Goal: Find specific page/section: Find specific page/section

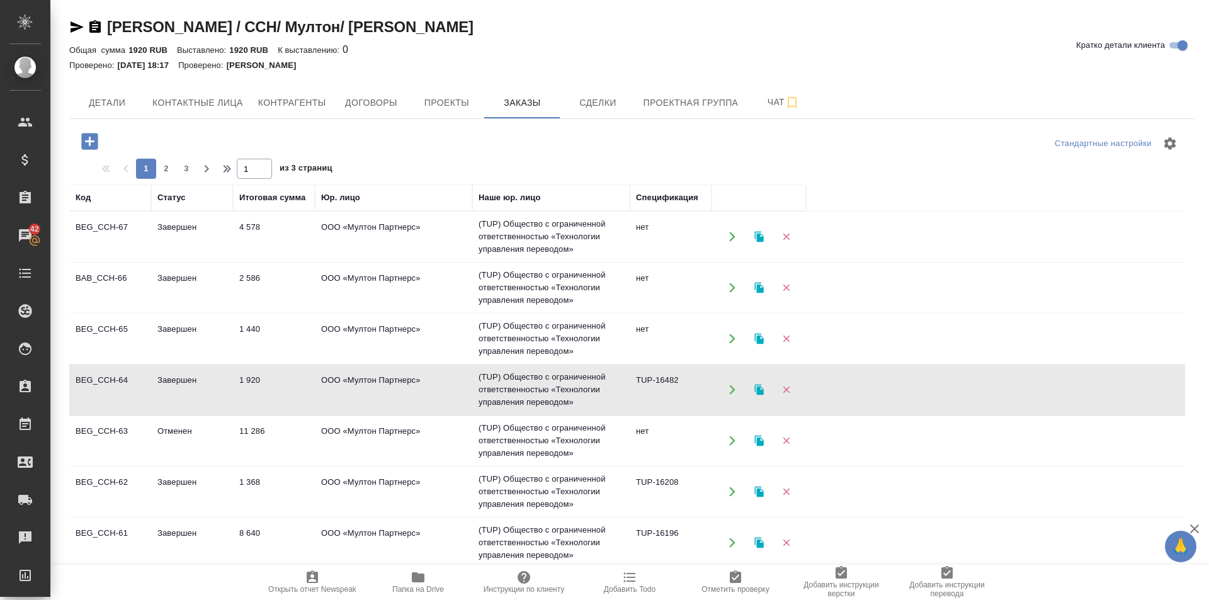
scroll to position [114, 0]
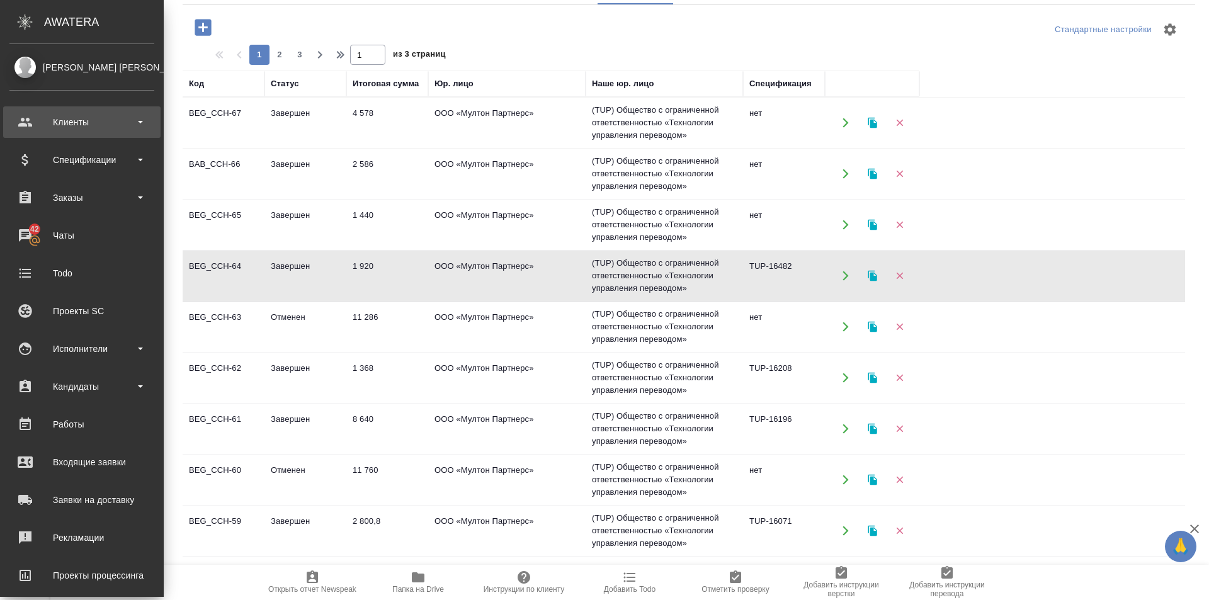
click at [76, 121] on div "Клиенты" at bounding box center [81, 122] width 145 height 19
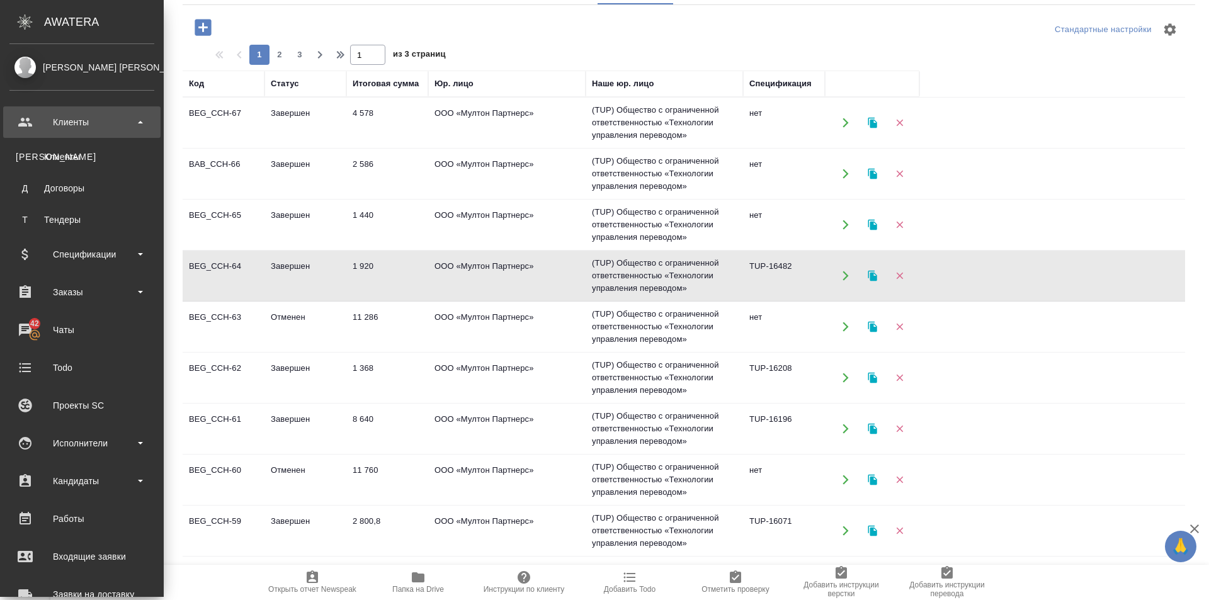
click at [76, 121] on div "Клиенты" at bounding box center [81, 122] width 145 height 19
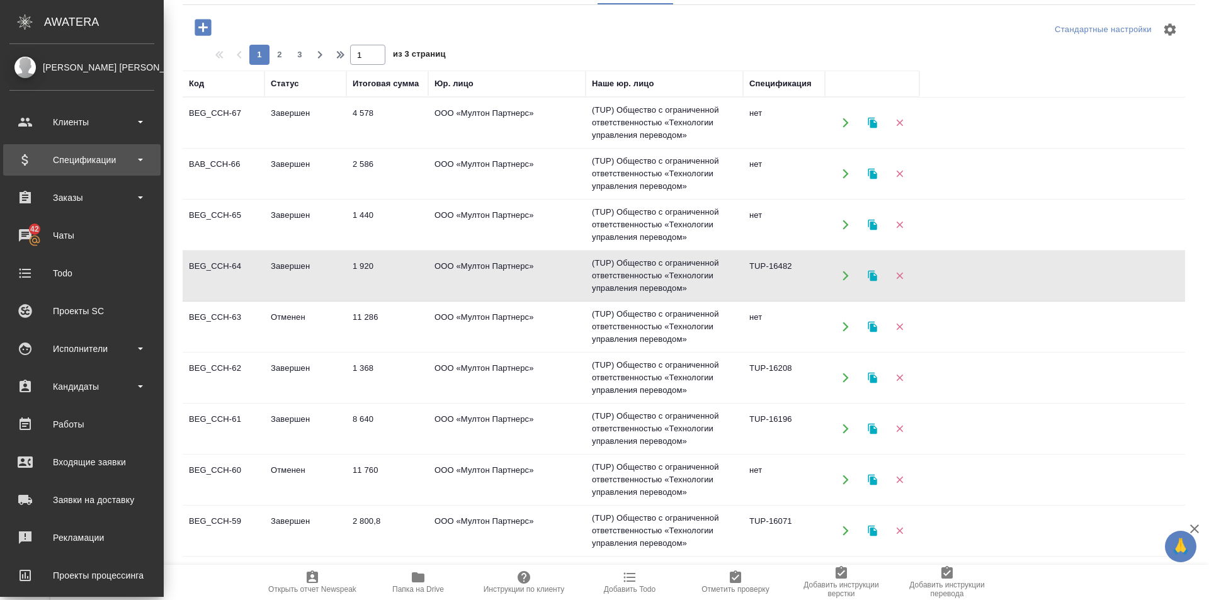
click at [140, 159] on b at bounding box center [140, 160] width 5 height 3
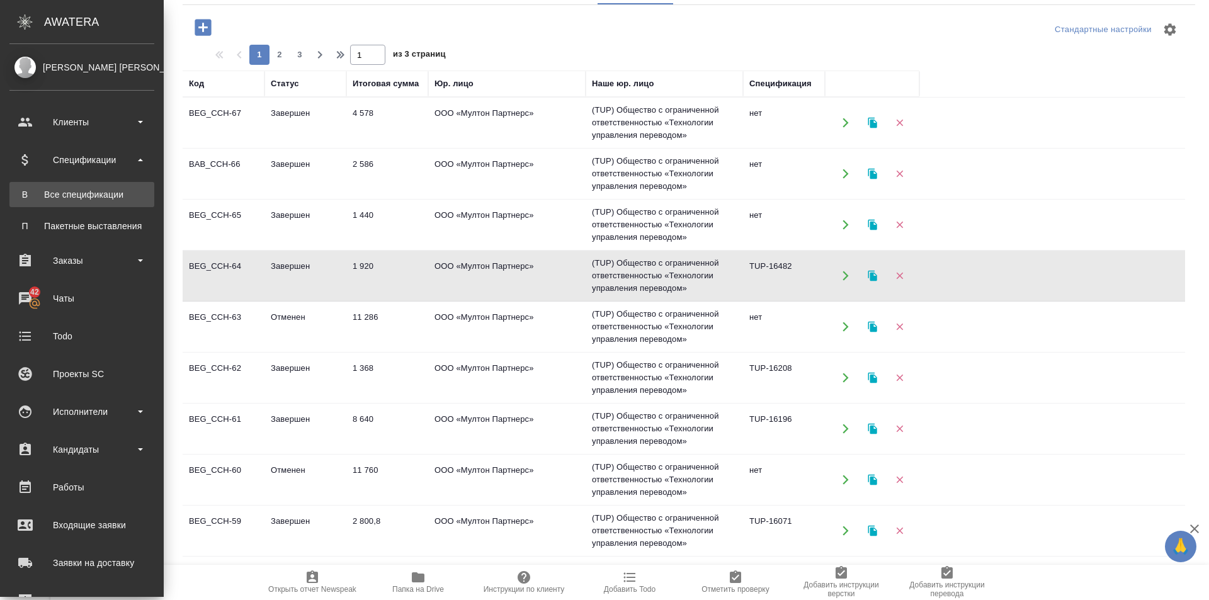
click at [104, 193] on div "Все спецификации" at bounding box center [82, 194] width 132 height 13
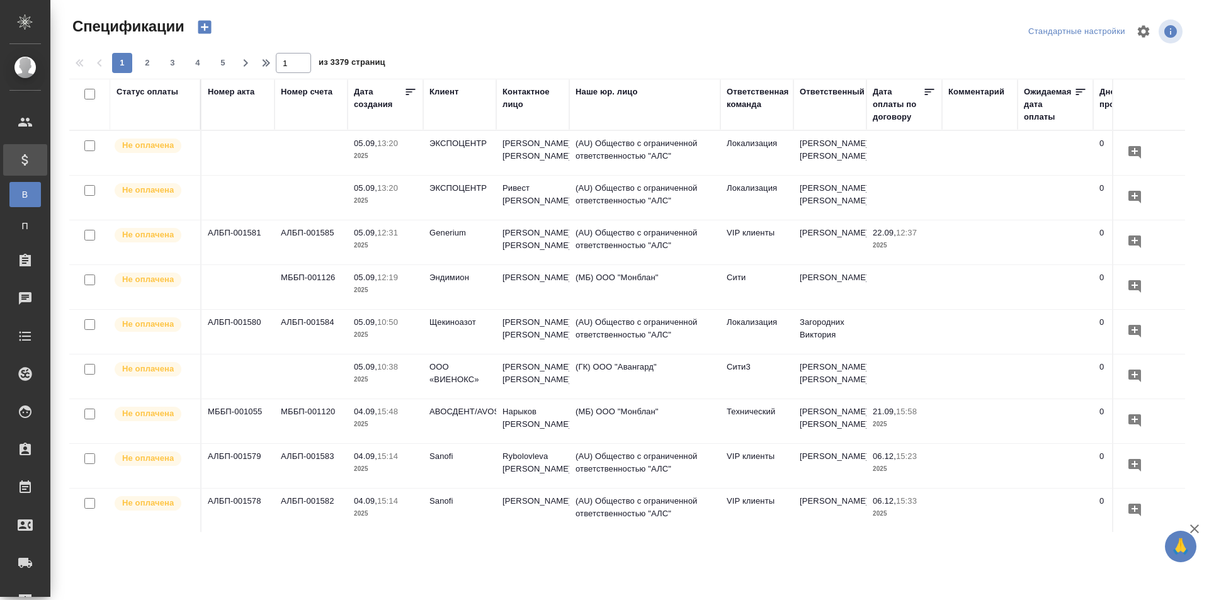
click at [441, 93] on div "Клиент" at bounding box center [443, 92] width 29 height 13
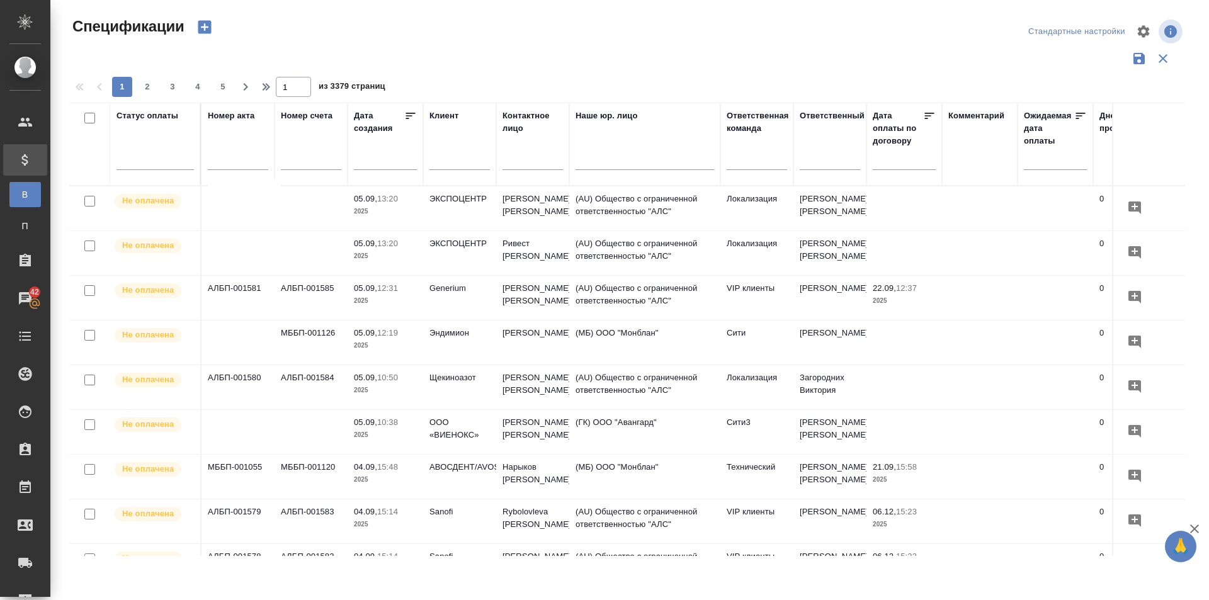
click at [441, 159] on input "text" at bounding box center [459, 162] width 60 height 16
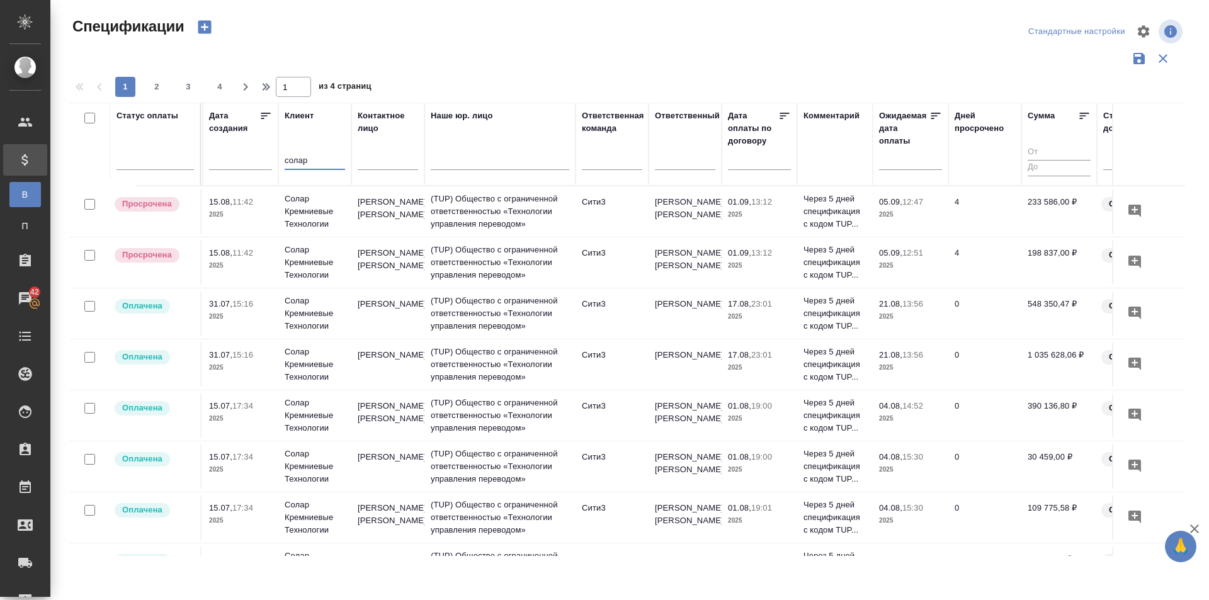
scroll to position [0, 144]
type input "солар"
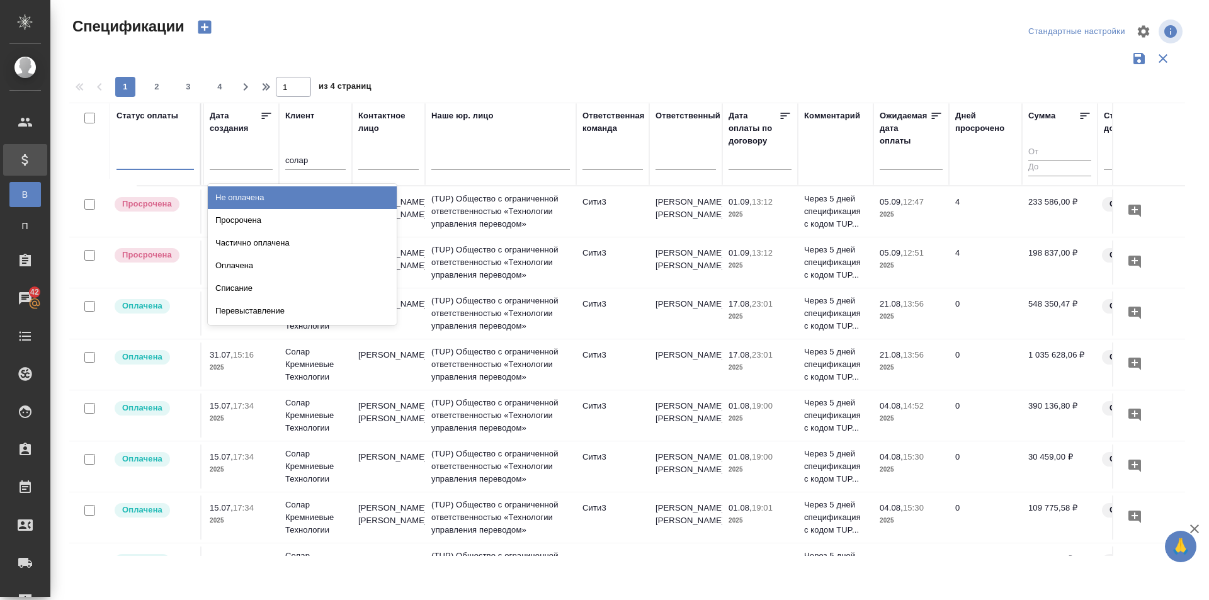
click at [155, 164] on div at bounding box center [154, 157] width 77 height 18
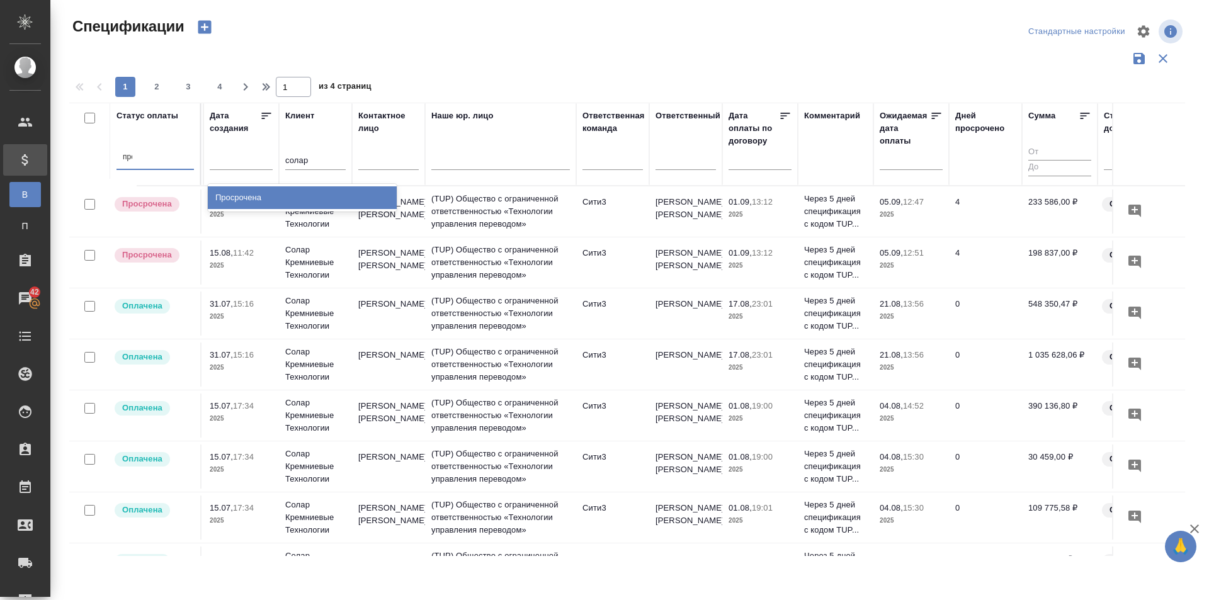
type input "прос"
click at [247, 193] on div "Просрочена" at bounding box center [302, 197] width 189 height 23
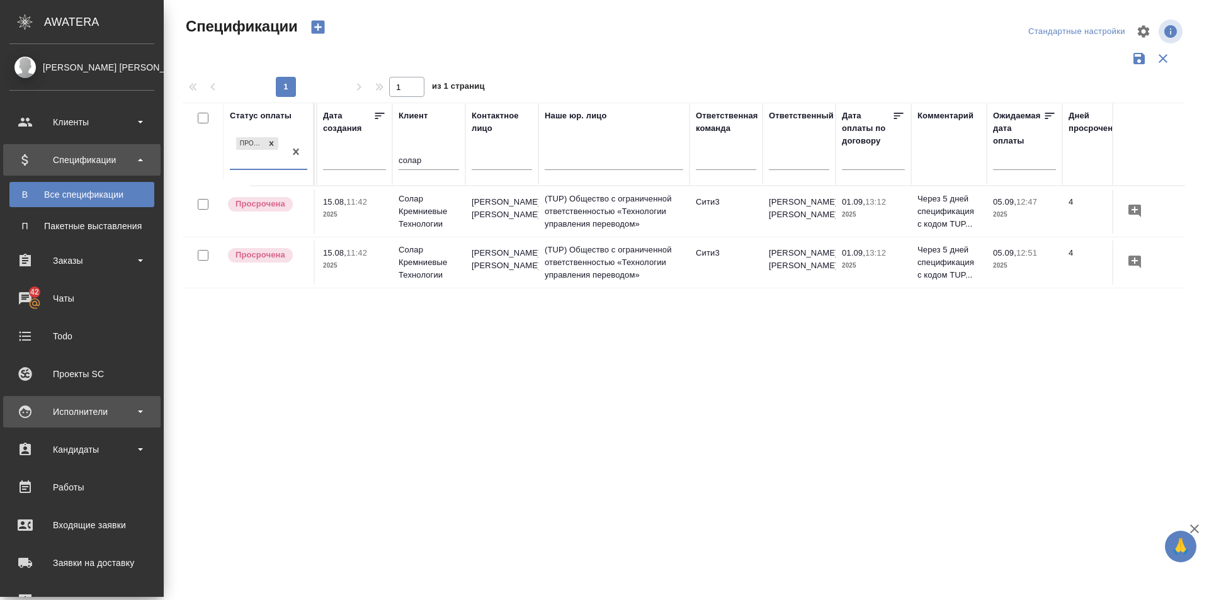
click at [140, 415] on div "Исполнители" at bounding box center [81, 411] width 145 height 19
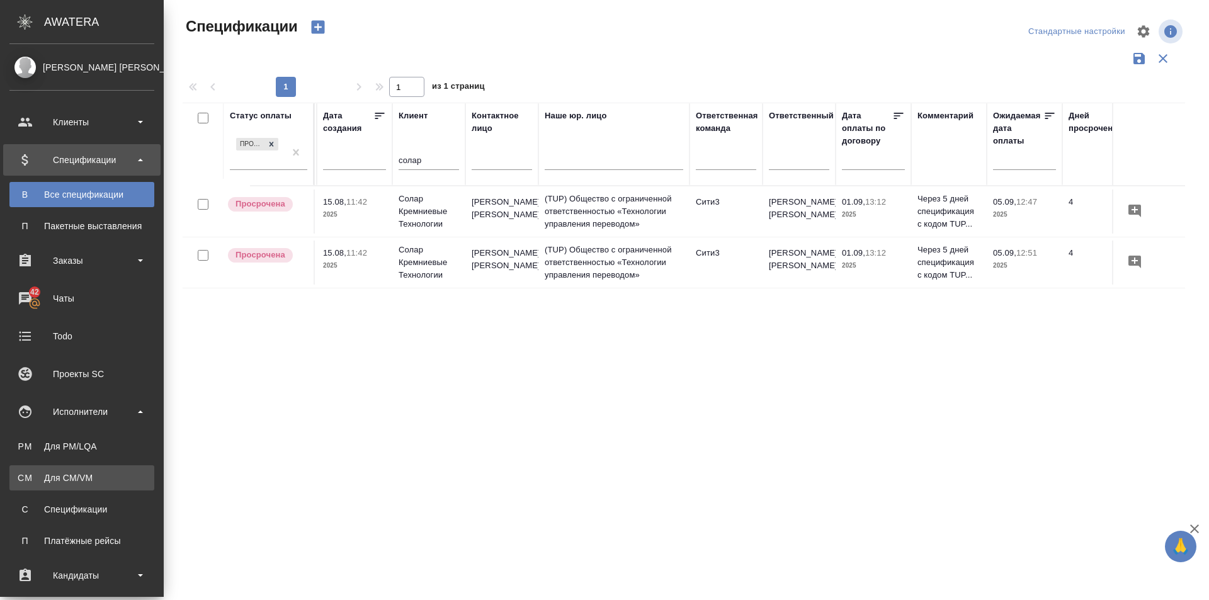
click at [92, 482] on div "Для CM/VM" at bounding box center [82, 478] width 132 height 13
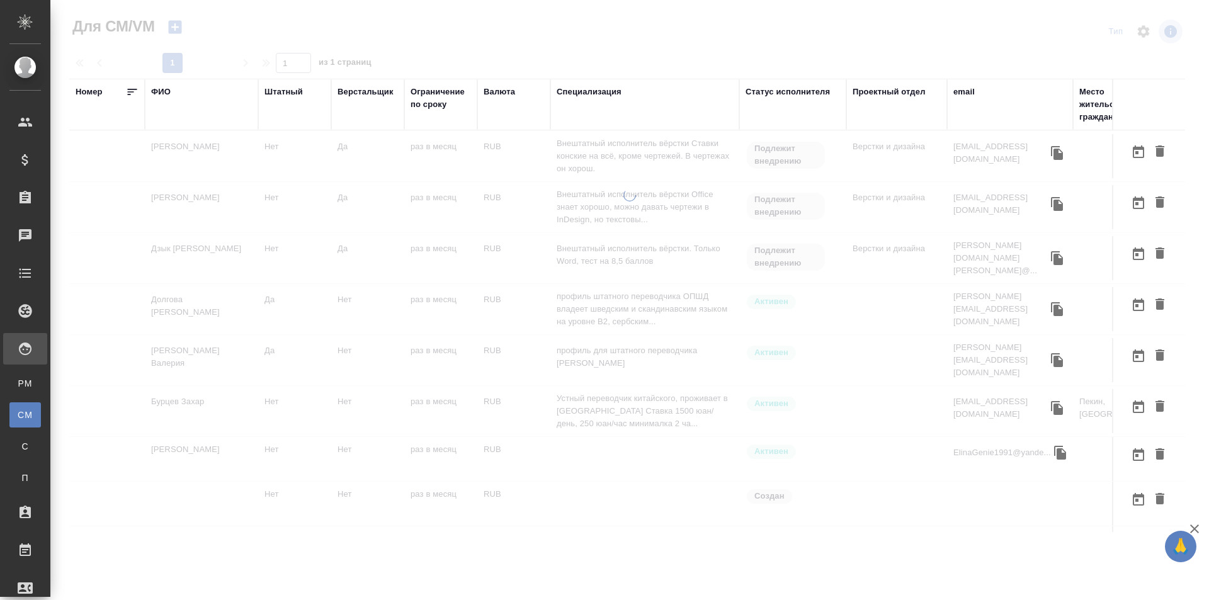
click at [160, 88] on div "ФИО" at bounding box center [161, 92] width 20 height 13
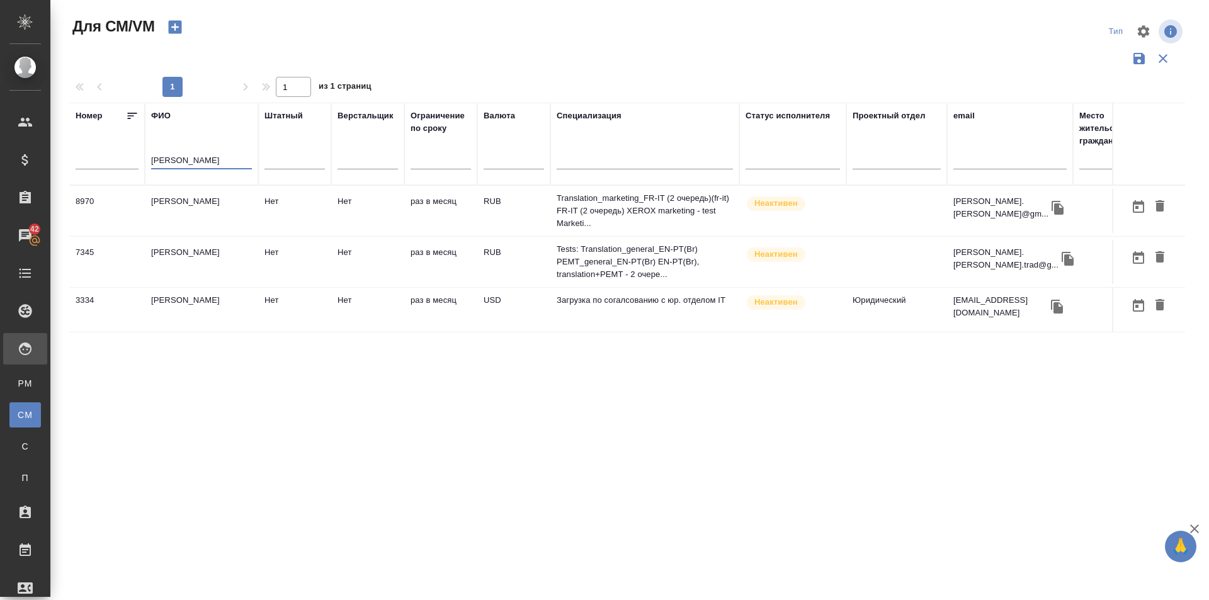
type input "debora"
click at [212, 298] on td "Kolosova Deborah" at bounding box center [201, 310] width 113 height 44
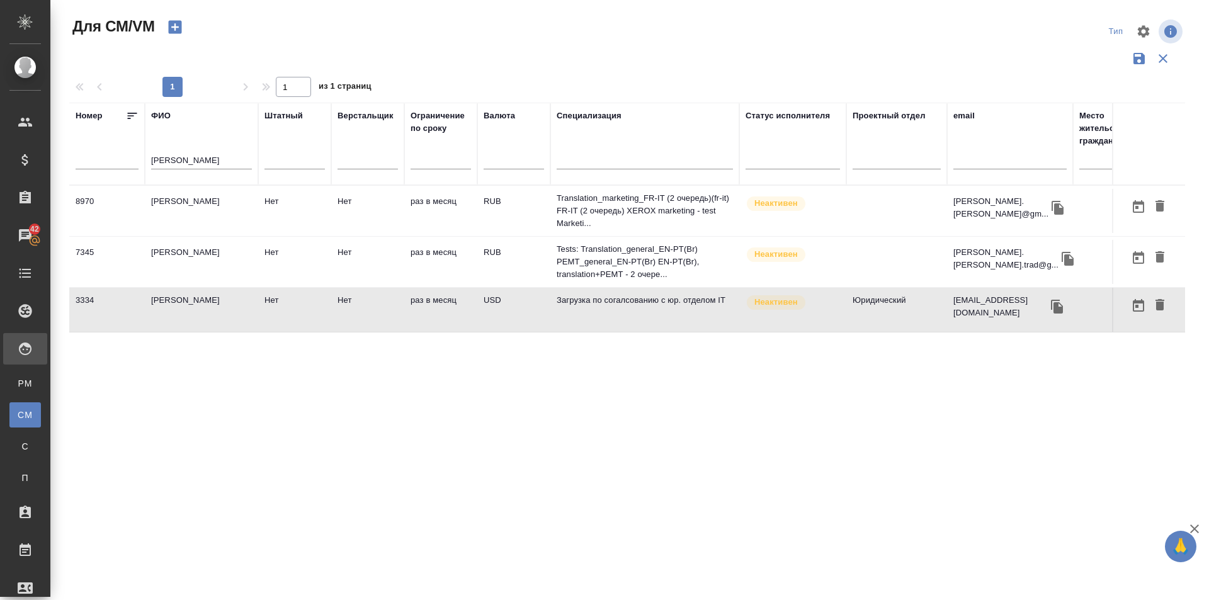
click at [212, 298] on td "Kolosova Deborah" at bounding box center [201, 310] width 113 height 44
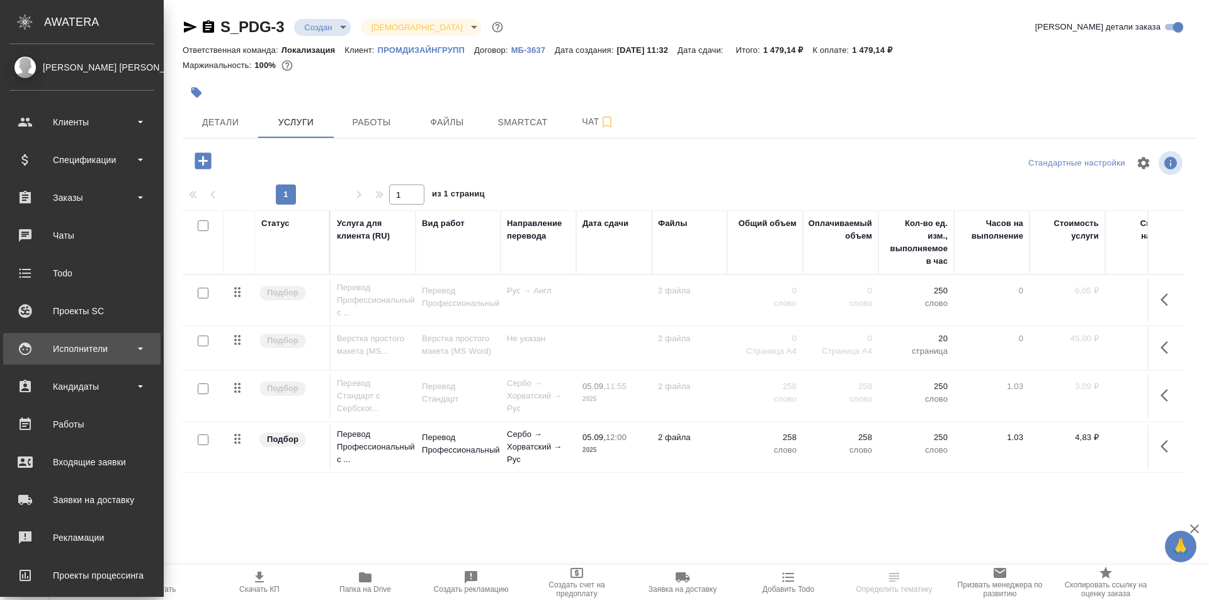
click at [142, 356] on div "Исполнители" at bounding box center [81, 348] width 145 height 19
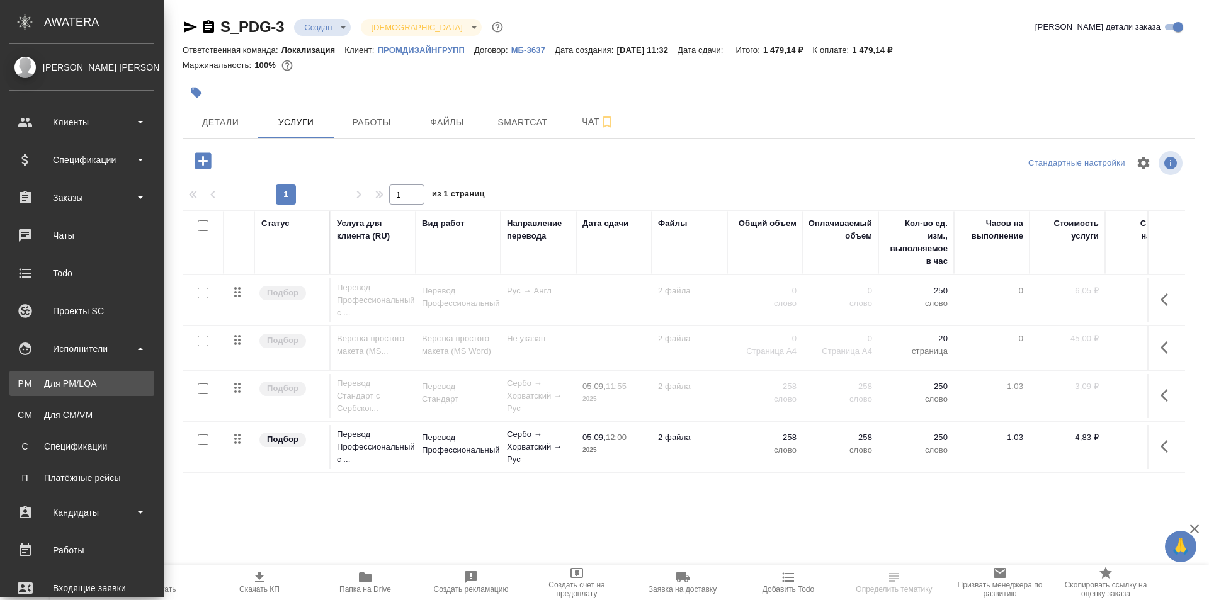
click at [110, 387] on div "Для PM/LQA" at bounding box center [82, 383] width 132 height 13
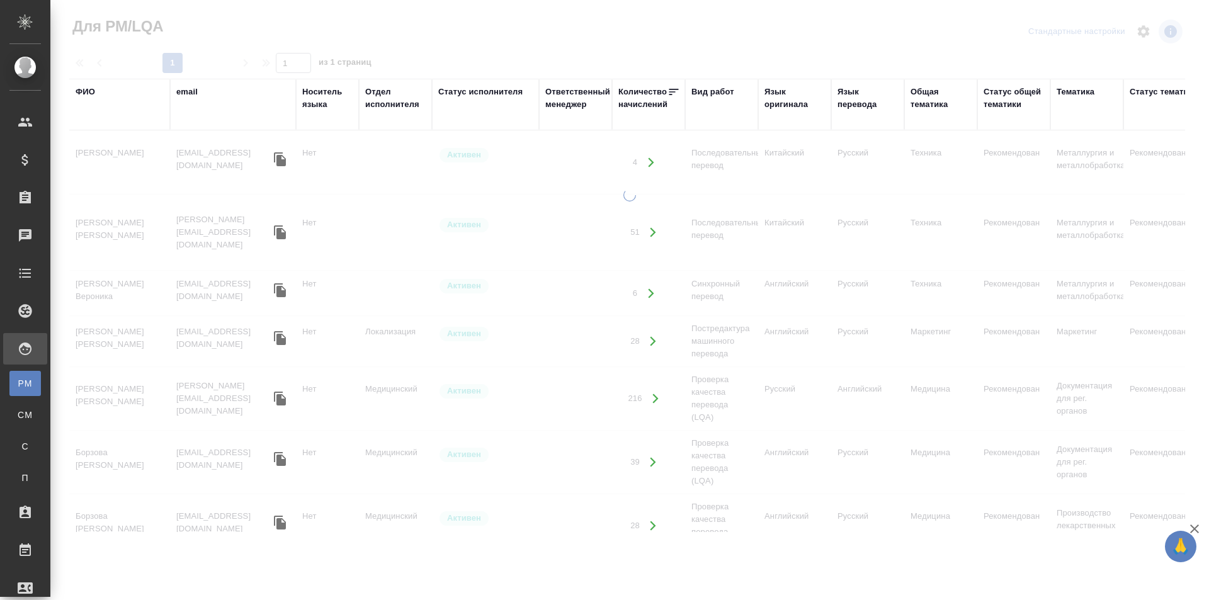
click at [89, 93] on div "ФИО" at bounding box center [86, 92] width 20 height 13
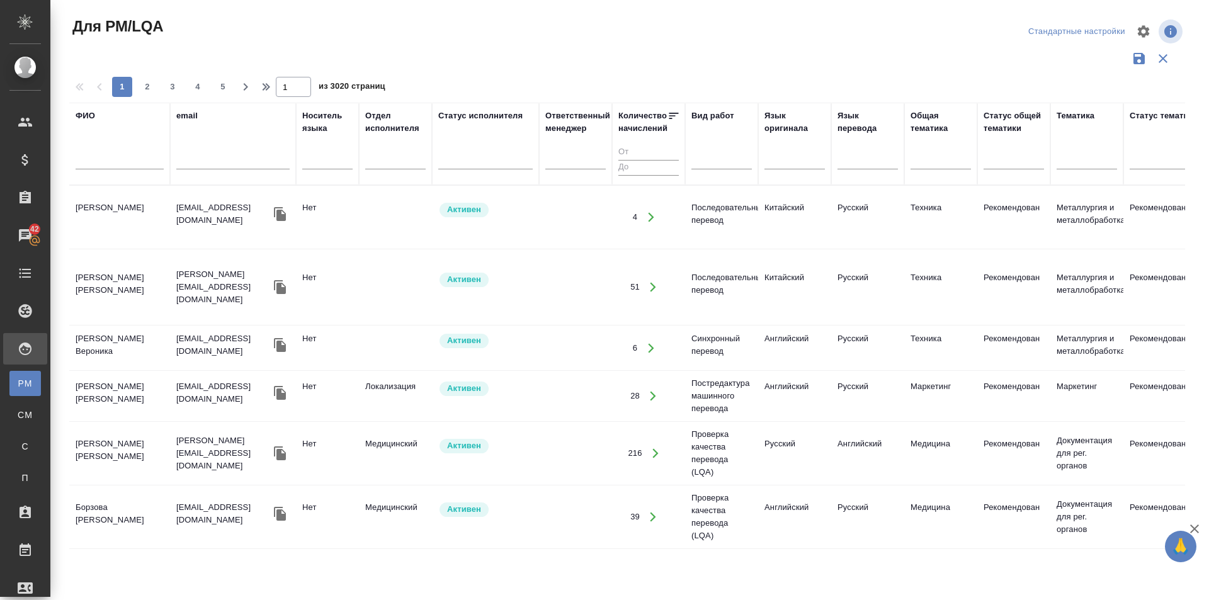
click at [105, 157] on input "text" at bounding box center [120, 162] width 88 height 16
paste input "Beerbaum"
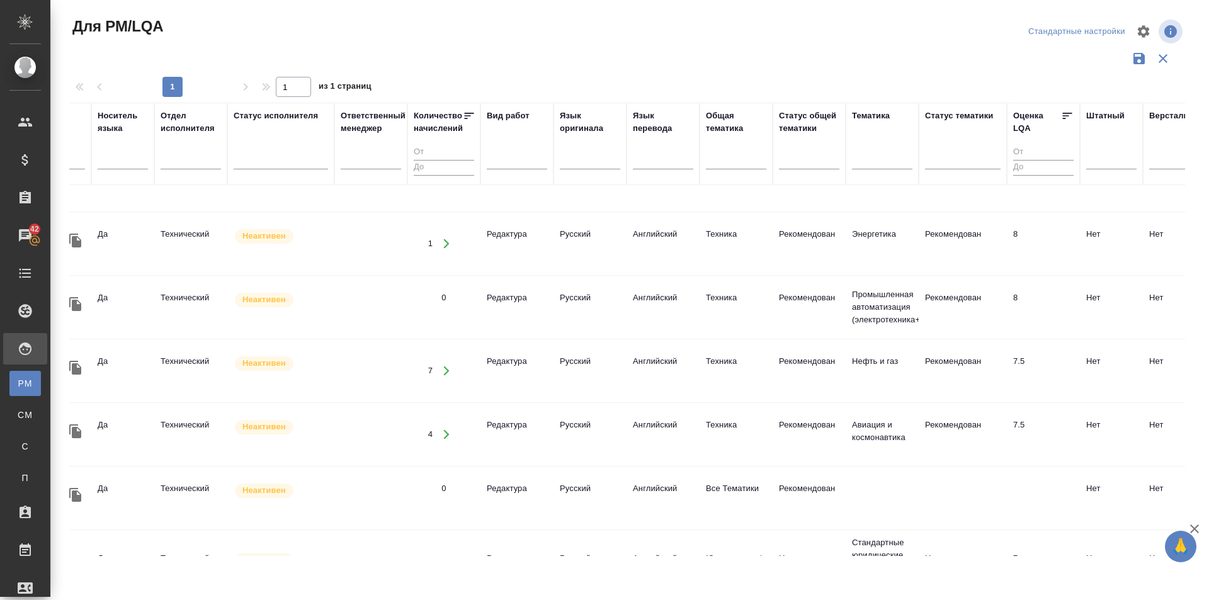
scroll to position [431, 0]
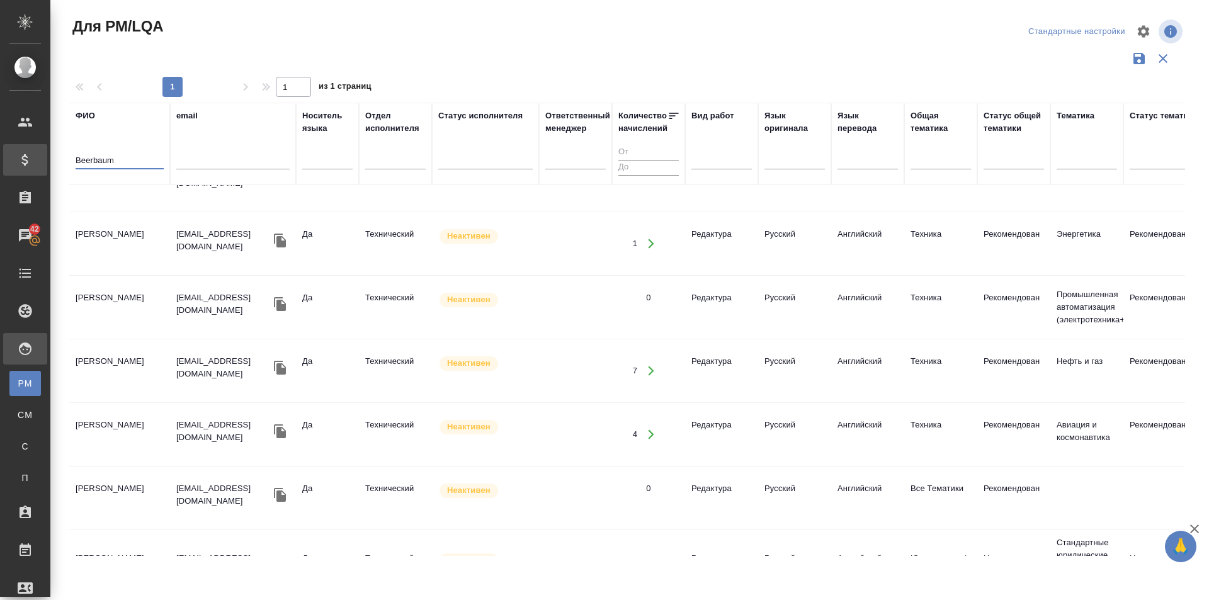
drag, startPoint x: 139, startPoint y: 158, endPoint x: 48, endPoint y: 157, distance: 90.7
click at [48, 157] on div ".cls-1 fill:#fff; AWATERA Шаркунова Татьяна t.sharkunova Клиенты Спецификации З…" at bounding box center [604, 300] width 1209 height 600
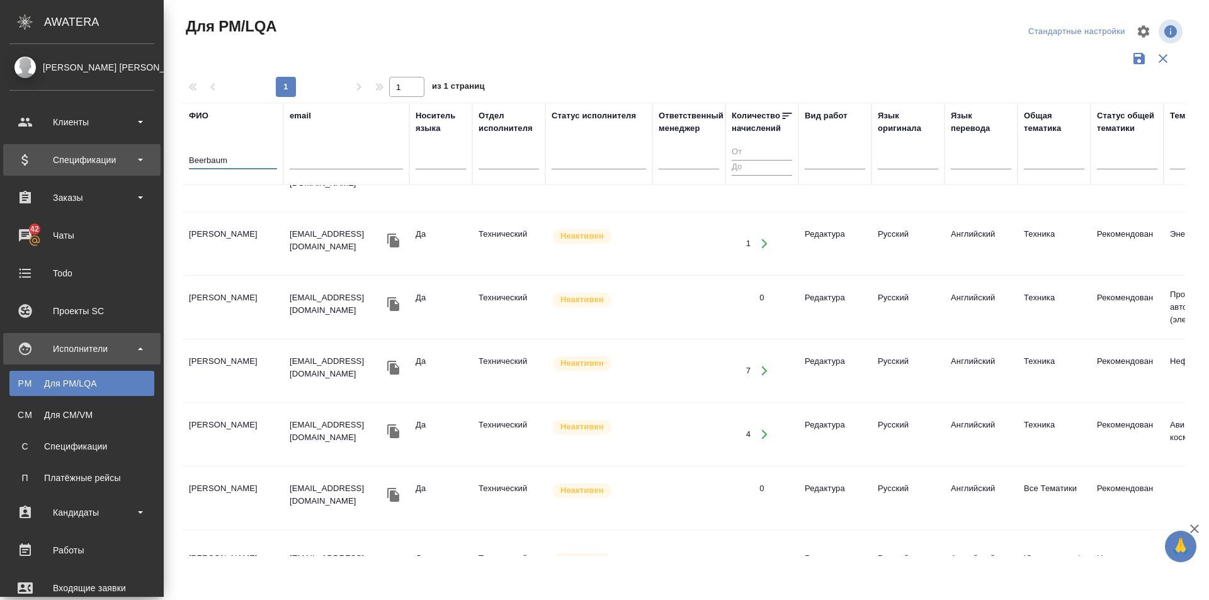
paste input "c Spreat"
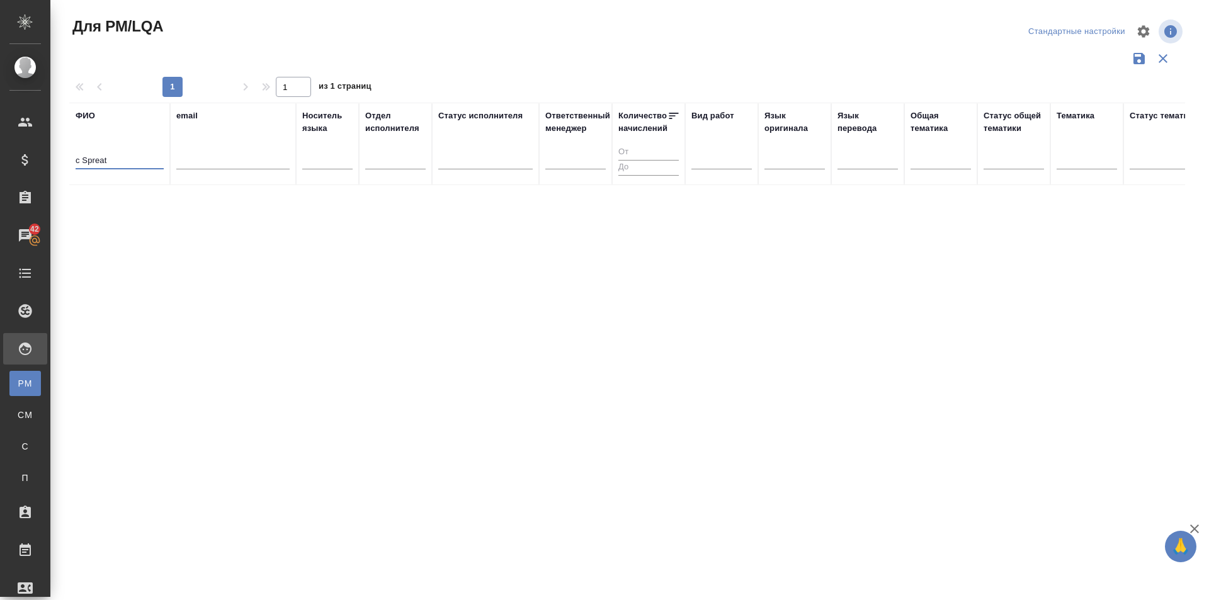
scroll to position [0, 0]
click at [82, 158] on input "c Spreat" at bounding box center [120, 162] width 88 height 16
type input "Spreat"
click at [112, 206] on td "Spreat Eric" at bounding box center [119, 217] width 101 height 44
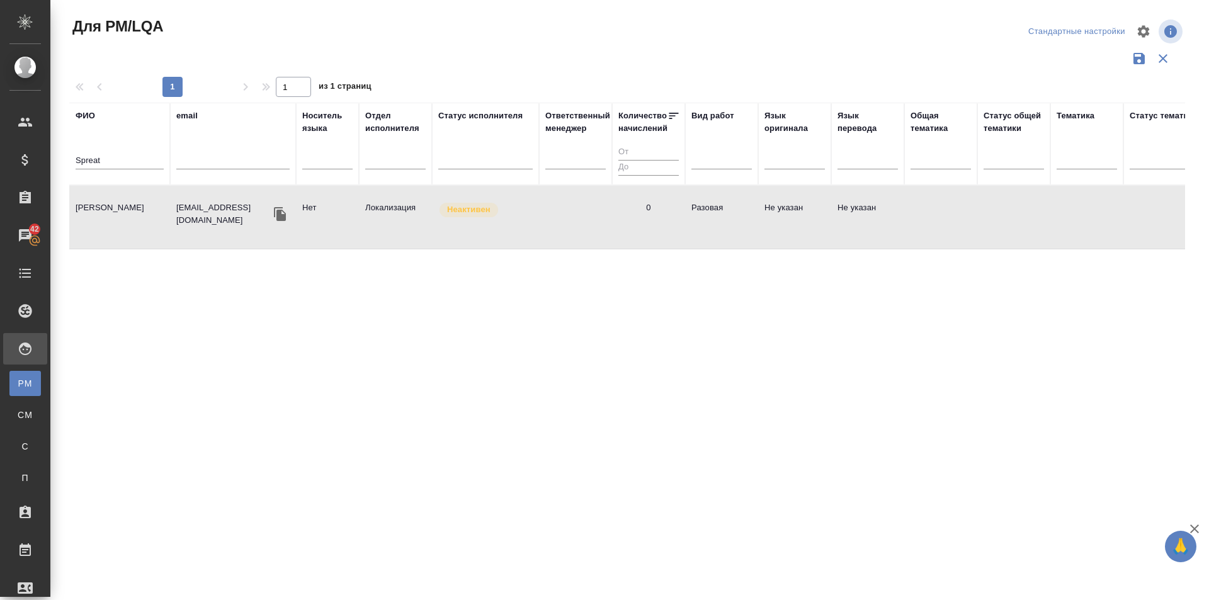
click at [112, 206] on td "Spreat Eric" at bounding box center [119, 217] width 101 height 44
drag, startPoint x: 115, startPoint y: 159, endPoint x: 65, endPoint y: 157, distance: 49.8
click at [65, 157] on div "Для PM/LQA Стандартные настройки 1 1 из 1 страниц ФИО Spreat email Носитель язы…" at bounding box center [632, 281] width 1140 height 563
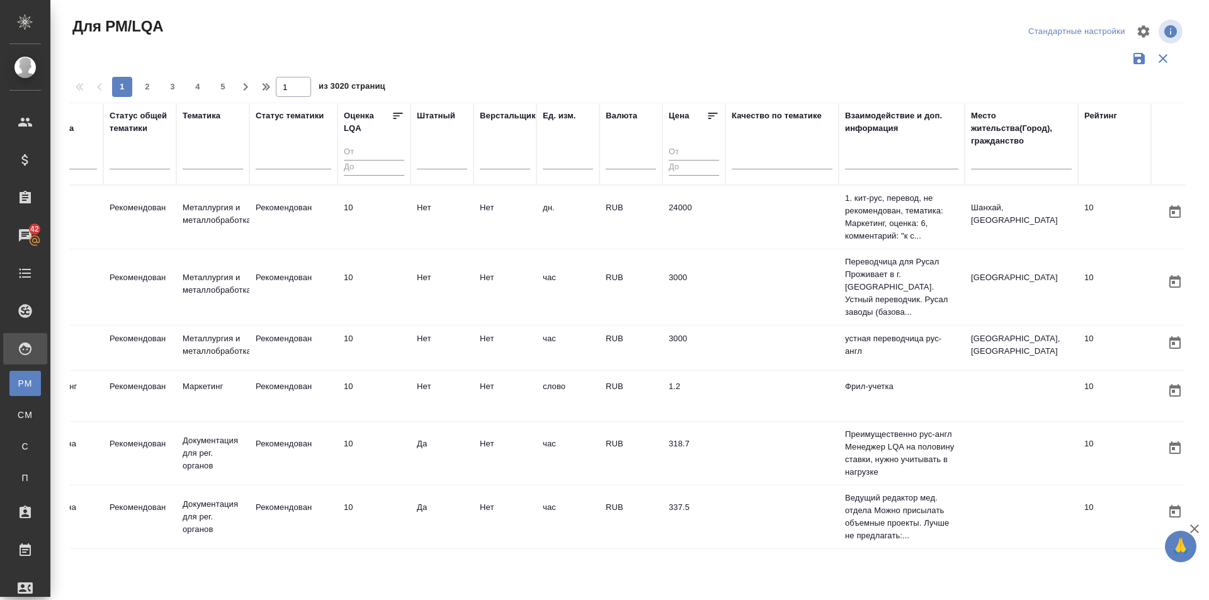
scroll to position [0, 897]
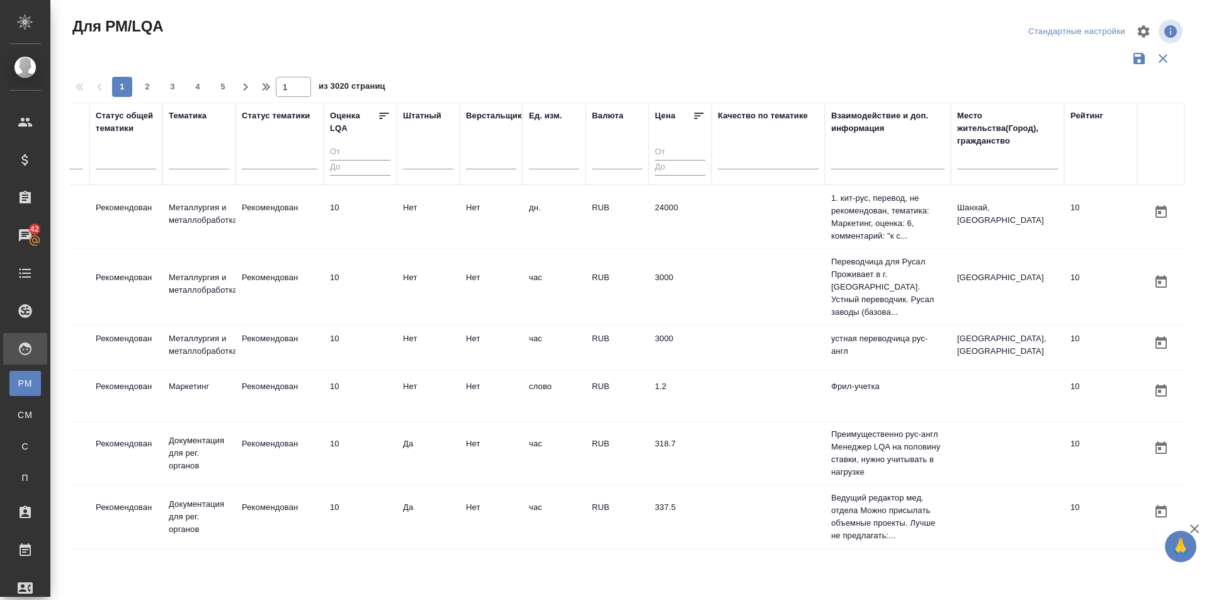
click at [880, 166] on input "text" at bounding box center [887, 162] width 113 height 16
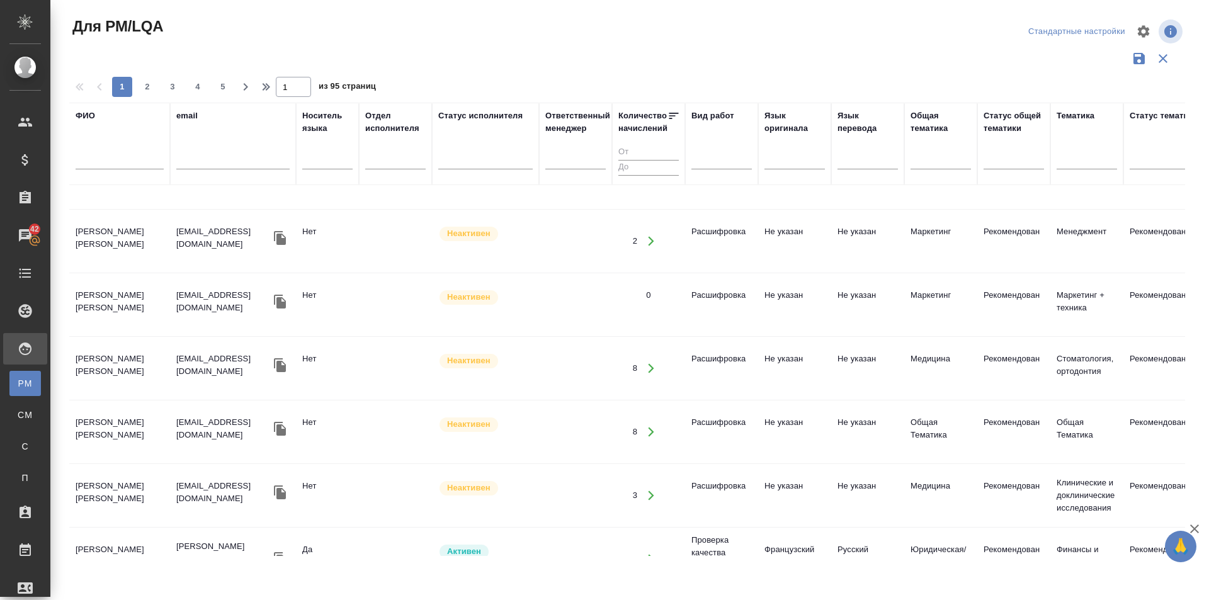
scroll to position [693, 0]
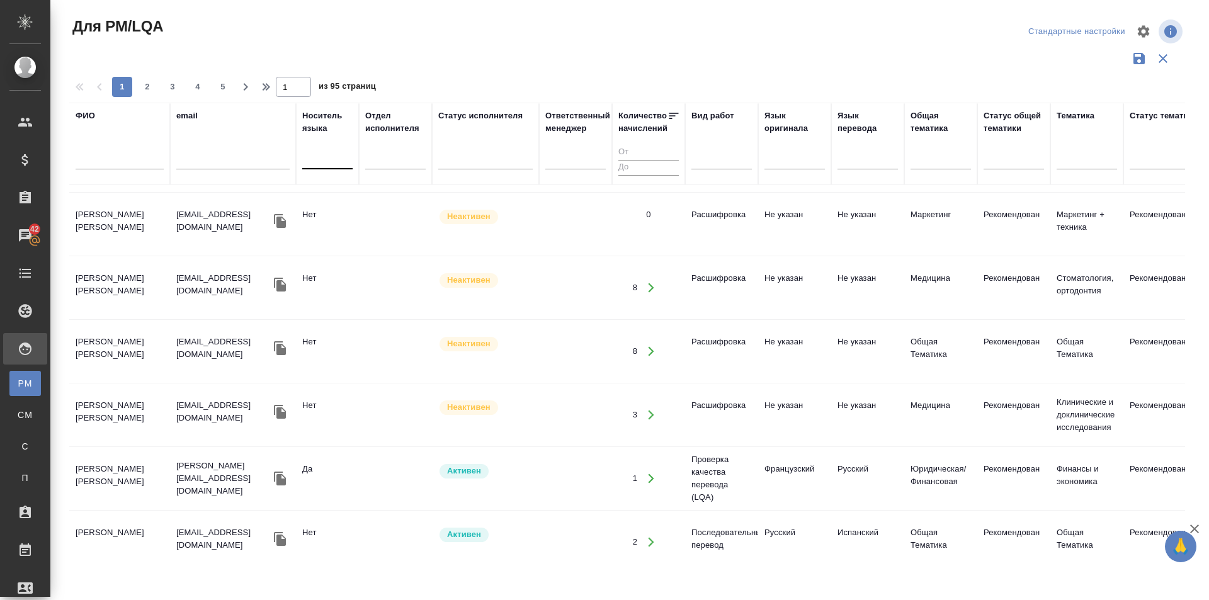
type input "худож"
click at [333, 163] on div at bounding box center [327, 157] width 50 height 18
click at [330, 214] on div "Да" at bounding box center [396, 219] width 189 height 23
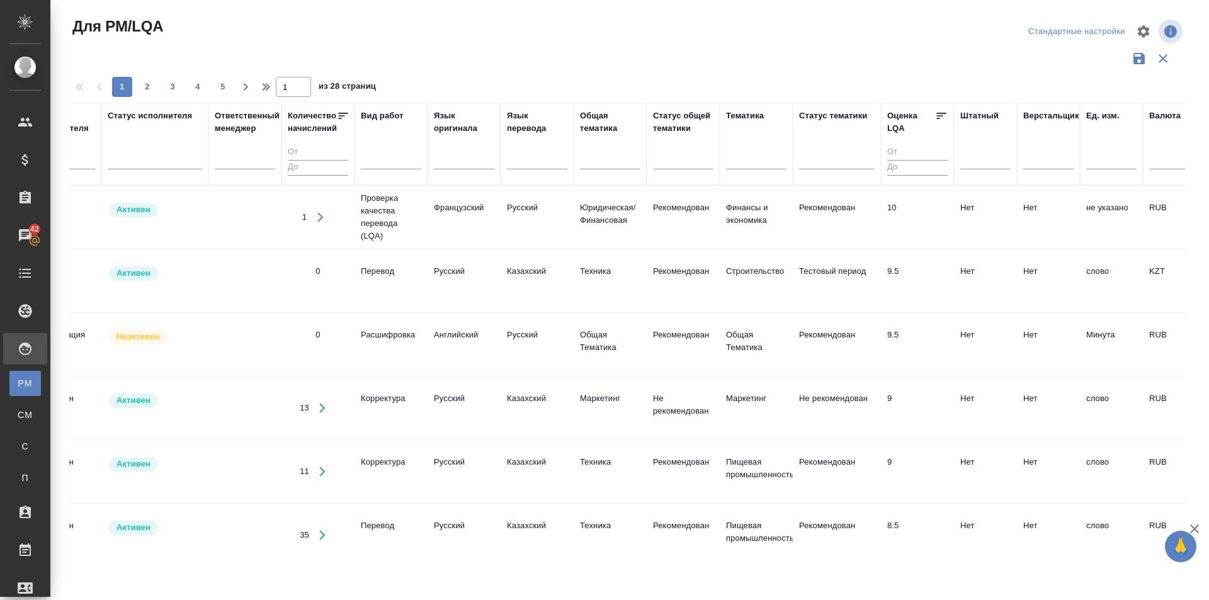
scroll to position [0, 0]
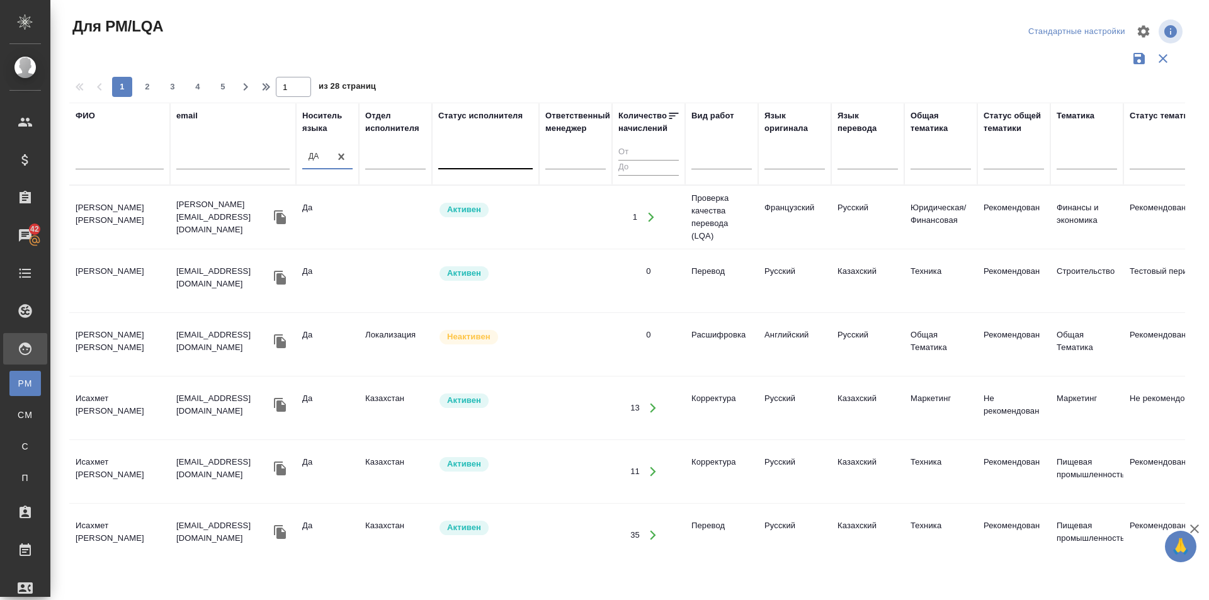
click at [493, 159] on div at bounding box center [485, 157] width 94 height 18
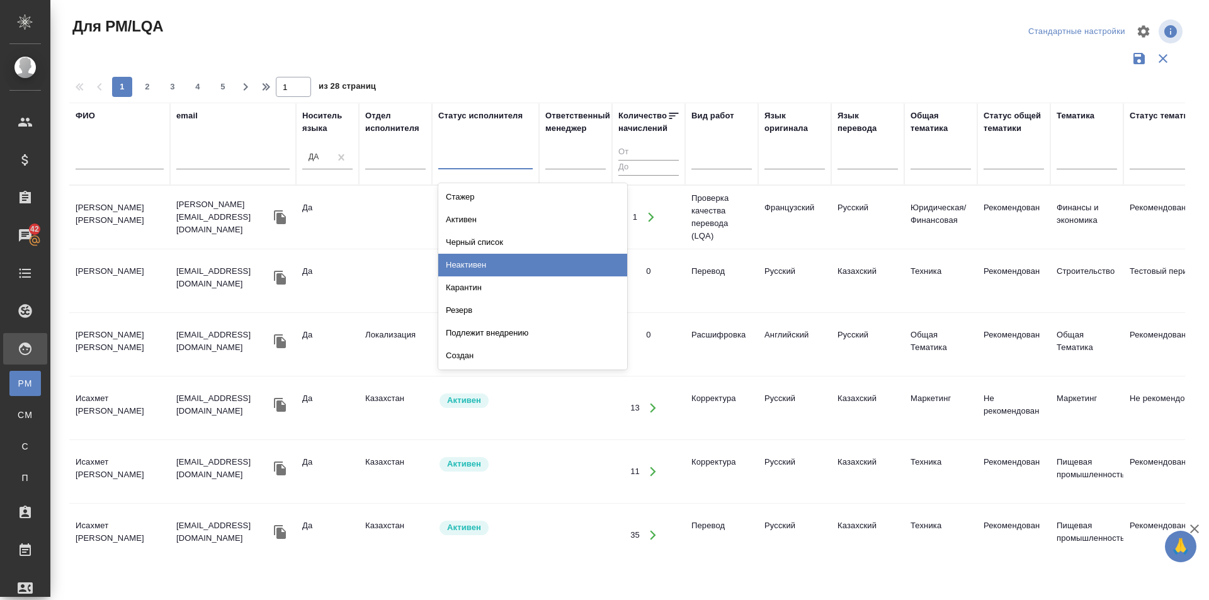
click at [485, 268] on div "Неактивен" at bounding box center [532, 265] width 189 height 23
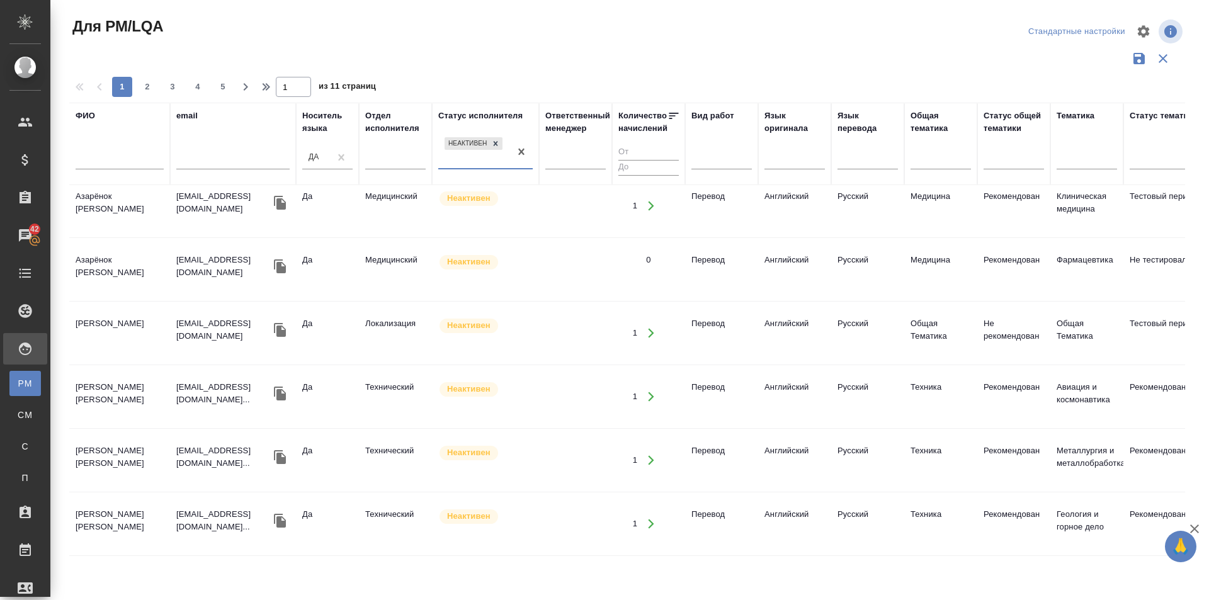
scroll to position [1229, 0]
click at [149, 82] on span "2" at bounding box center [147, 87] width 20 height 13
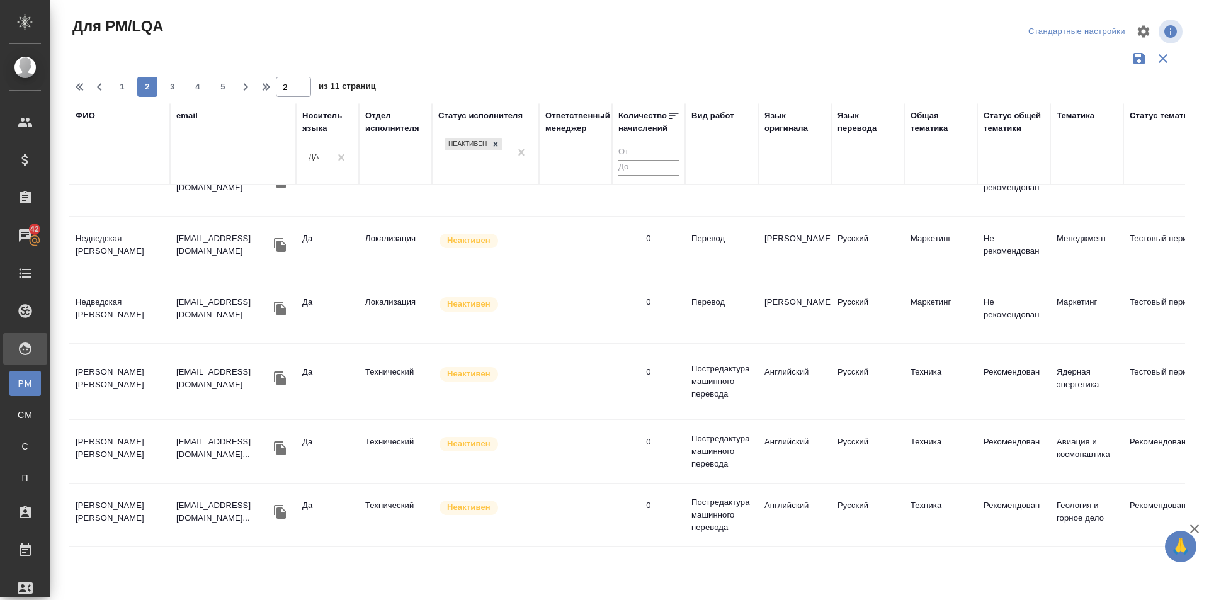
scroll to position [0, 0]
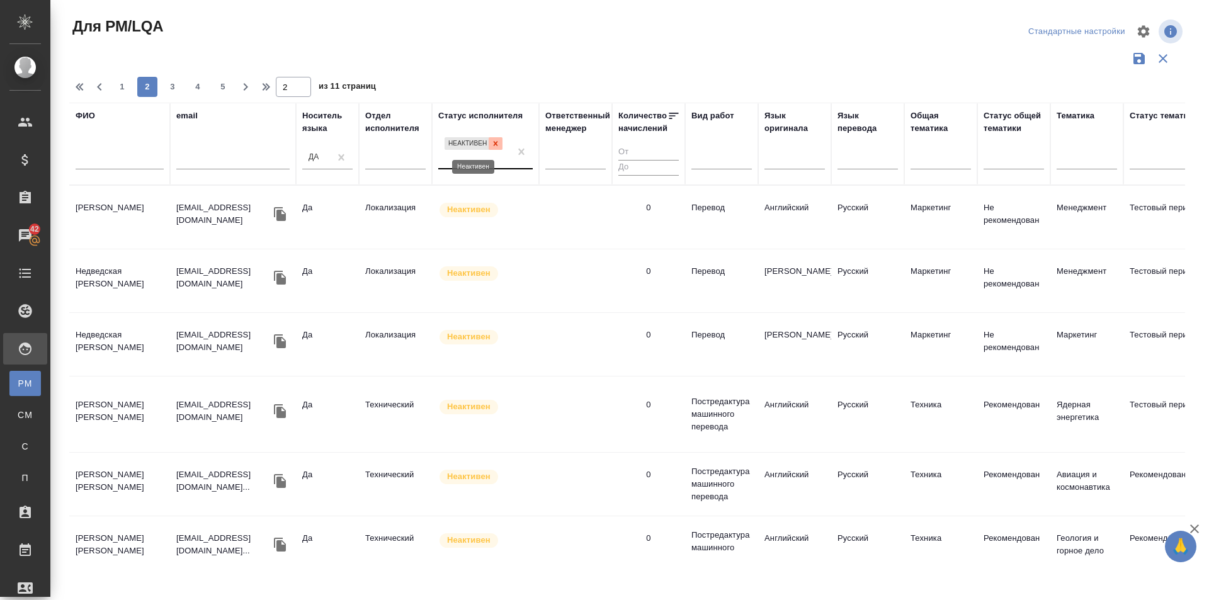
click at [497, 141] on icon at bounding box center [495, 143] width 9 height 9
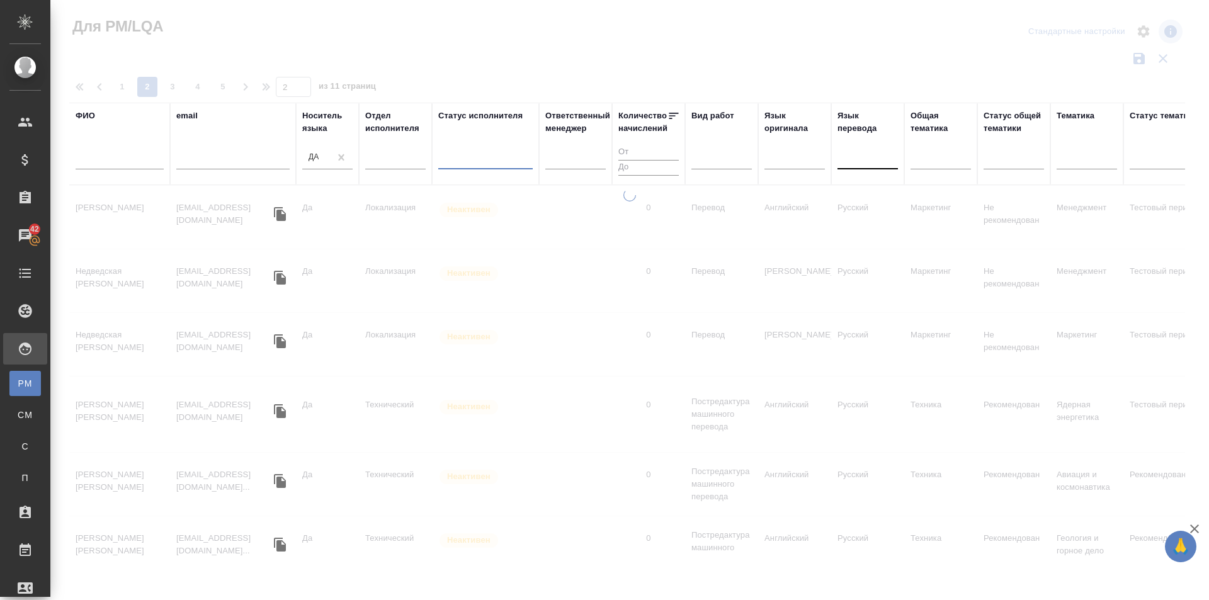
click at [880, 160] on div at bounding box center [867, 157] width 60 height 18
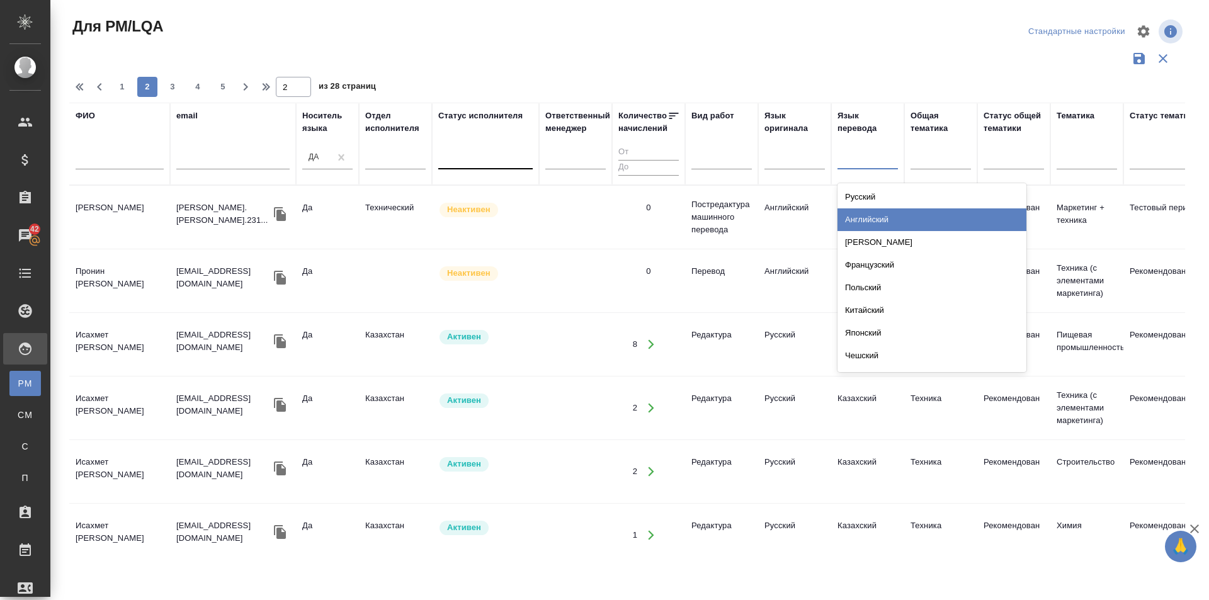
click at [878, 216] on div "Английский" at bounding box center [931, 219] width 189 height 23
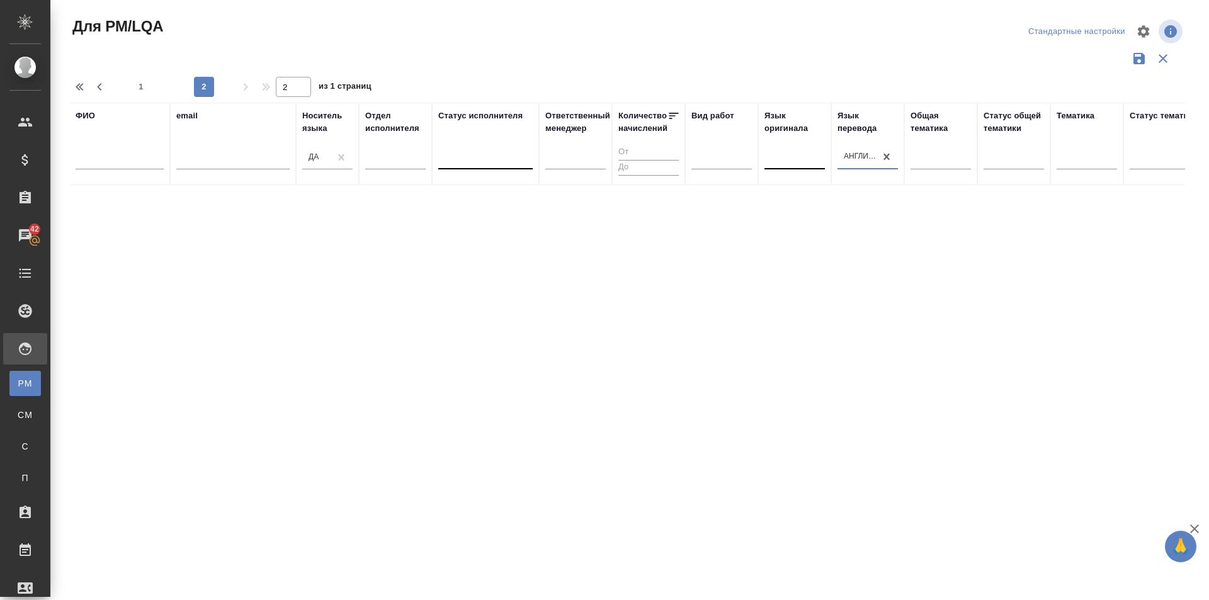
click at [809, 162] on div at bounding box center [794, 157] width 60 height 18
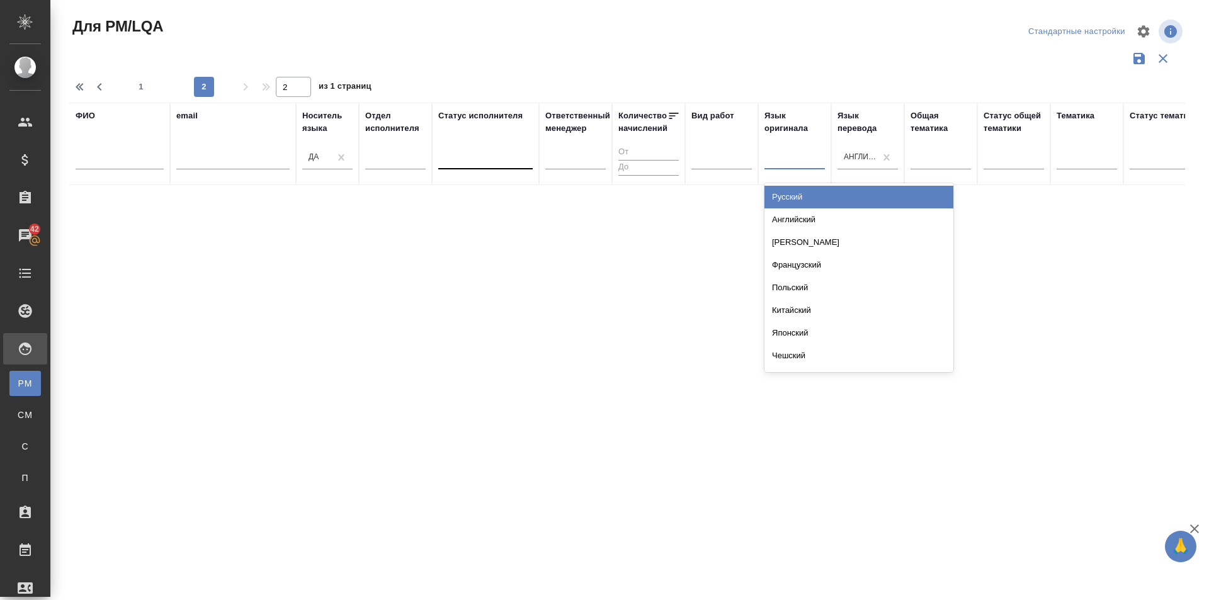
click at [788, 200] on div "Русский" at bounding box center [858, 197] width 189 height 23
type input "1"
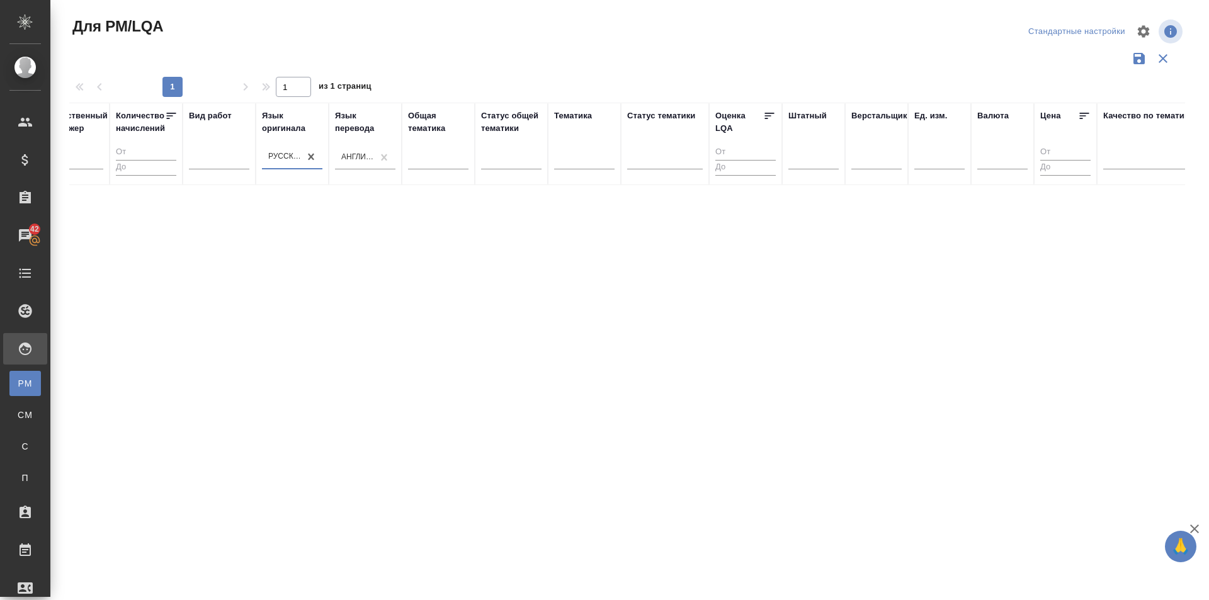
scroll to position [0, 528]
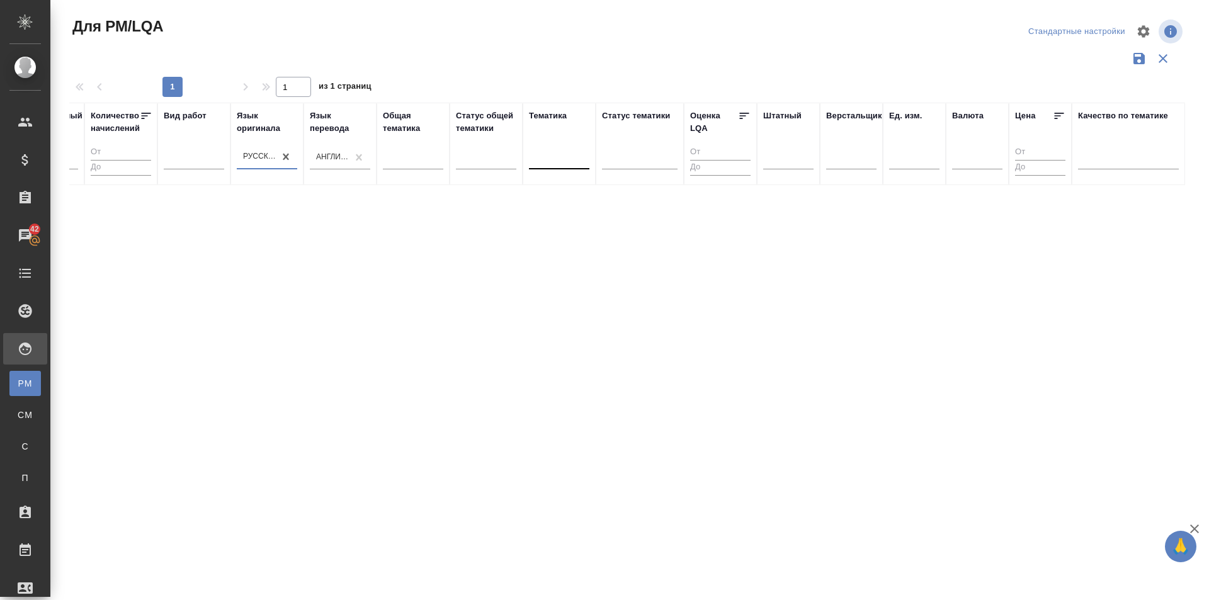
click at [580, 167] on div at bounding box center [559, 157] width 60 height 24
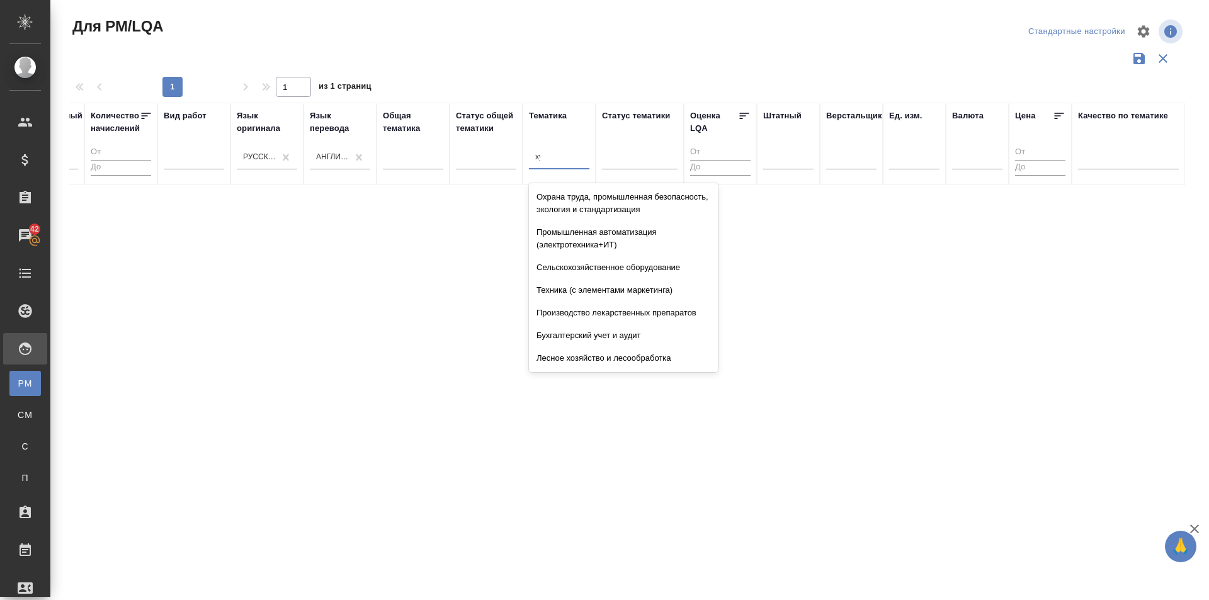
scroll to position [0, 0]
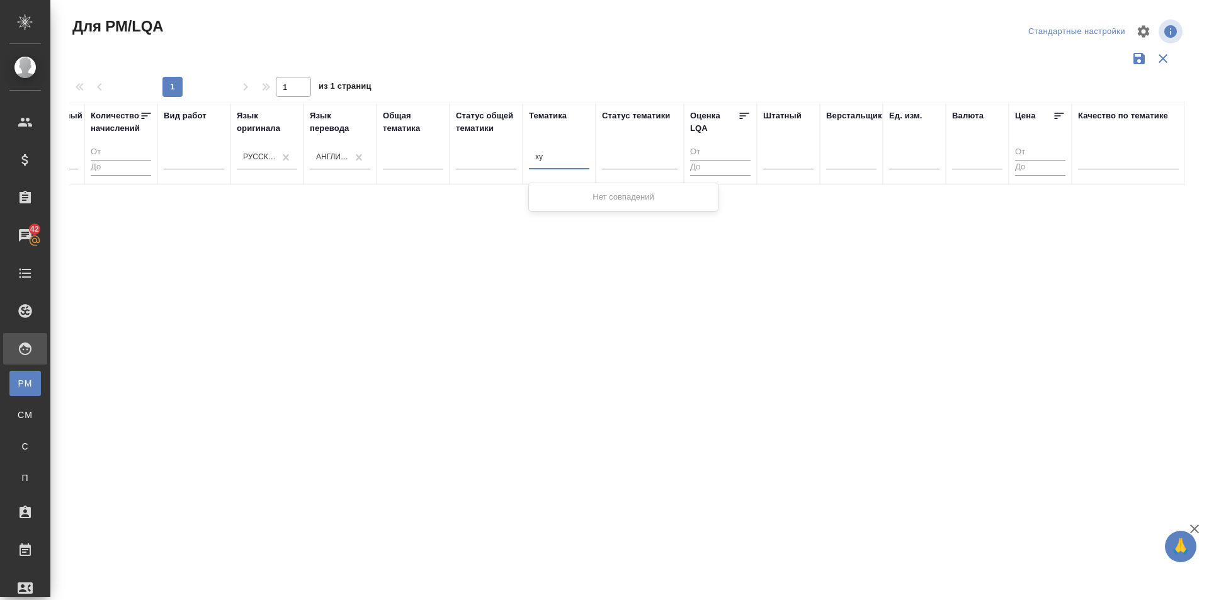
type input "х"
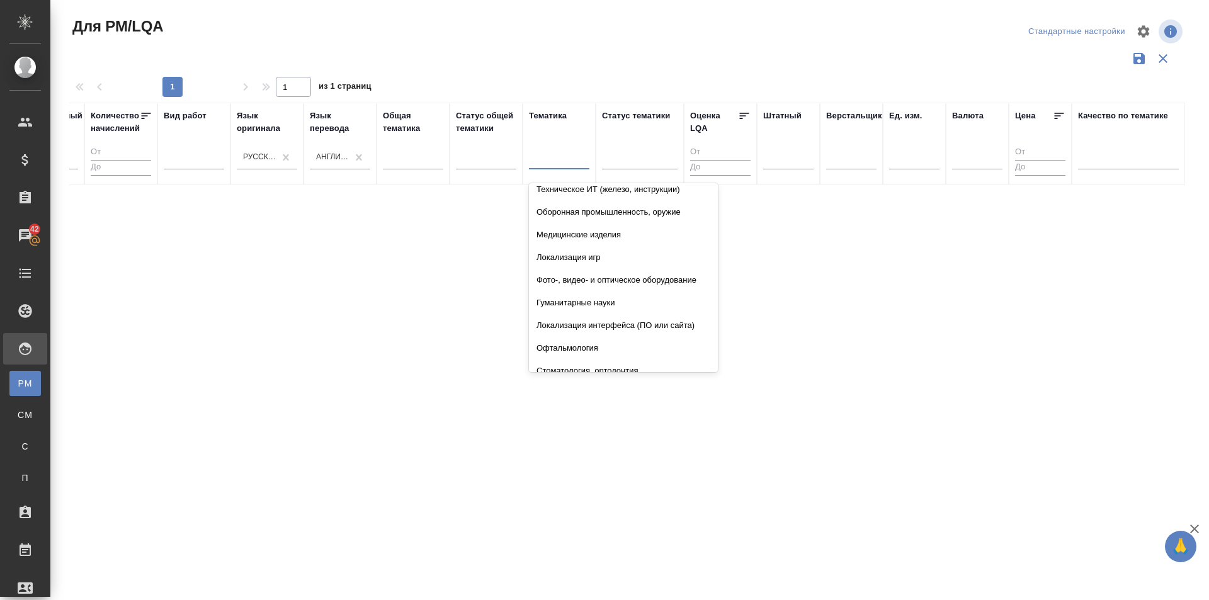
scroll to position [15, 0]
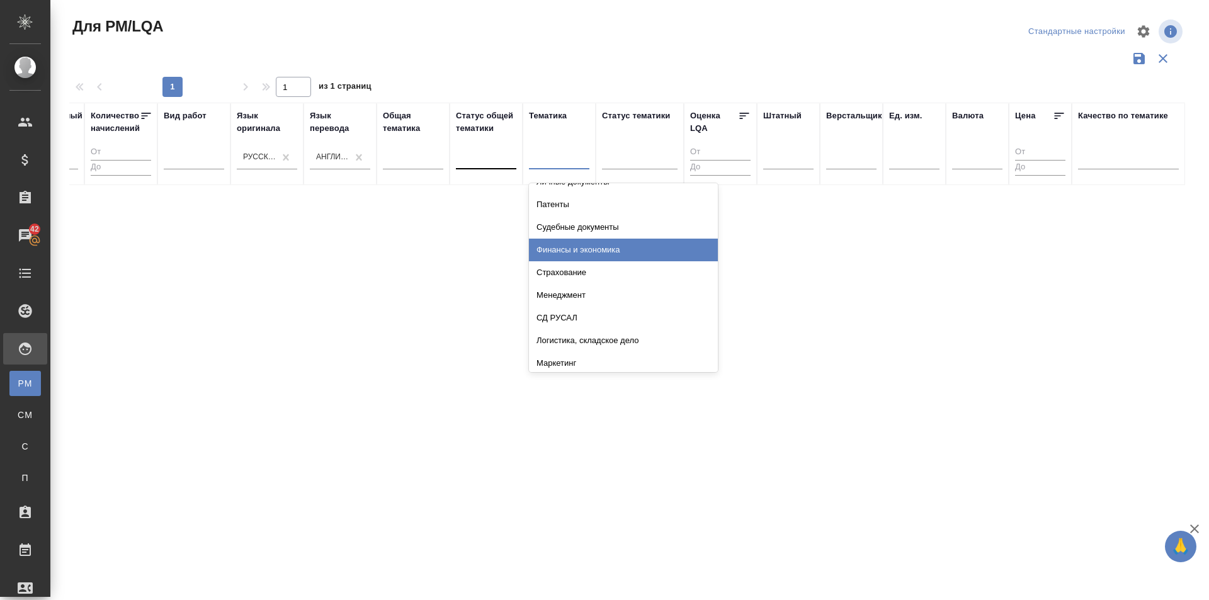
click at [484, 165] on div at bounding box center [486, 157] width 60 height 18
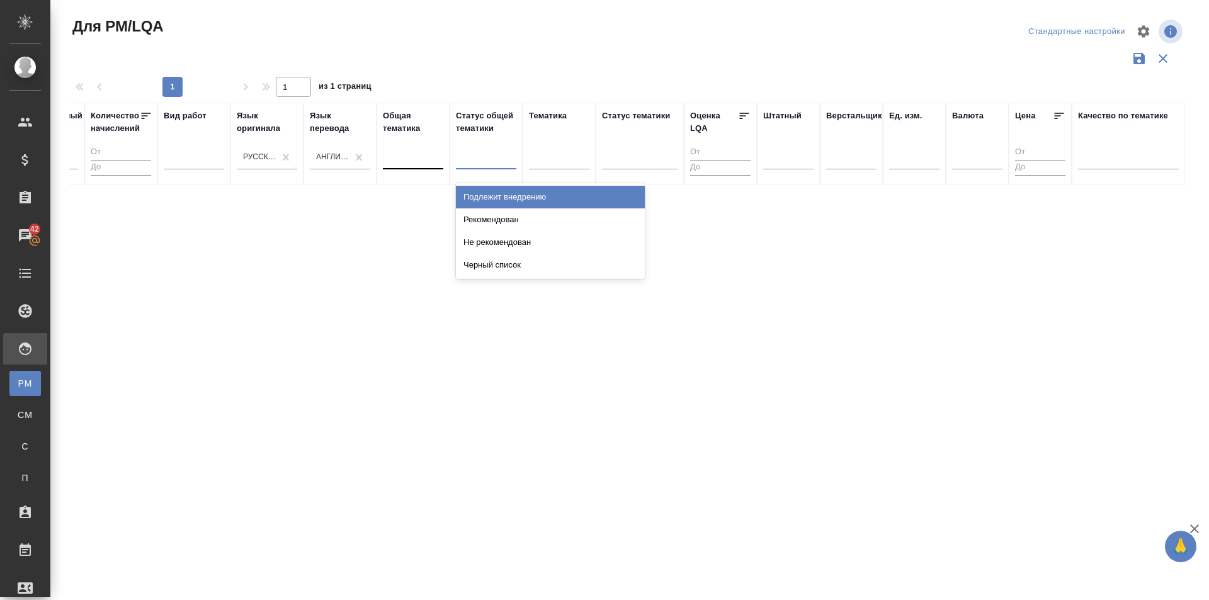
click at [420, 164] on div at bounding box center [413, 157] width 60 height 18
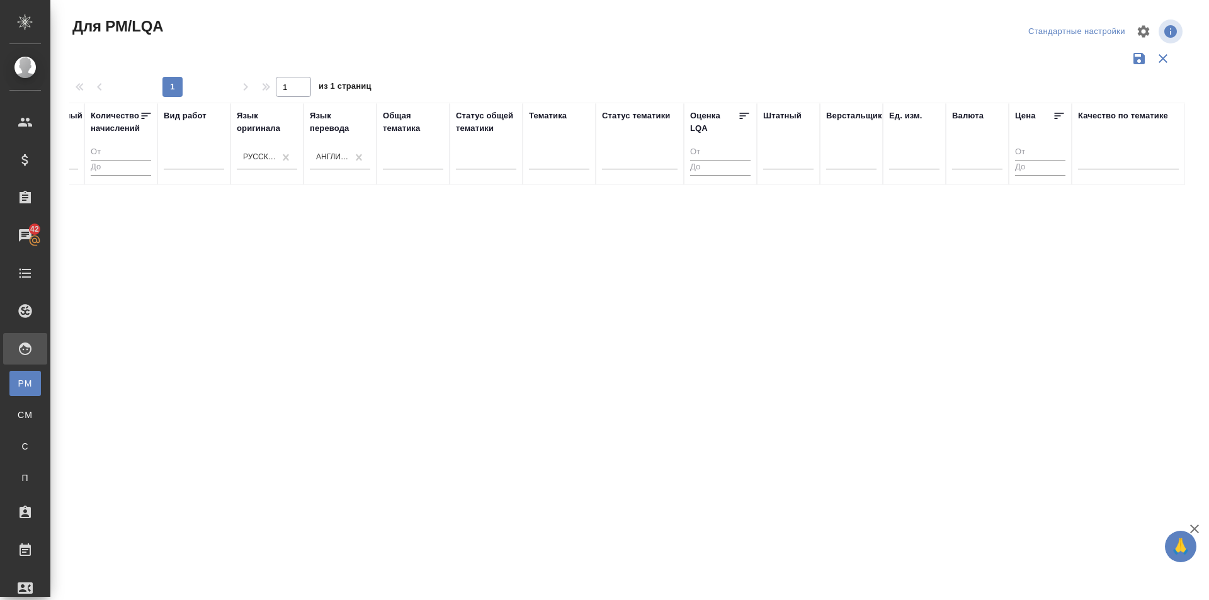
click at [822, 235] on div "ФИО email Носитель языка Да Отдел исполнителя Статус исполнителя Ответственный …" at bounding box center [627, 329] width 1116 height 453
click at [715, 546] on div "ФИО email Носитель языка Да Отдел исполнителя Статус исполнителя Ответственный …" at bounding box center [627, 329] width 1116 height 453
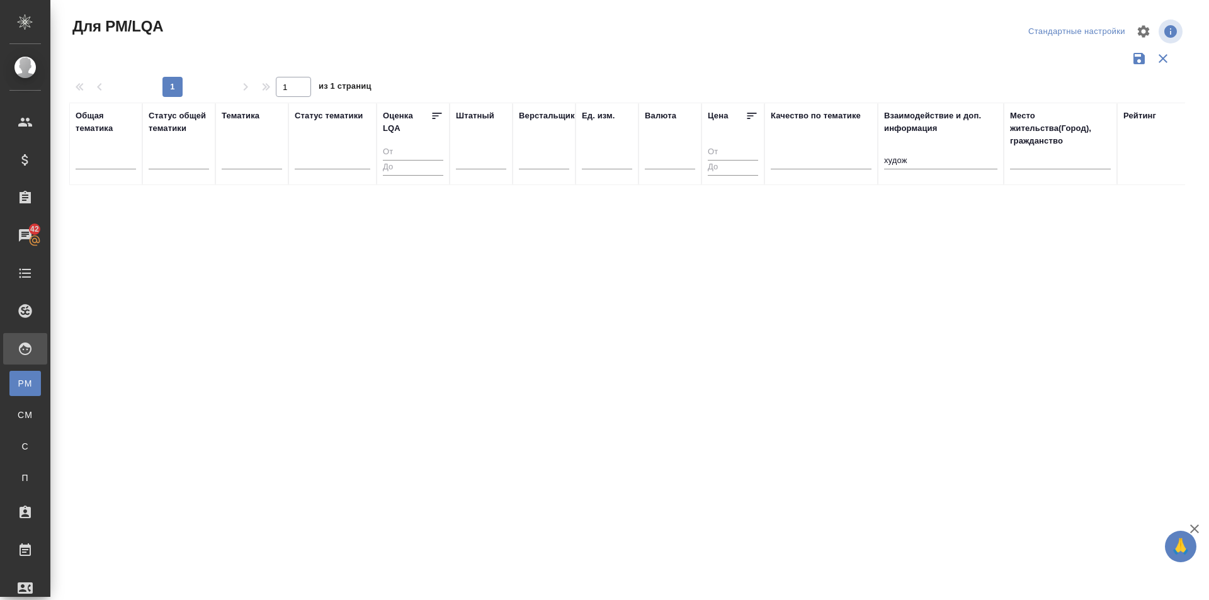
scroll to position [0, 861]
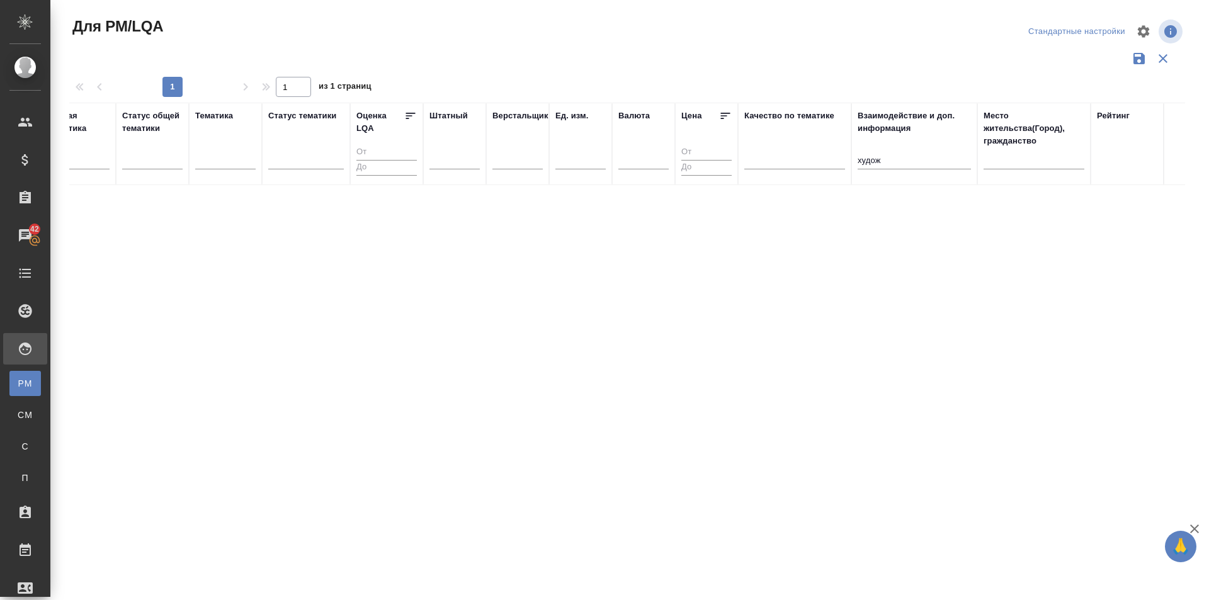
click at [893, 159] on input "худож" at bounding box center [913, 162] width 113 height 16
type input "х"
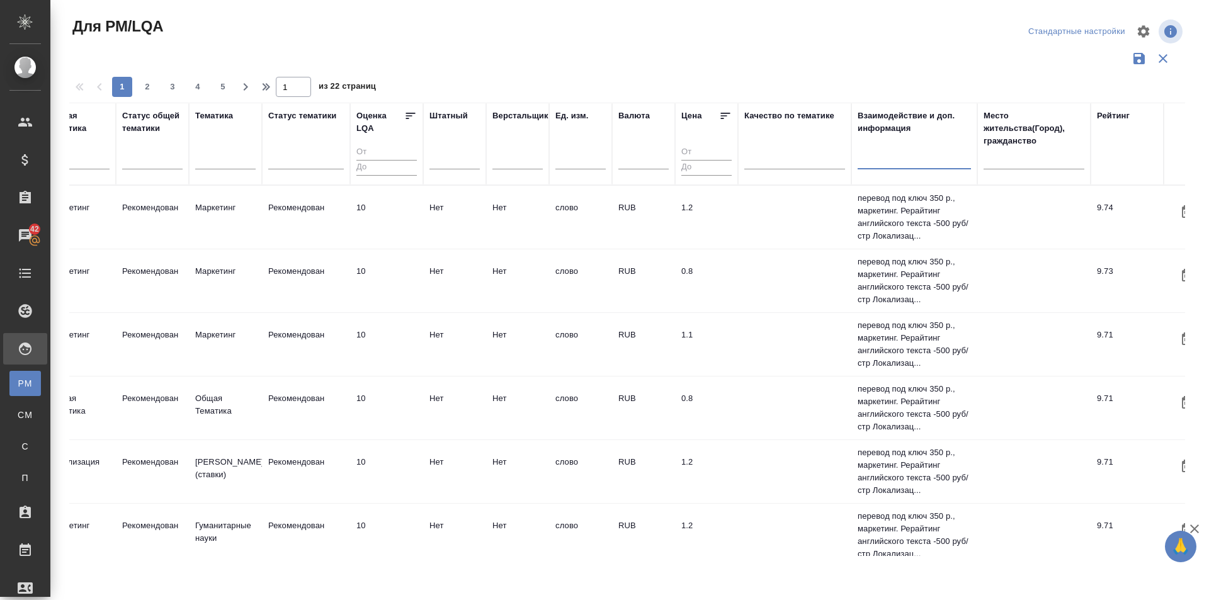
scroll to position [0, 755]
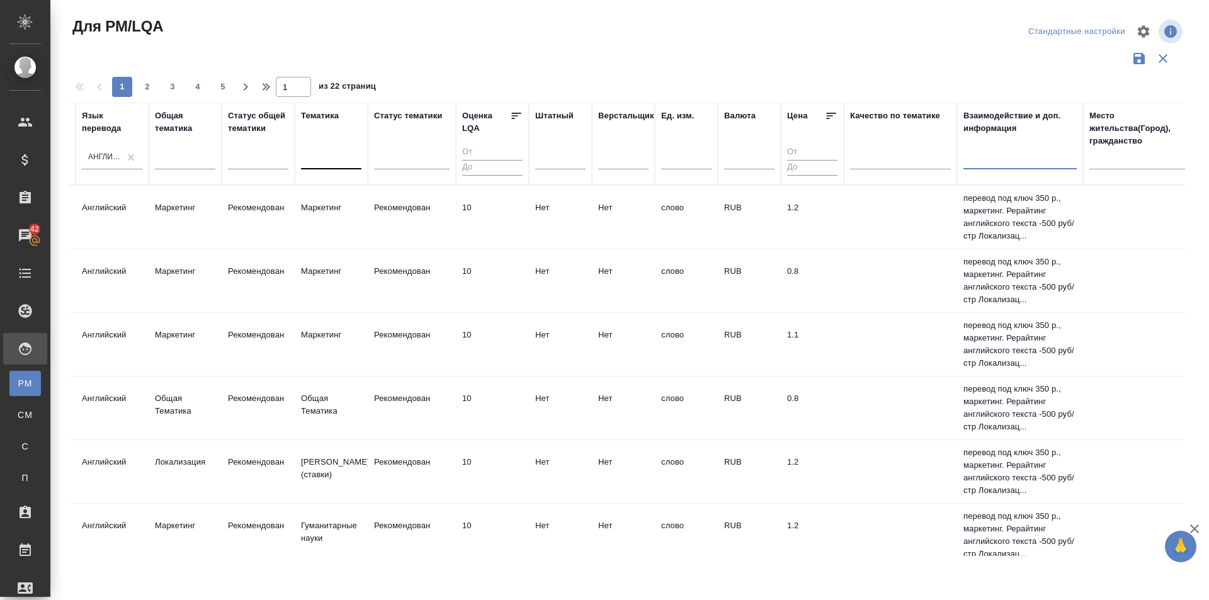
click at [316, 161] on div at bounding box center [331, 157] width 60 height 18
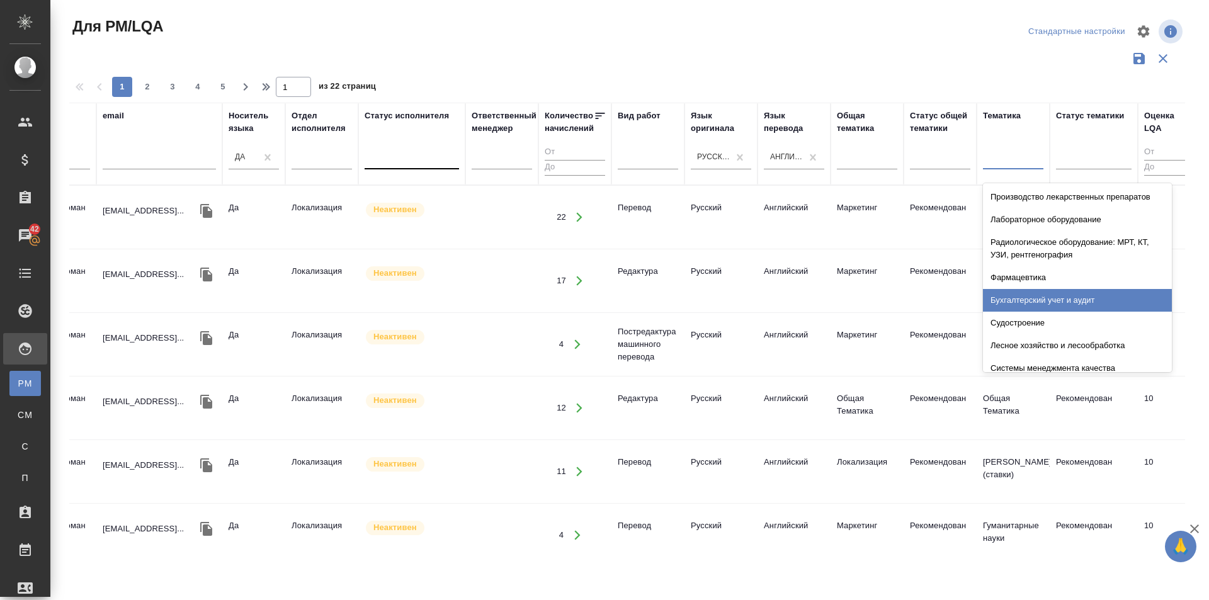
scroll to position [0, 0]
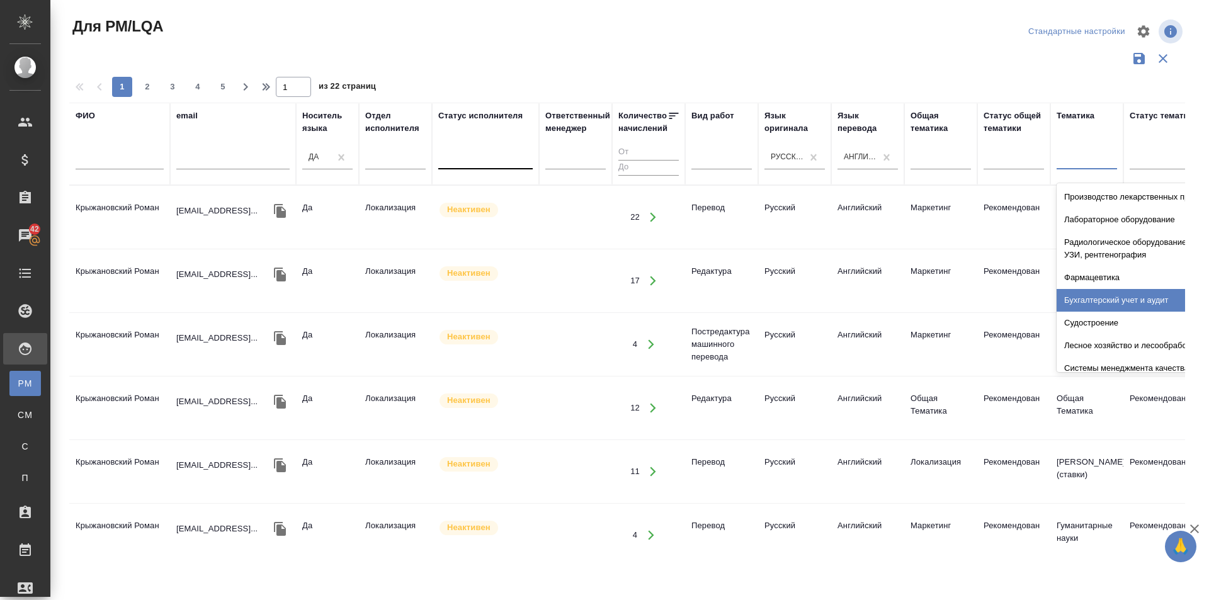
click at [583, 283] on td at bounding box center [575, 281] width 73 height 44
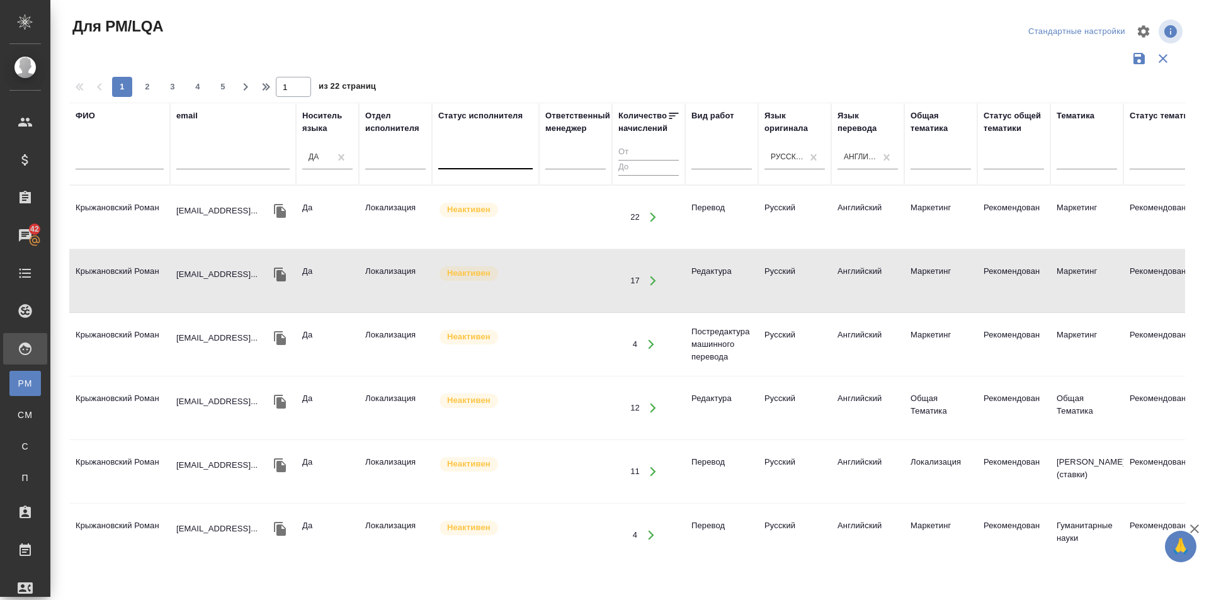
click at [145, 203] on td "Крыжановский Роман" at bounding box center [119, 217] width 101 height 44
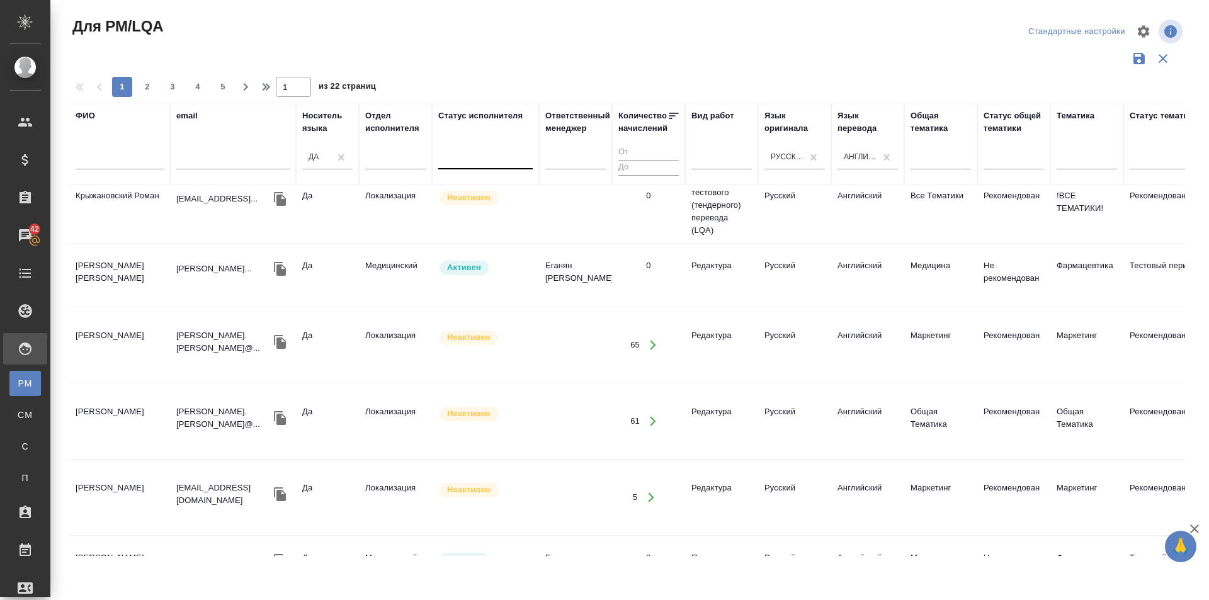
scroll to position [1040, 0]
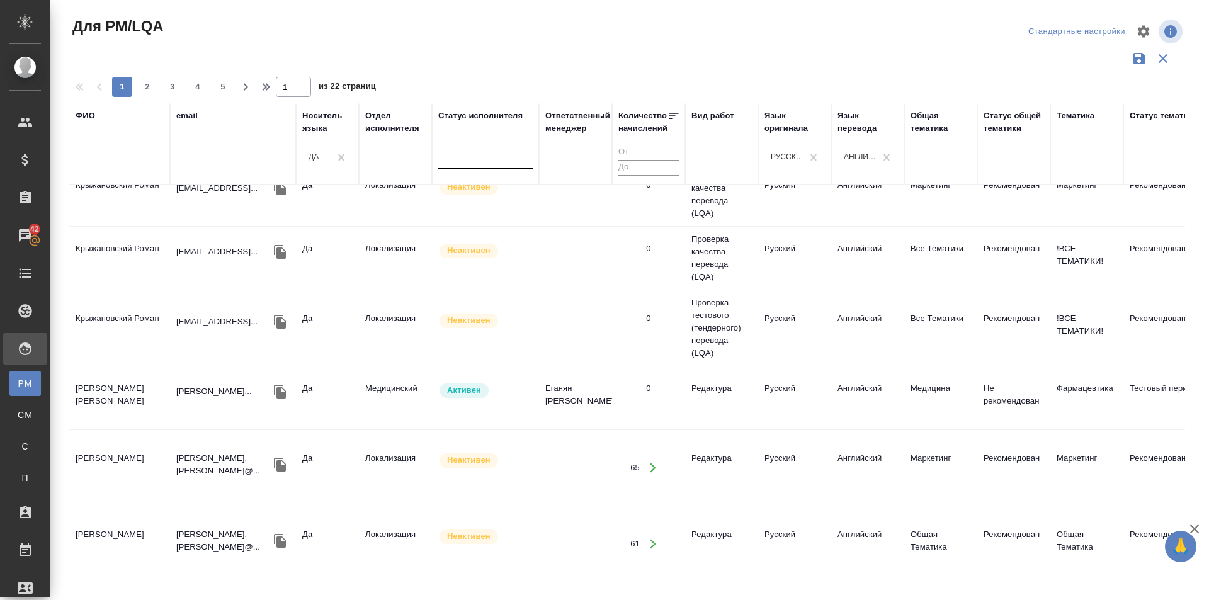
click at [117, 450] on td "Gribben Christopher" at bounding box center [119, 468] width 101 height 44
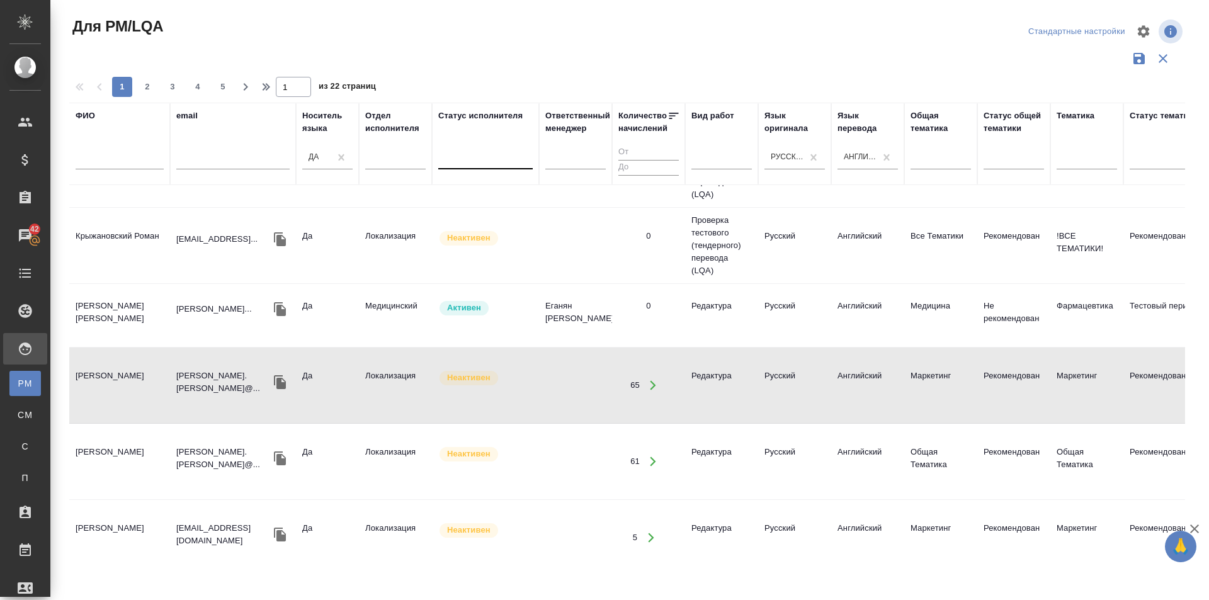
scroll to position [1229, 0]
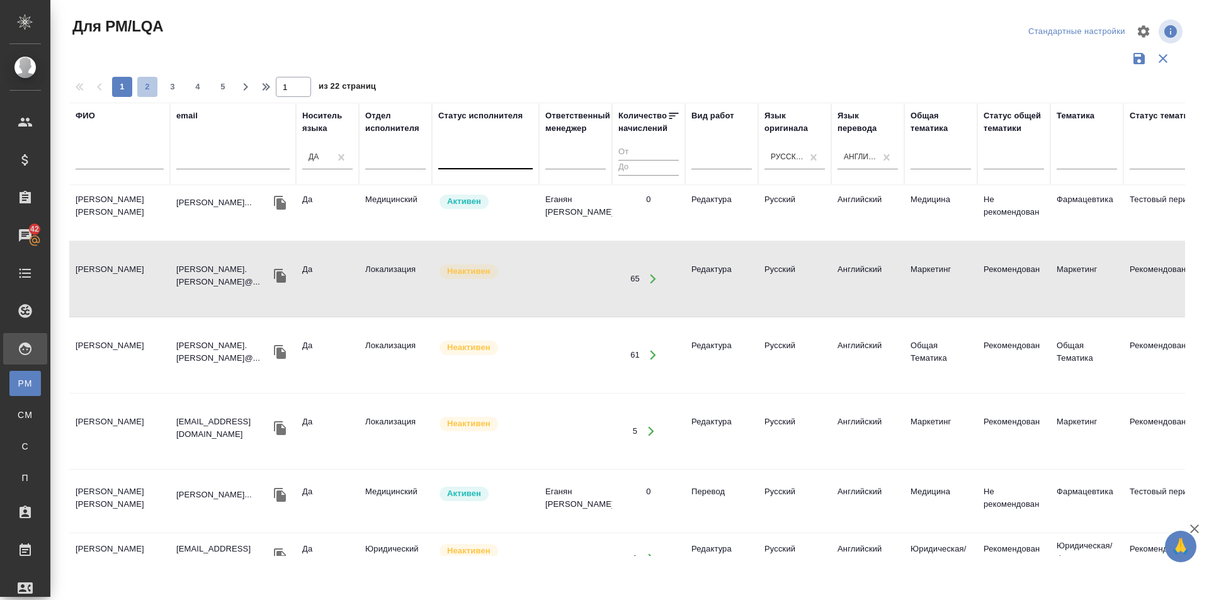
click at [146, 93] on button "2" at bounding box center [147, 87] width 20 height 20
type input "2"
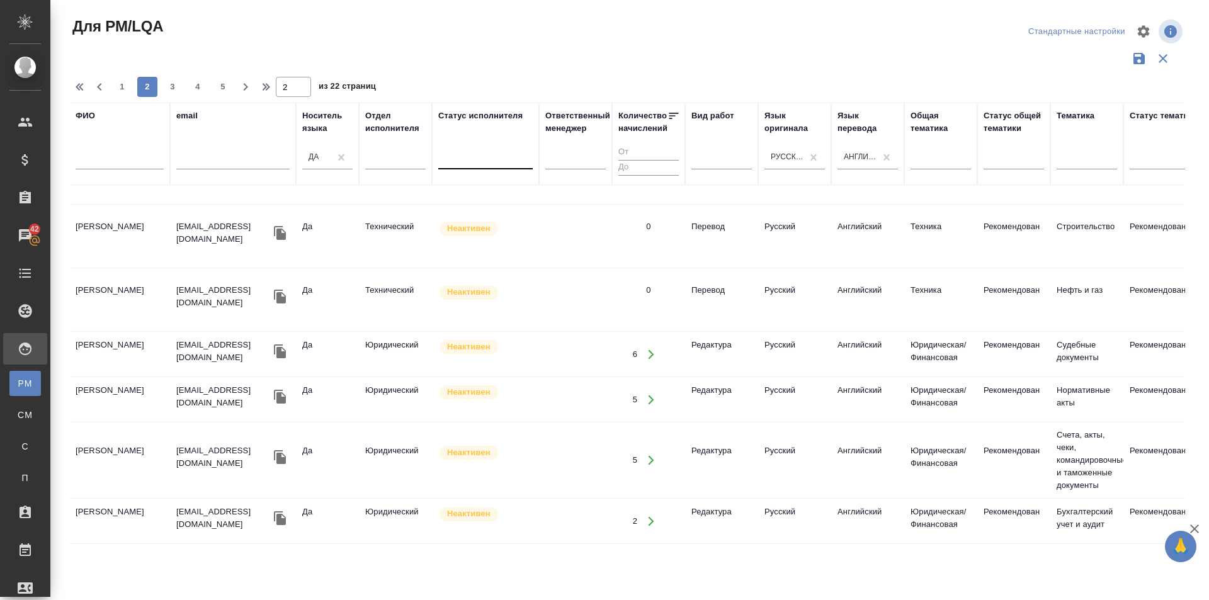
scroll to position [0, 0]
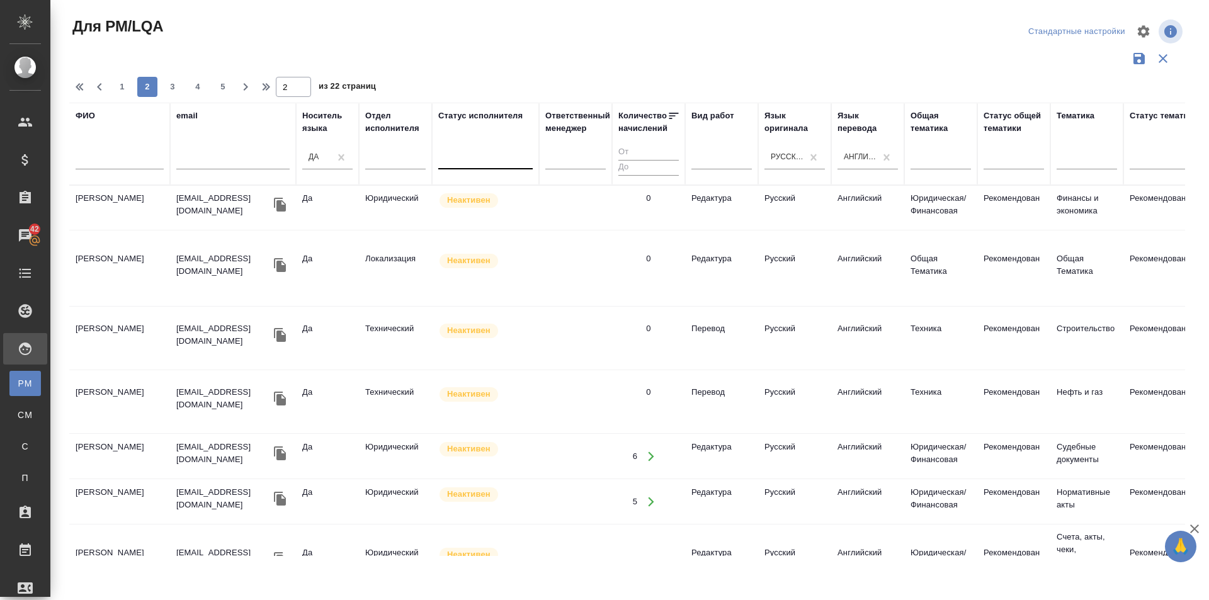
click at [89, 316] on td "Smith Alex" at bounding box center [119, 338] width 101 height 44
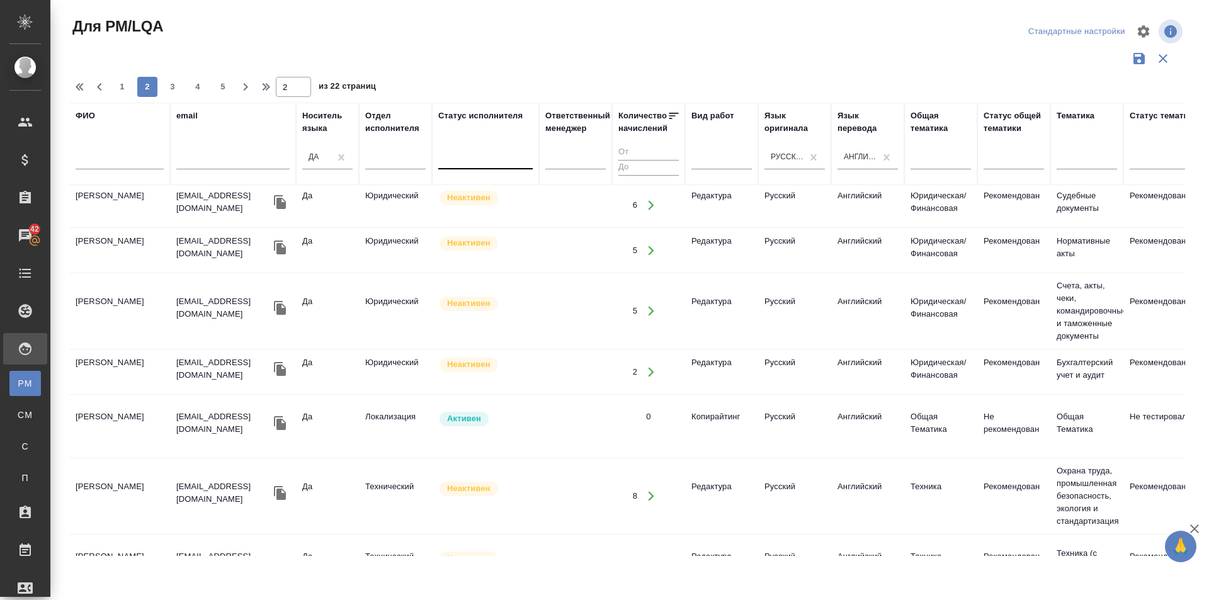
scroll to position [252, 0]
click at [98, 404] on td "Trefz Jonathan" at bounding box center [119, 426] width 101 height 44
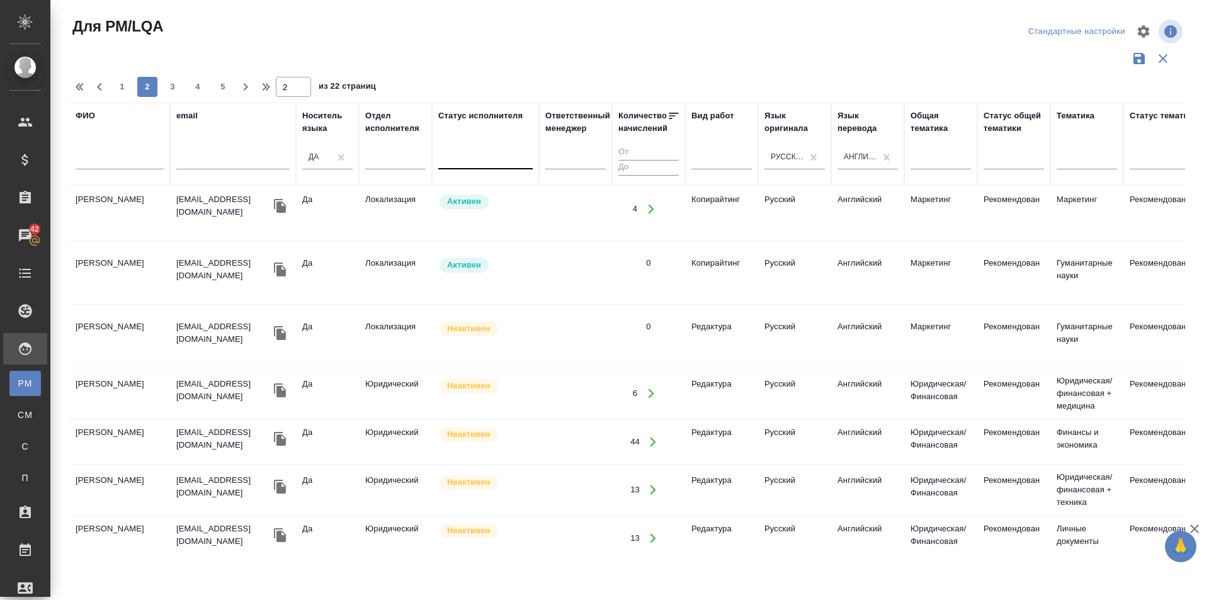
scroll to position [1119, 0]
click at [127, 161] on input "text" at bounding box center [120, 162] width 88 height 16
type input "у"
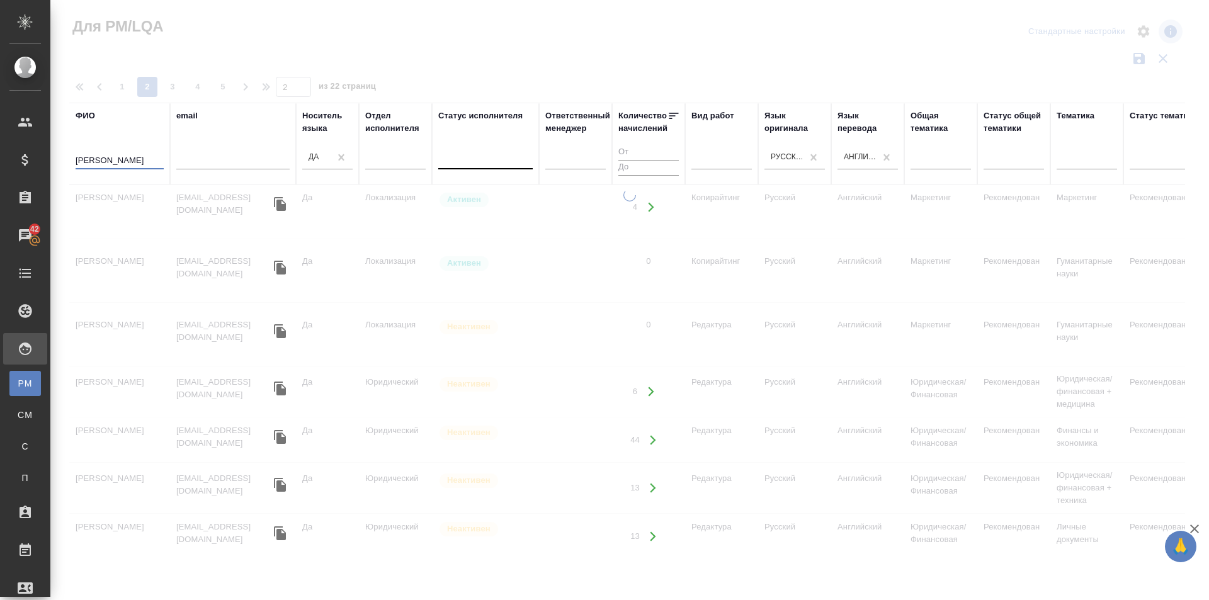
type input "eric"
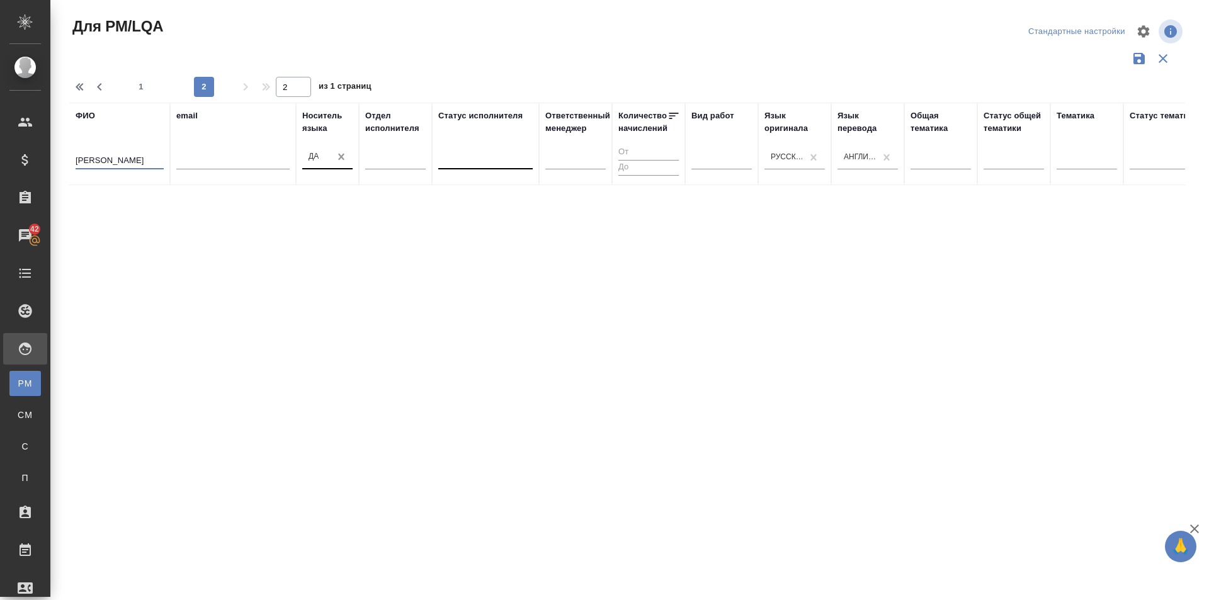
type input "1"
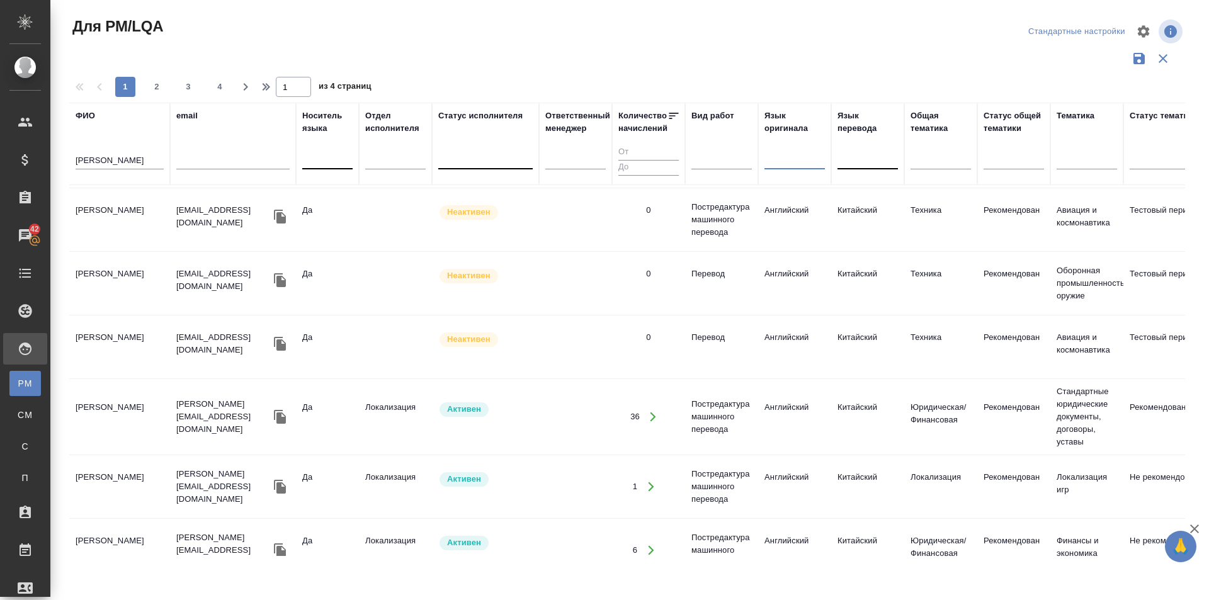
scroll to position [504, 0]
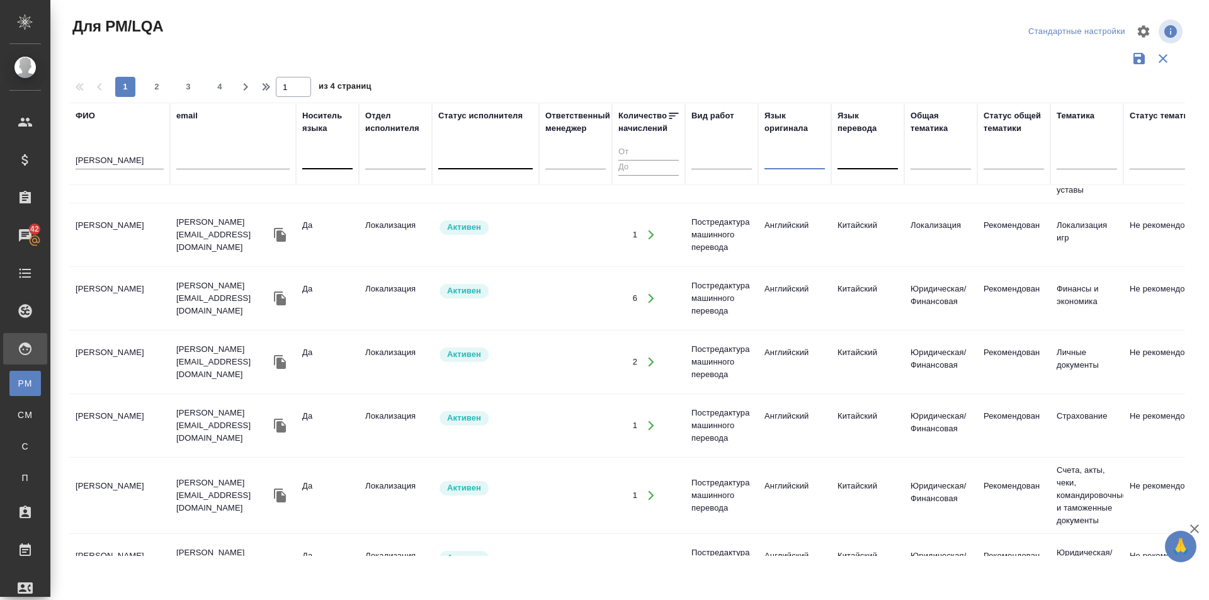
click at [98, 157] on input "eric" at bounding box center [120, 162] width 88 height 16
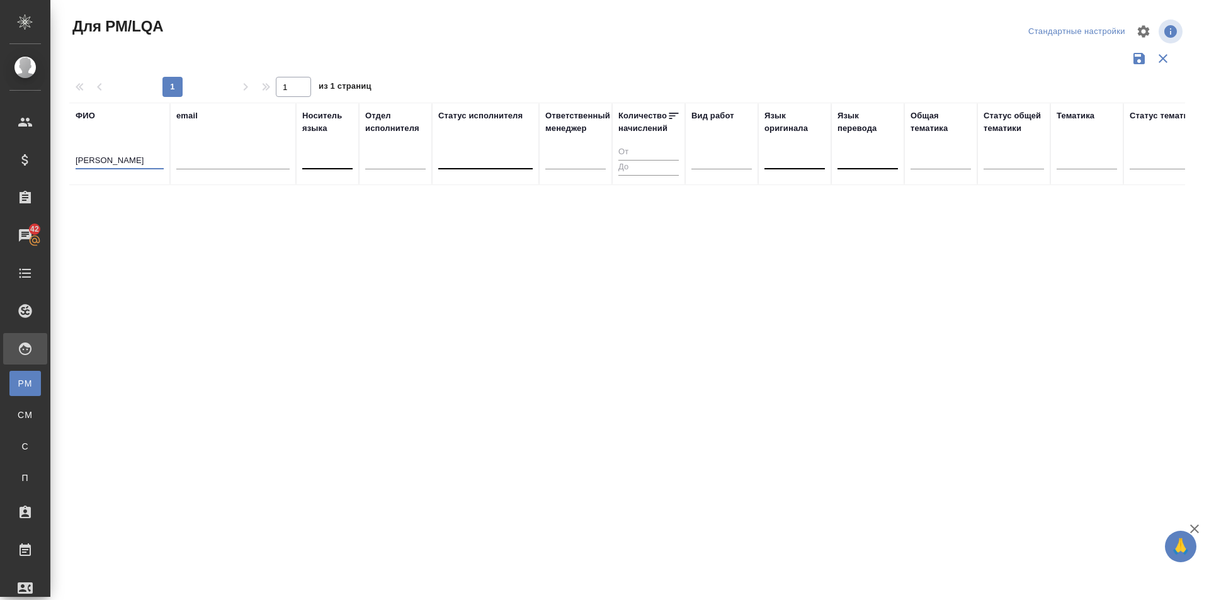
scroll to position [0, 0]
click at [91, 161] on input "eric spreat" at bounding box center [120, 162] width 88 height 16
click at [107, 206] on td "Spreat Eric" at bounding box center [119, 217] width 101 height 44
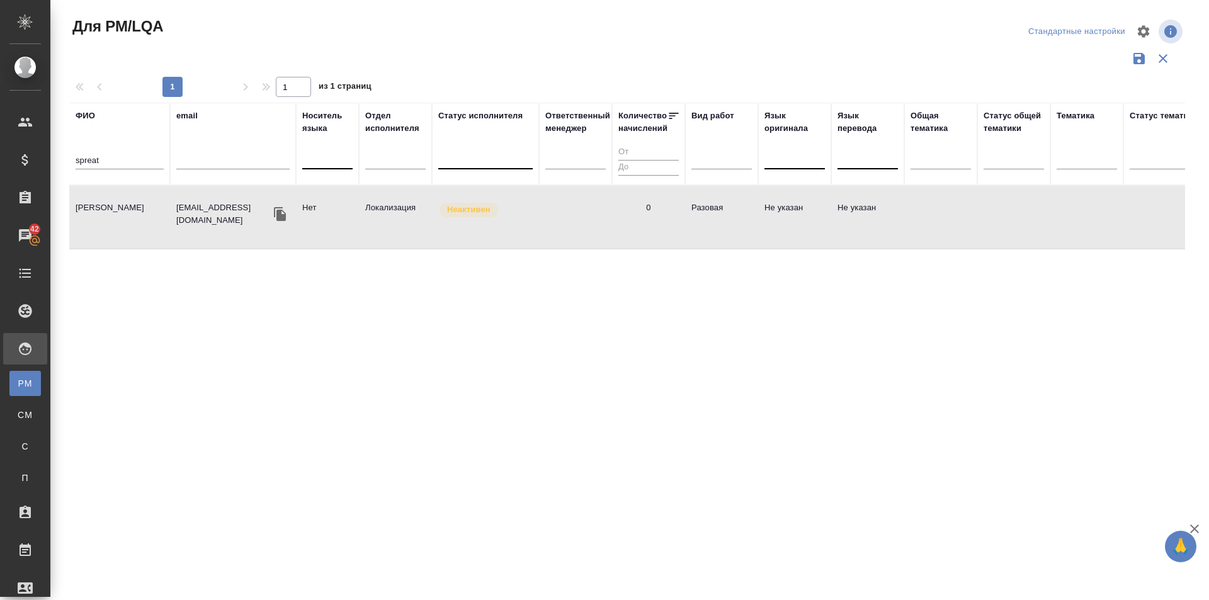
click at [107, 206] on td "Spreat Eric" at bounding box center [119, 217] width 101 height 44
click at [118, 167] on input "spreat" at bounding box center [120, 162] width 88 height 16
type input "s"
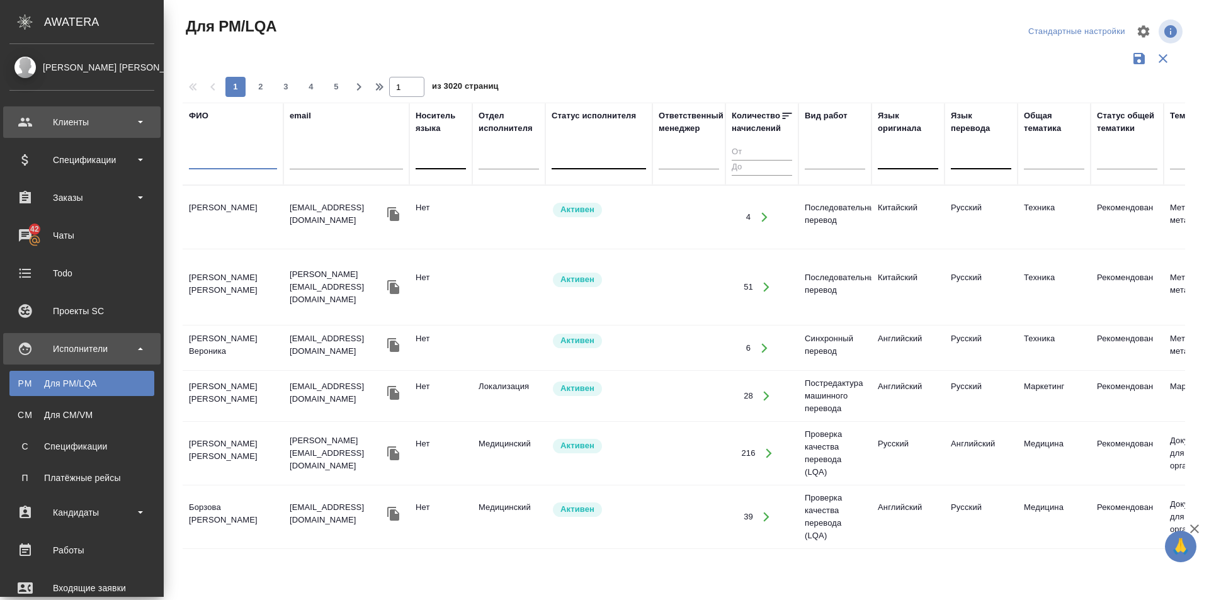
click at [102, 133] on div "Клиенты" at bounding box center [81, 121] width 157 height 31
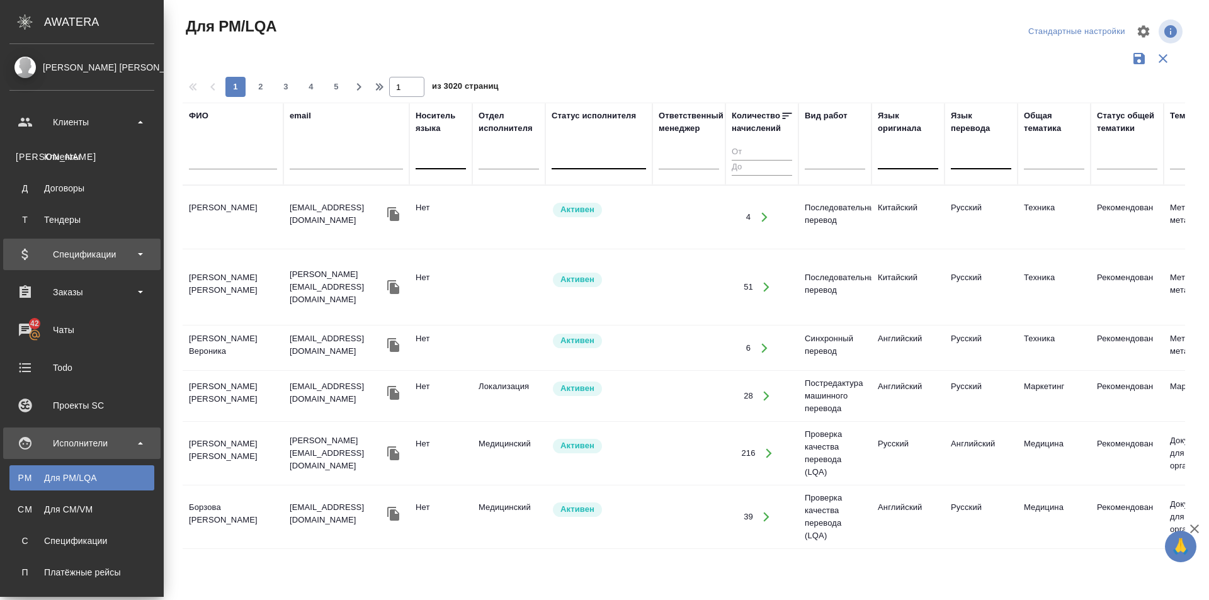
click at [142, 247] on div "Спецификации" at bounding box center [81, 254] width 145 height 19
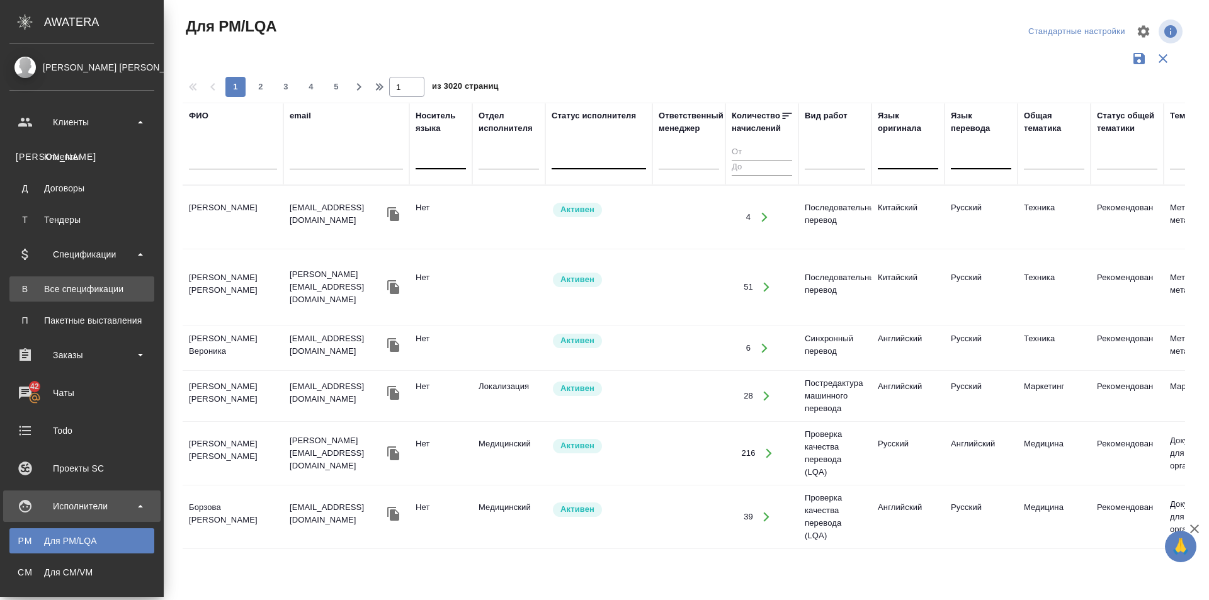
click at [128, 285] on div "Все спецификации" at bounding box center [82, 289] width 132 height 13
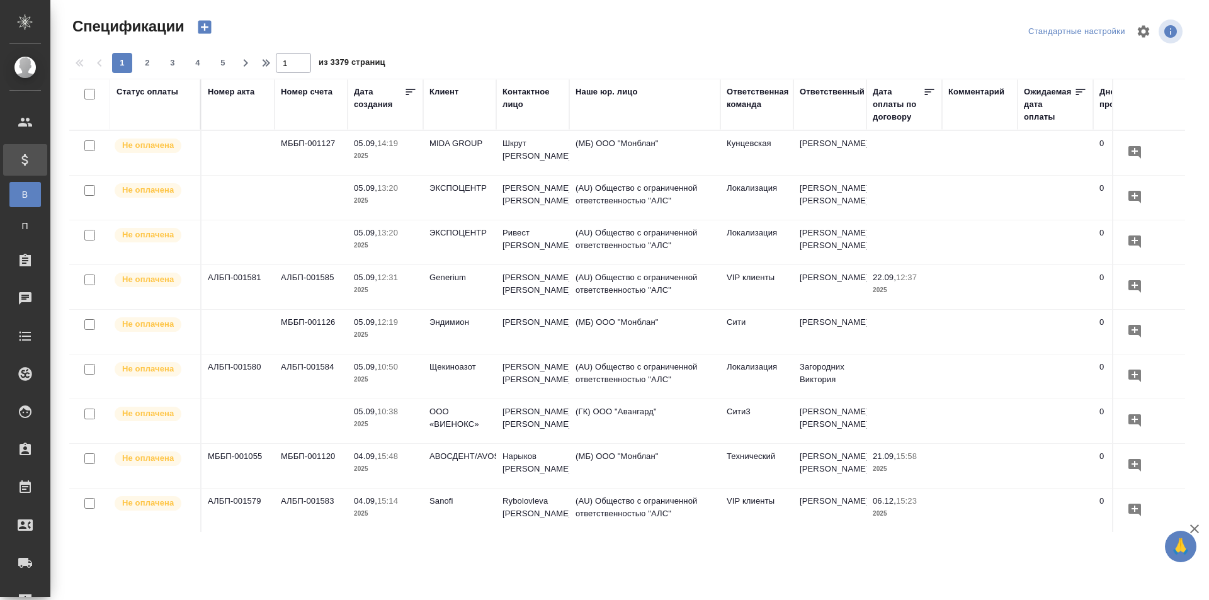
click at [436, 92] on div "Клиент" at bounding box center [443, 92] width 29 height 13
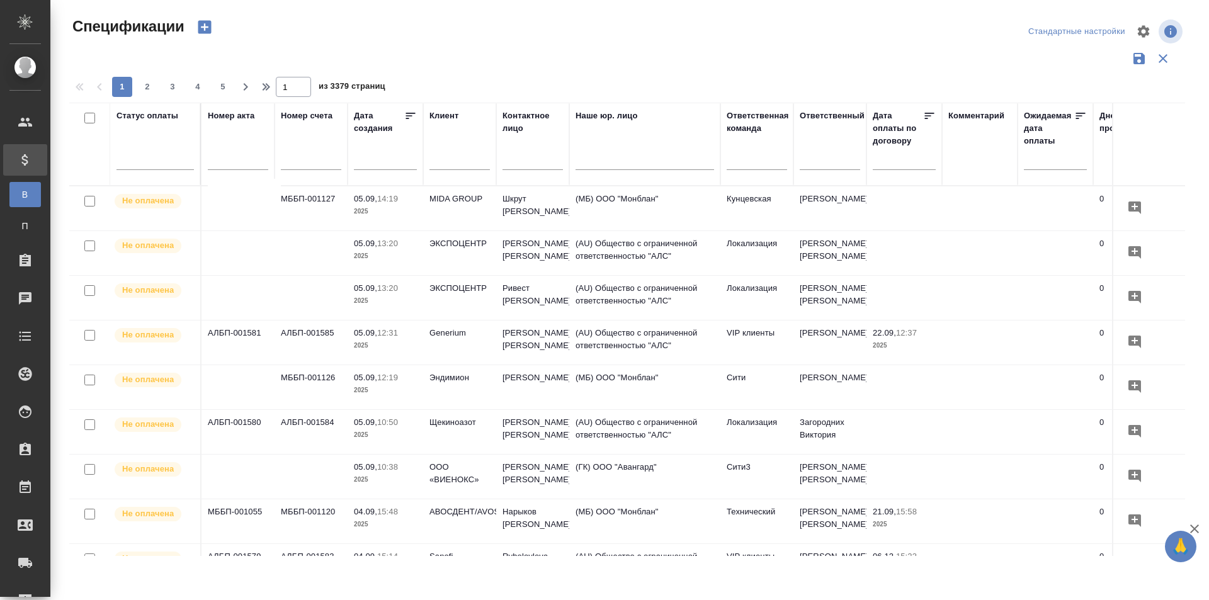
click at [448, 165] on input "text" at bounding box center [459, 162] width 60 height 16
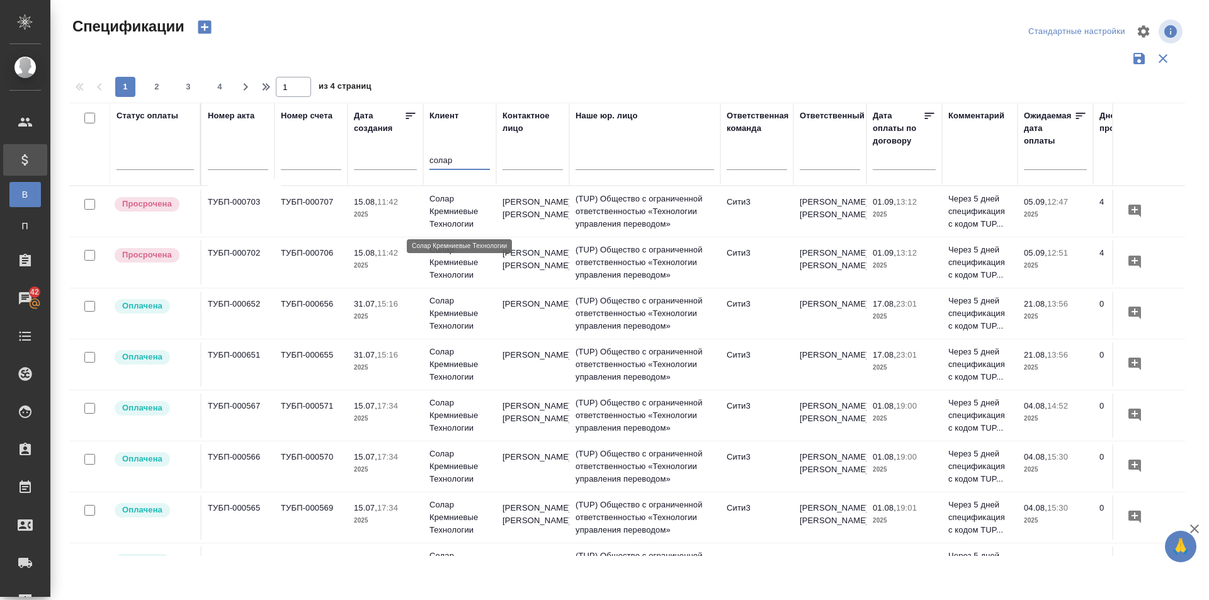
type input "солар"
click at [444, 213] on p "Солар Кремниевые Технологии" at bounding box center [459, 212] width 60 height 38
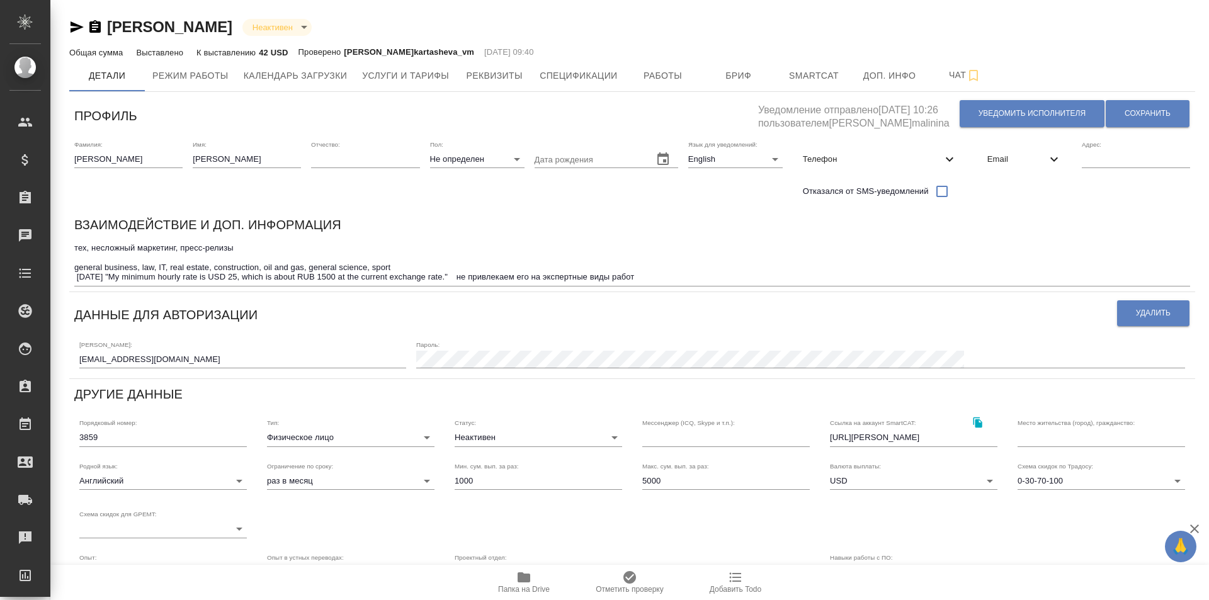
type input "Trados 2009MemoQ. SmartCAT"
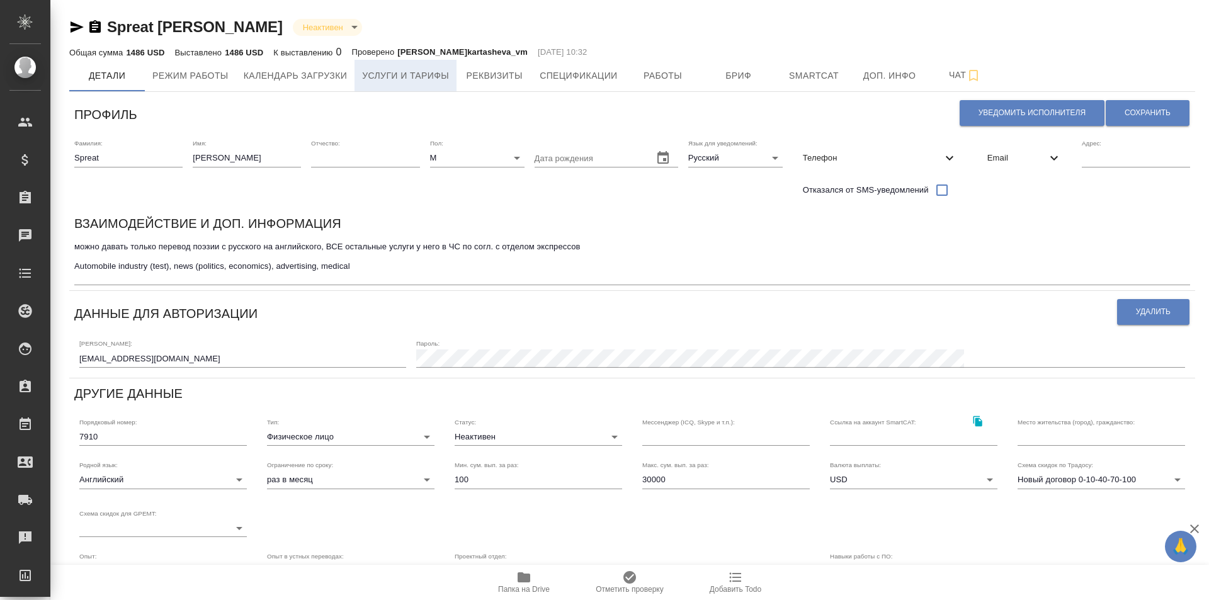
click at [424, 77] on span "Услуги и тарифы" at bounding box center [405, 76] width 87 height 16
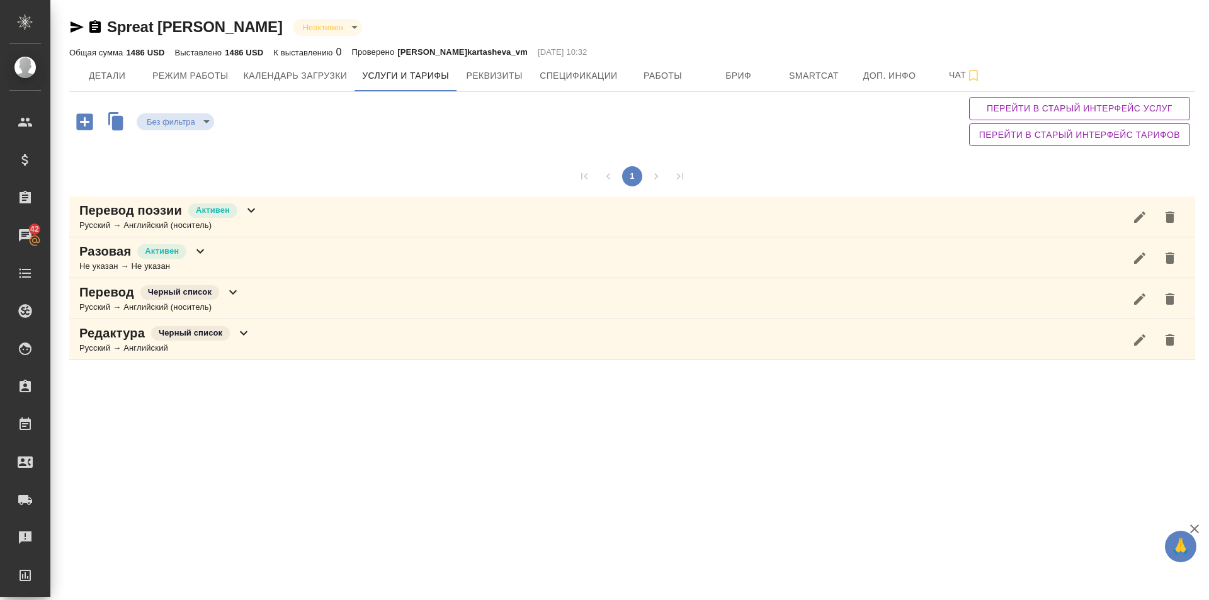
click at [256, 211] on icon at bounding box center [251, 210] width 15 height 15
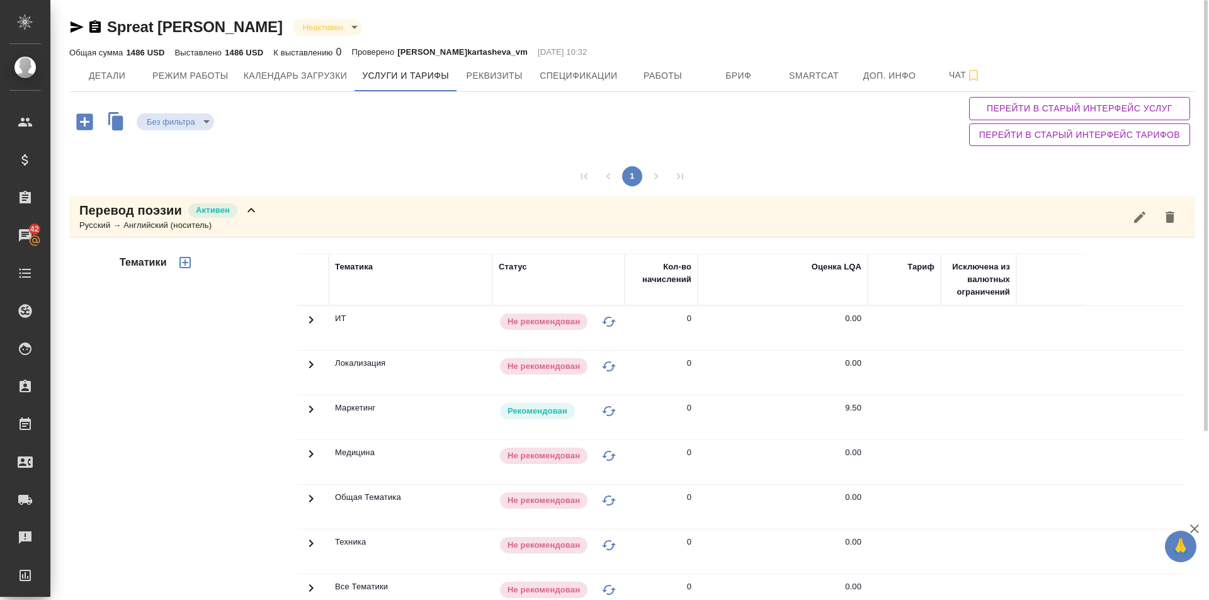
click at [251, 206] on icon at bounding box center [251, 210] width 15 height 15
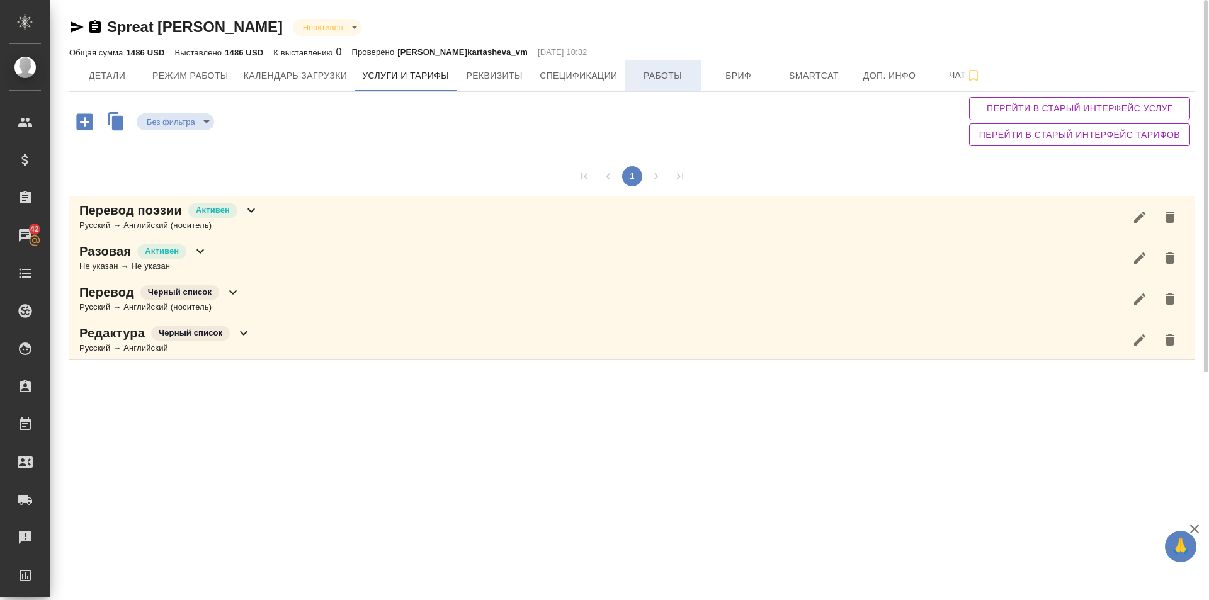
click at [669, 74] on span "Работы" at bounding box center [663, 76] width 60 height 16
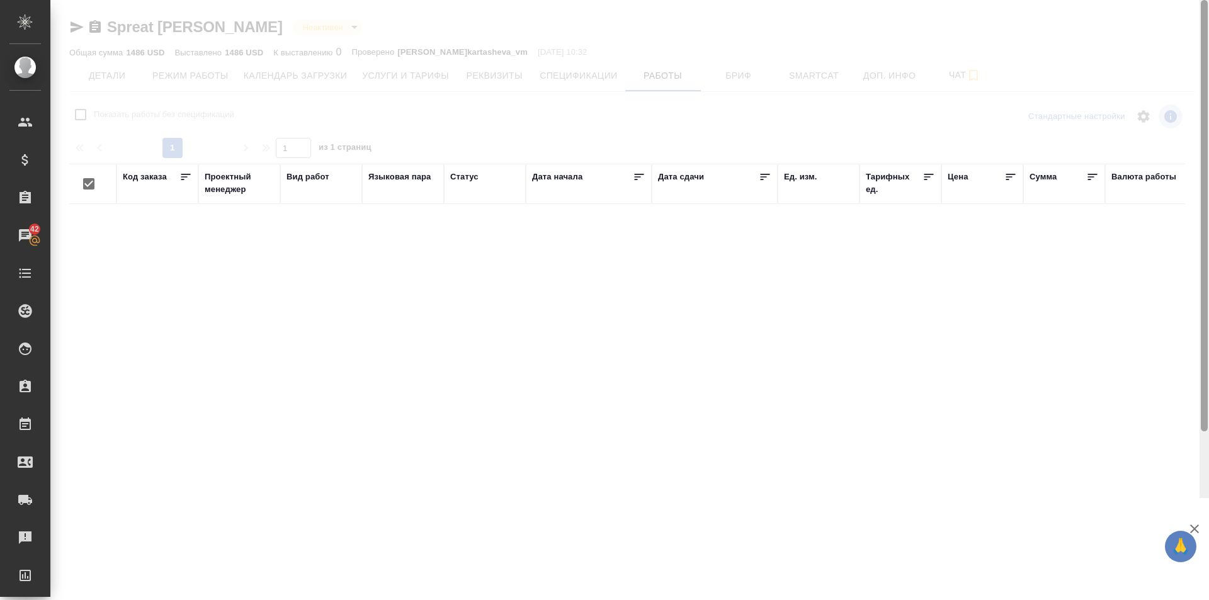
checkbox input "false"
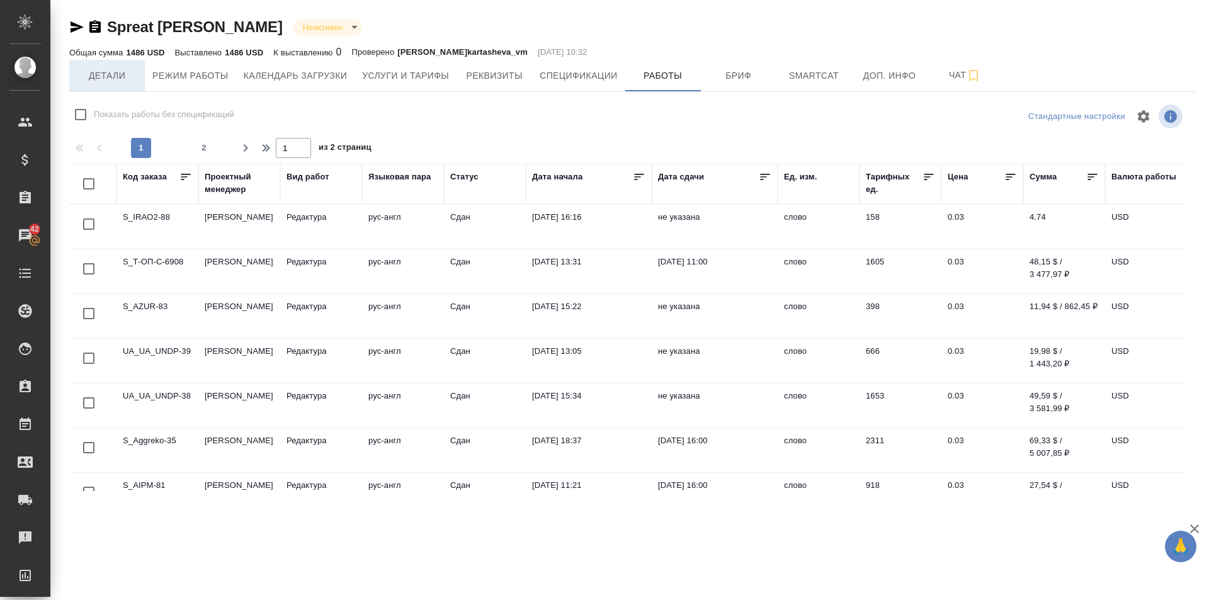
click at [113, 73] on span "Детали" at bounding box center [107, 76] width 60 height 16
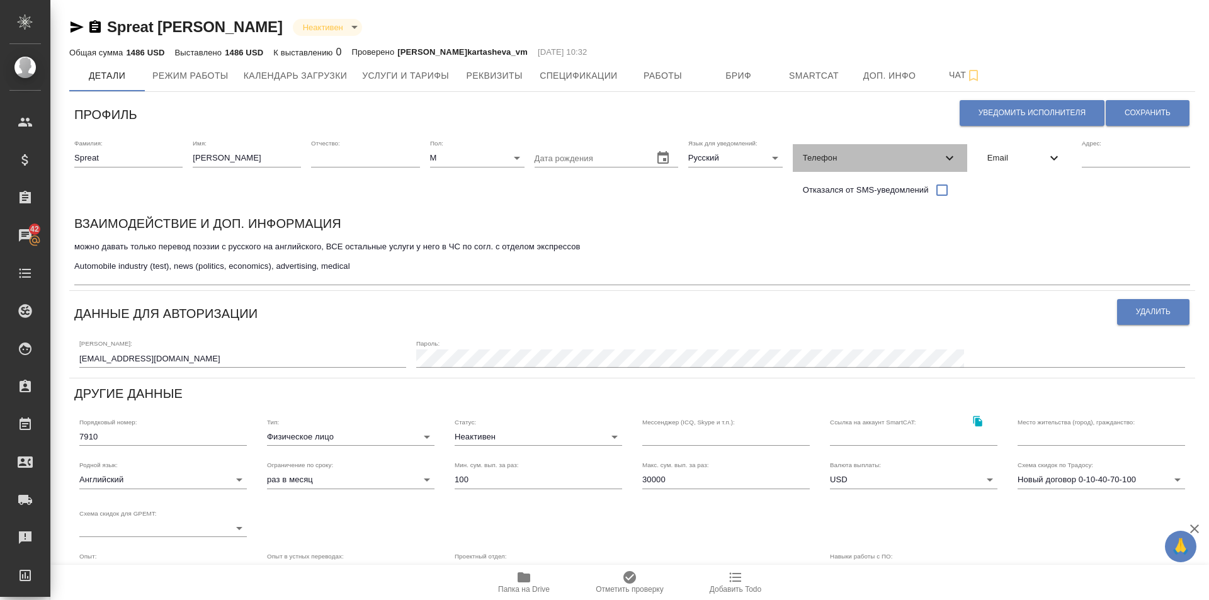
click at [946, 159] on icon at bounding box center [949, 157] width 15 height 15
select select "US"
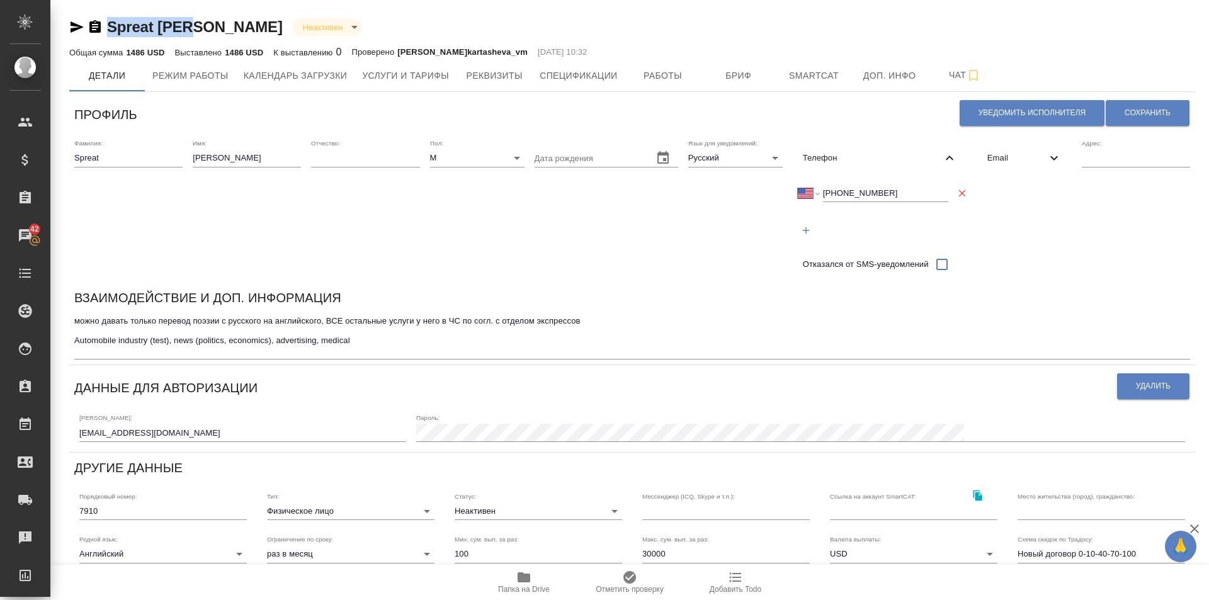
drag, startPoint x: 190, startPoint y: 24, endPoint x: 105, endPoint y: 24, distance: 85.0
click at [105, 24] on div "Spreat Eric Неактивен inactive" at bounding box center [632, 27] width 1126 height 20
copy link "Spreat Eric"
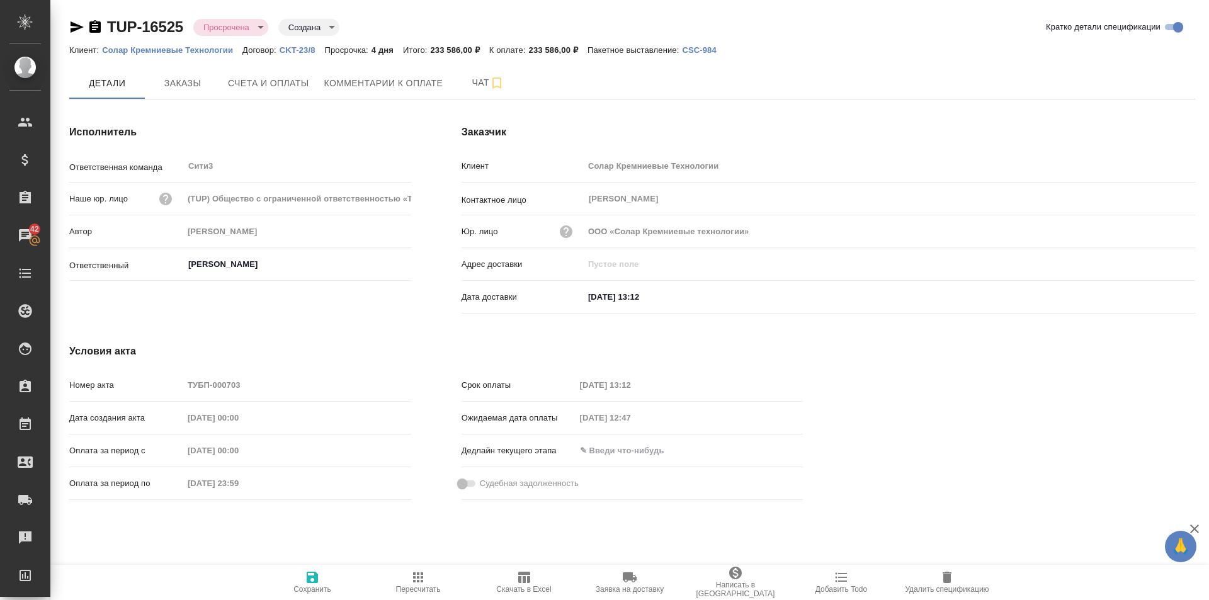
click at [200, 51] on p "Солар Кремниевые Технологии" at bounding box center [172, 49] width 140 height 9
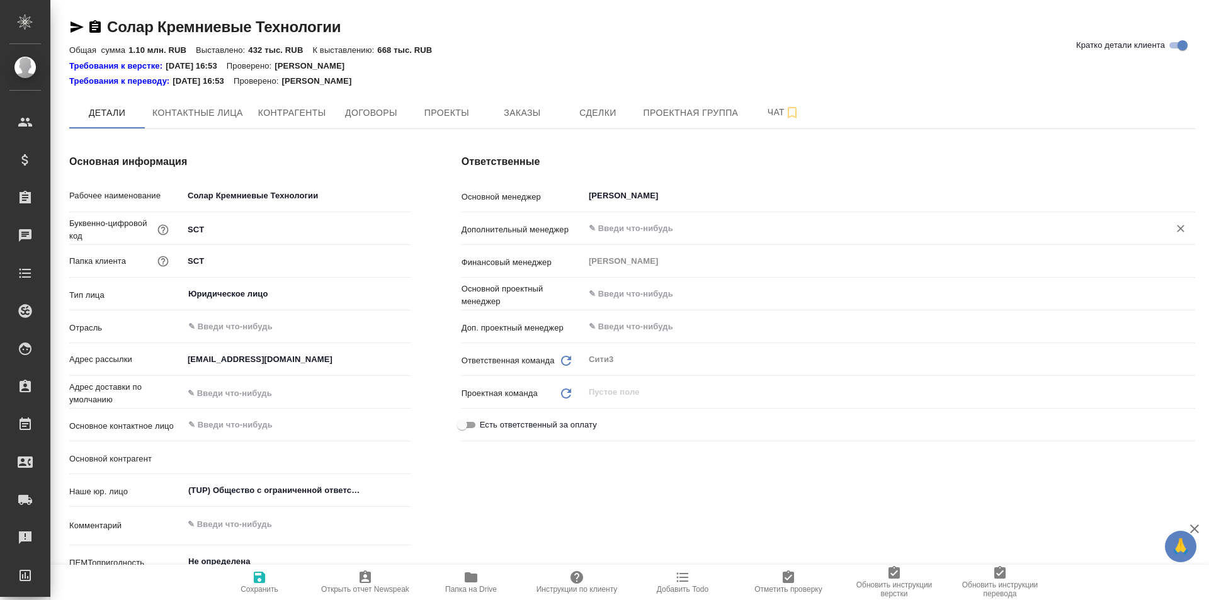
type textarea "x"
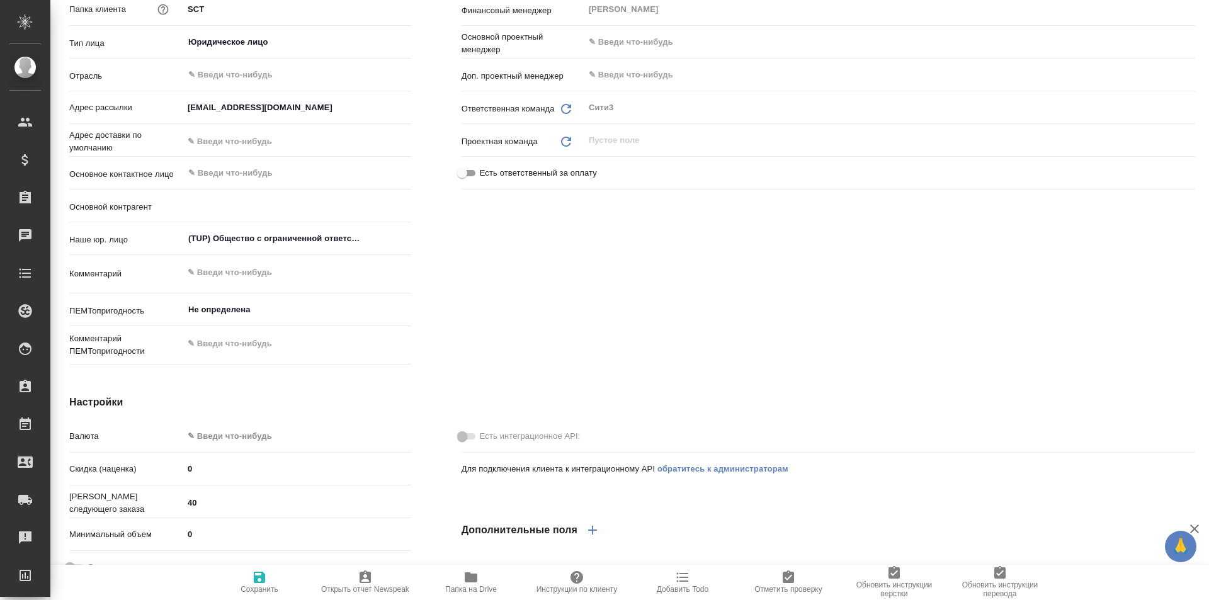
type textarea "x"
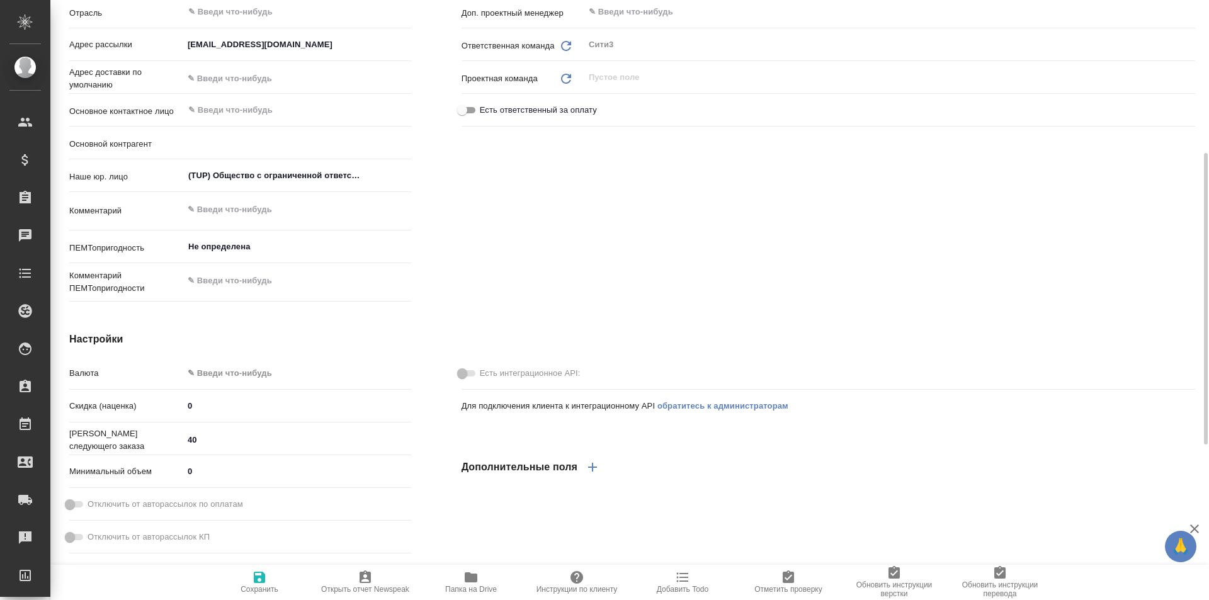
type textarea "x"
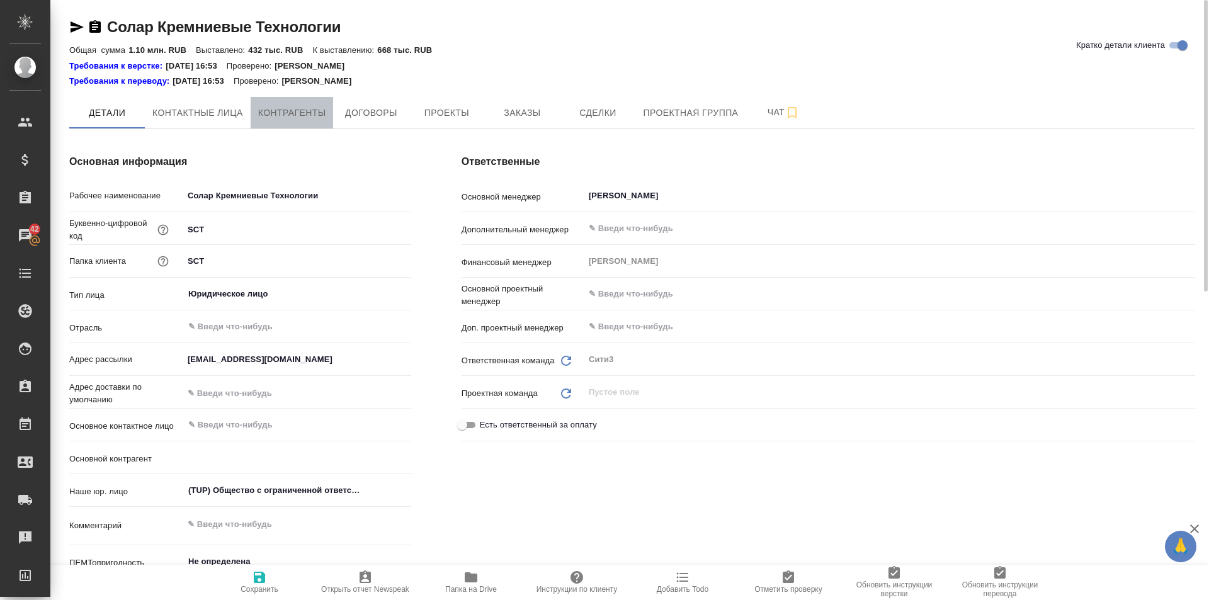
click at [292, 110] on span "Контрагенты" at bounding box center [292, 113] width 68 height 16
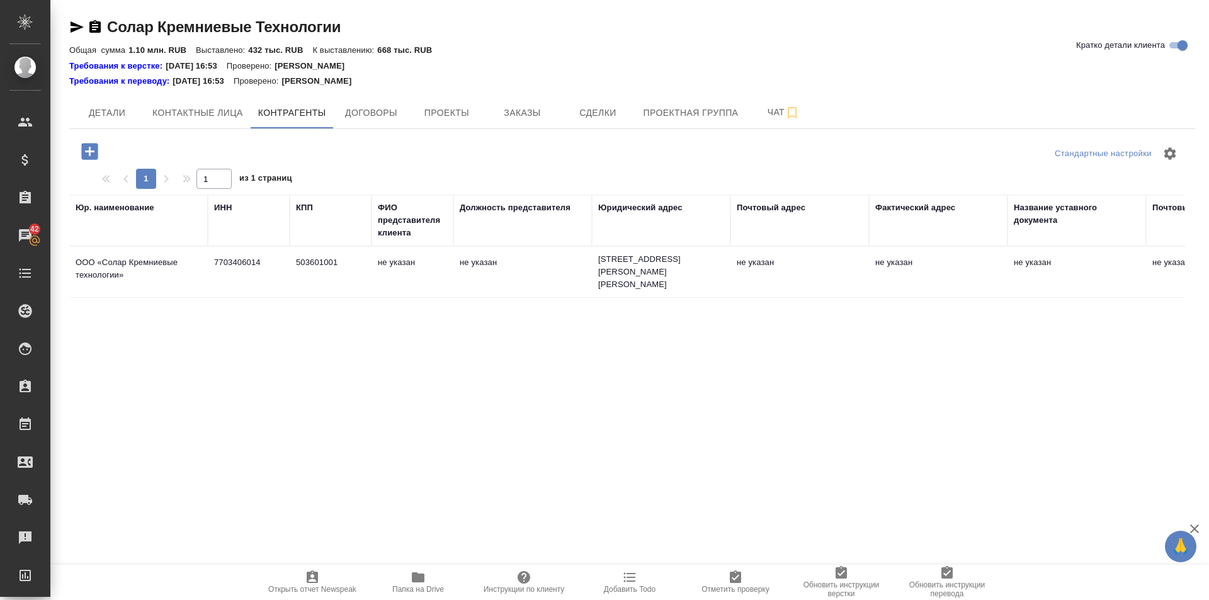
click at [76, 26] on icon "button" at bounding box center [77, 26] width 13 height 11
click at [97, 111] on span "Детали" at bounding box center [107, 113] width 60 height 16
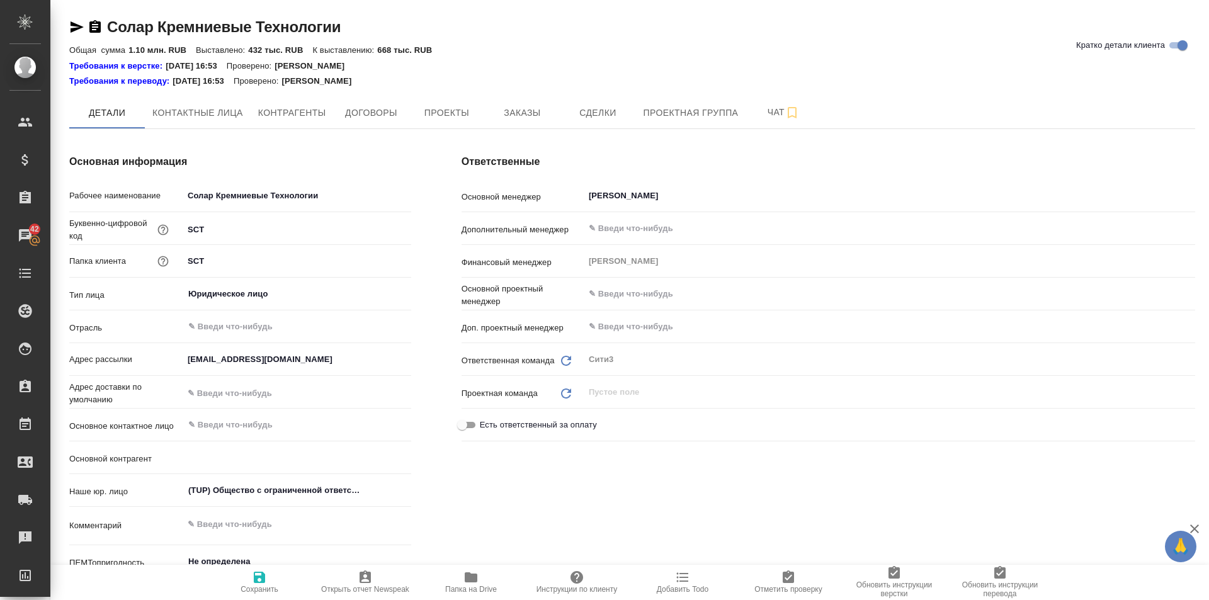
type textarea "x"
click at [217, 112] on span "Контактные лица" at bounding box center [197, 113] width 91 height 16
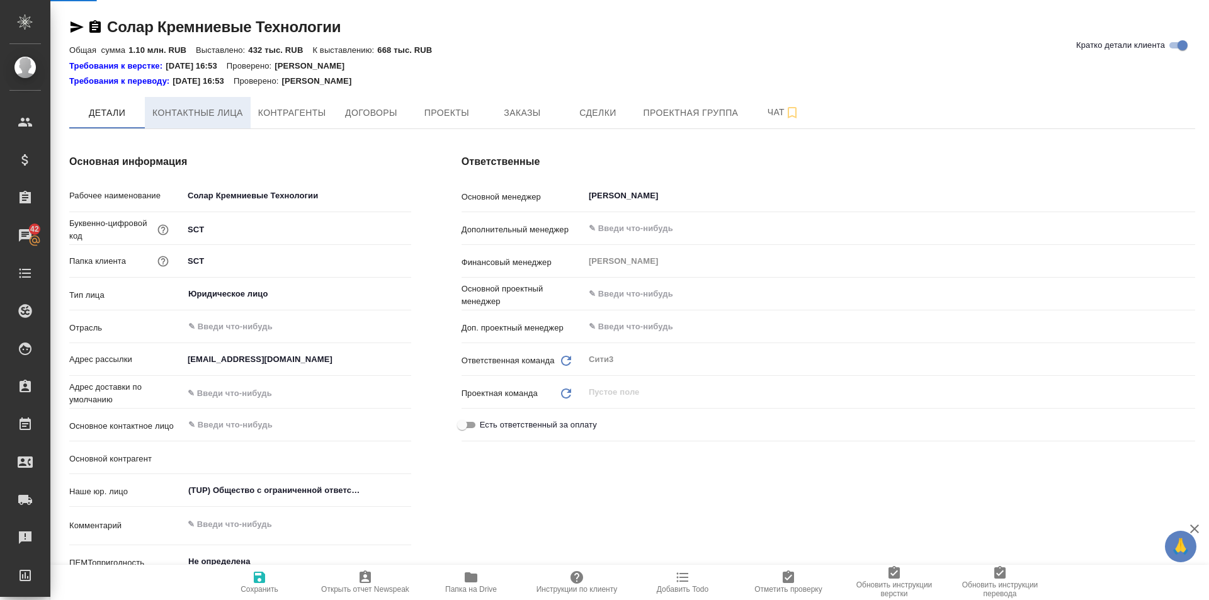
select select "RU"
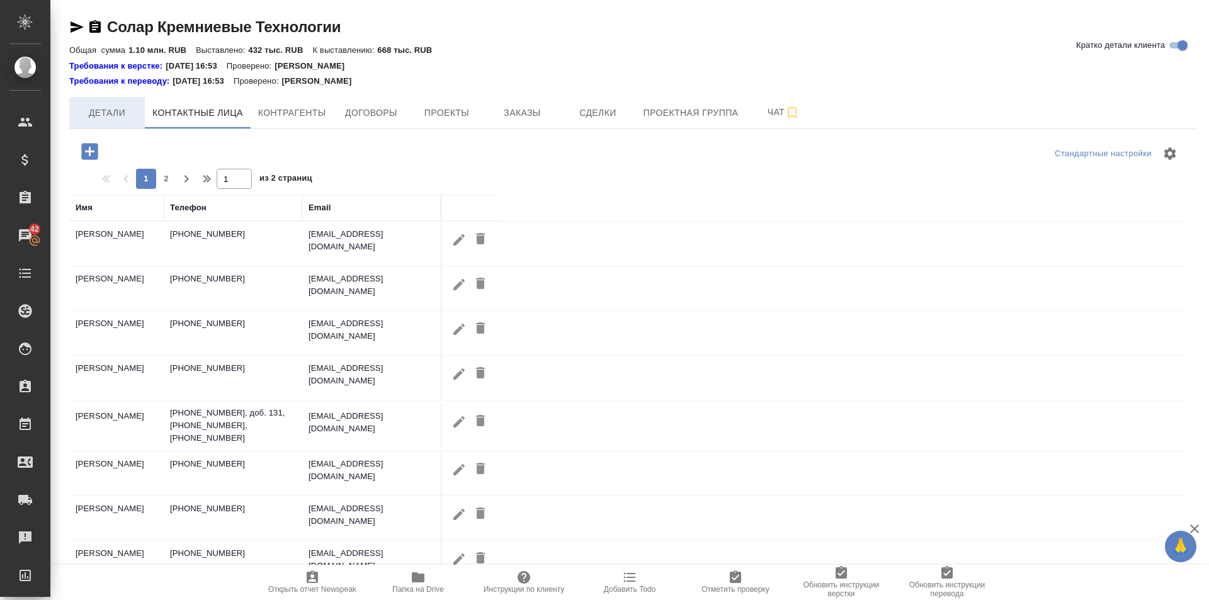
click at [104, 106] on span "Детали" at bounding box center [107, 113] width 60 height 16
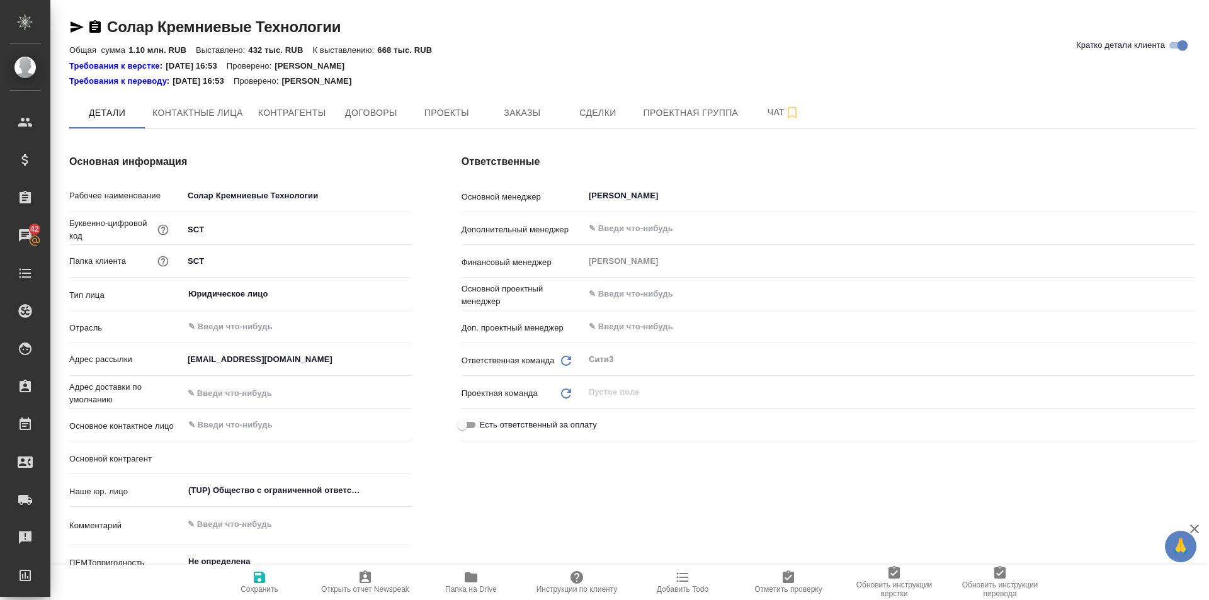
type textarea "x"
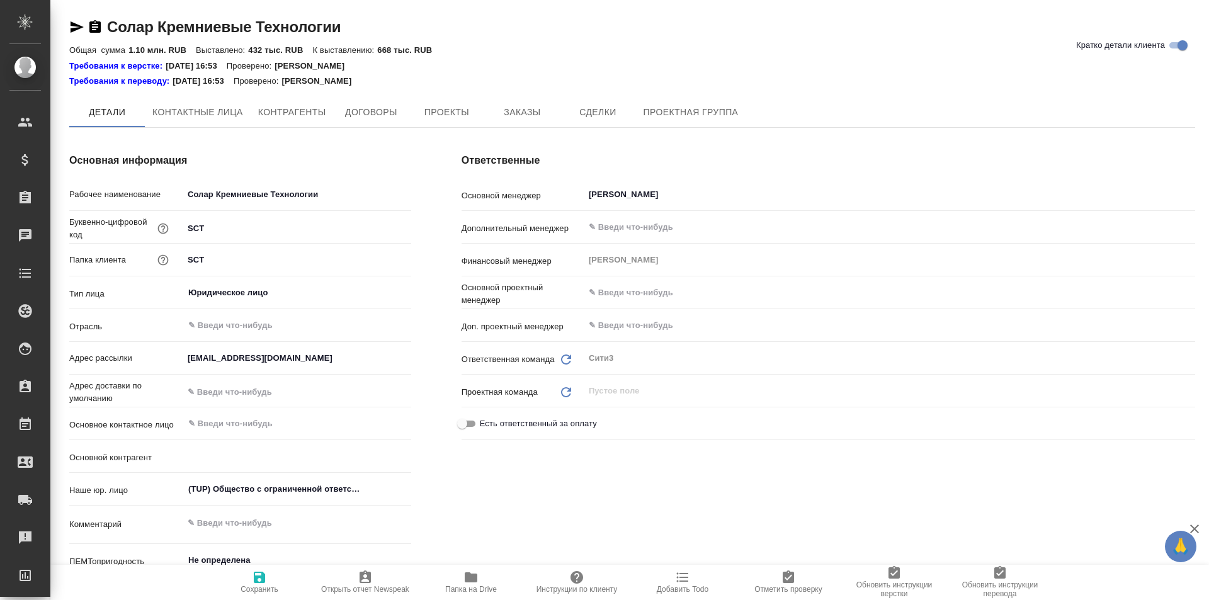
type textarea "x"
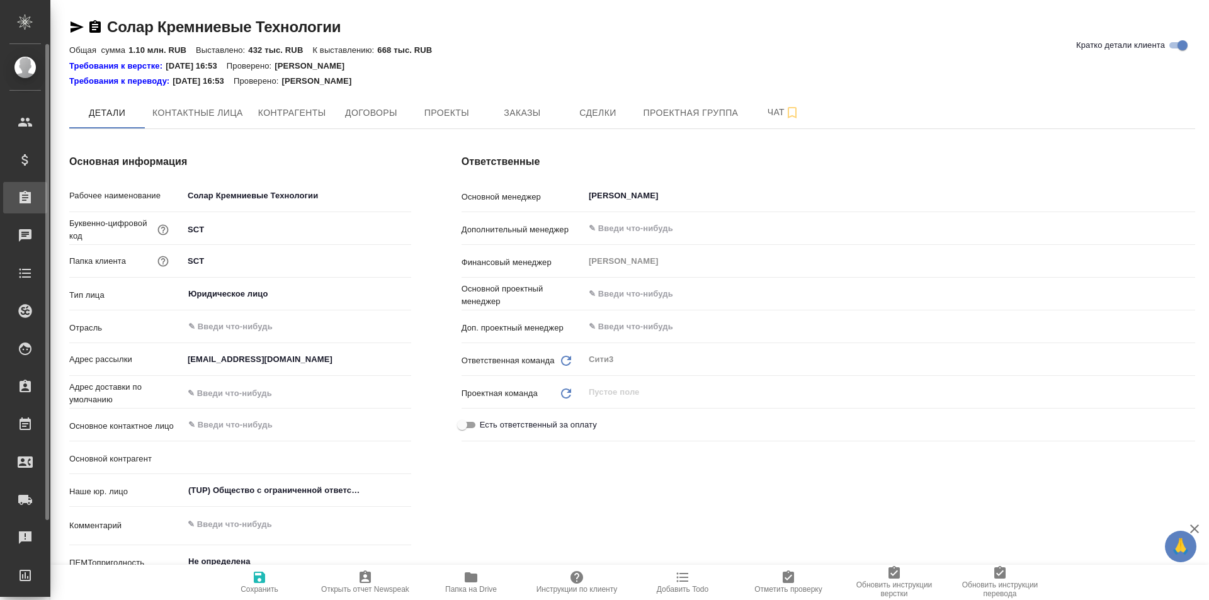
type textarea "x"
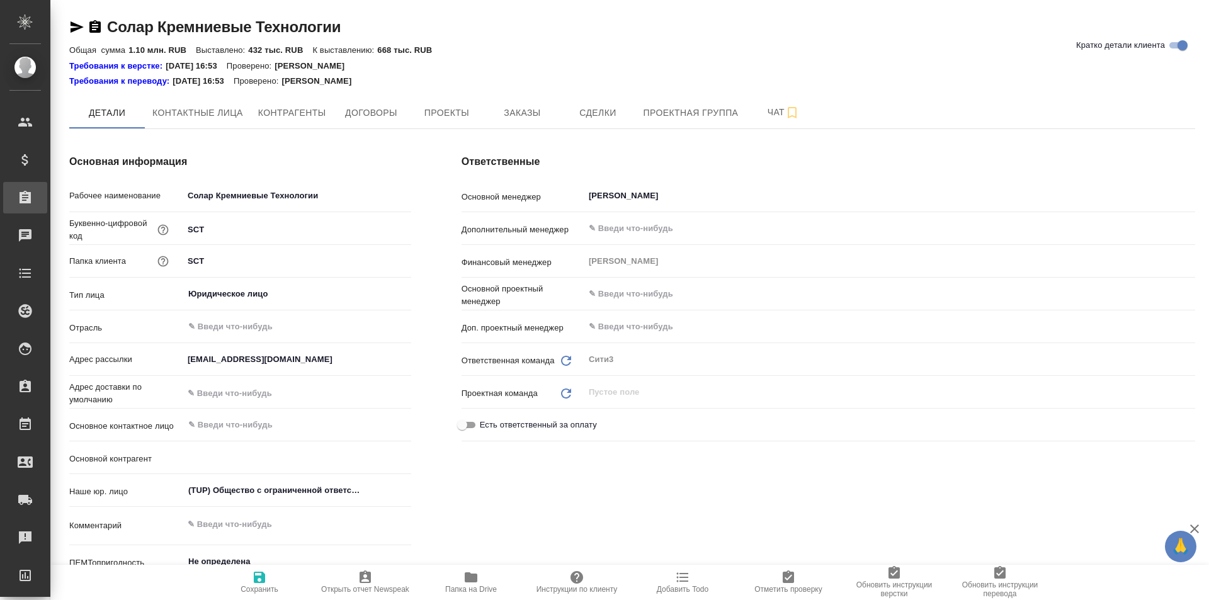
type textarea "x"
